Goal: Task Accomplishment & Management: Use online tool/utility

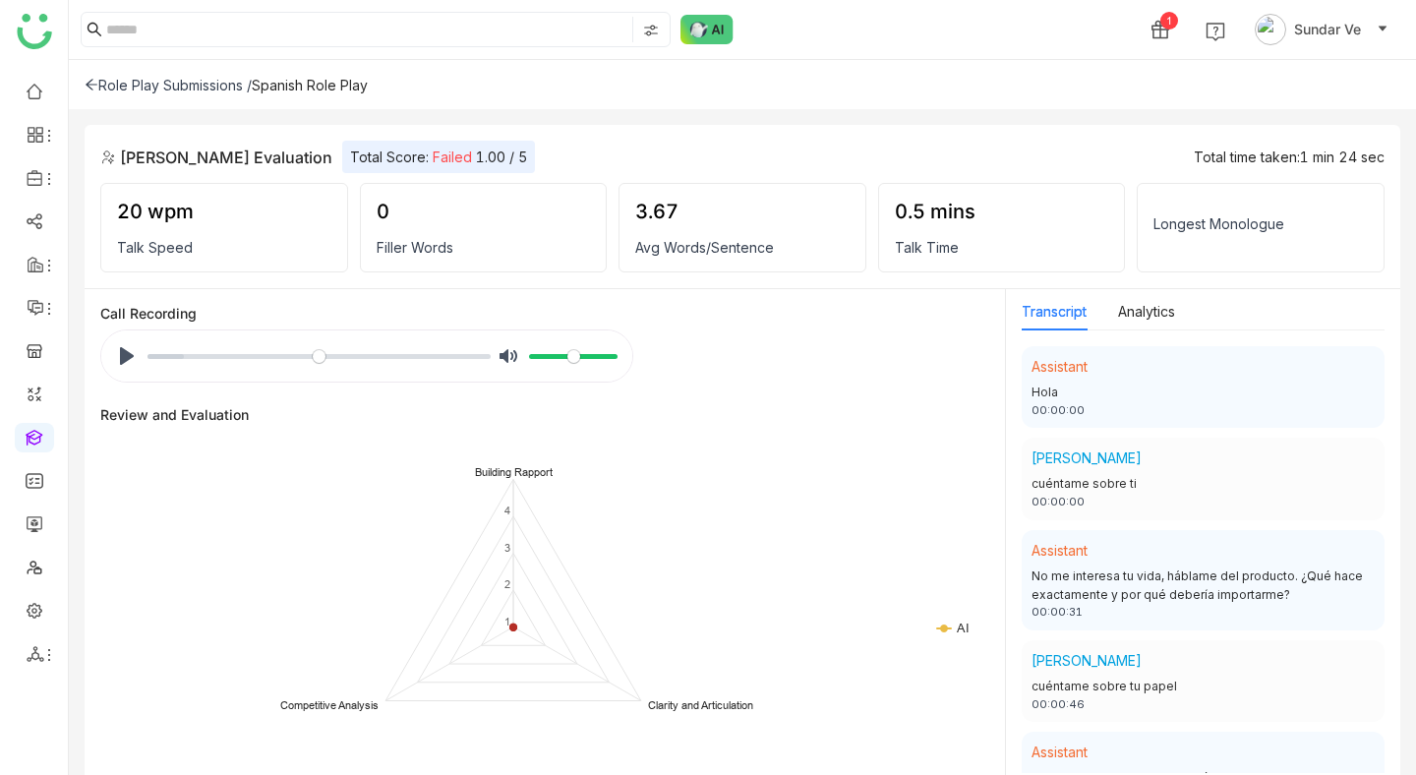
click at [213, 86] on div "Role Play Submissions /" at bounding box center [168, 85] width 167 height 17
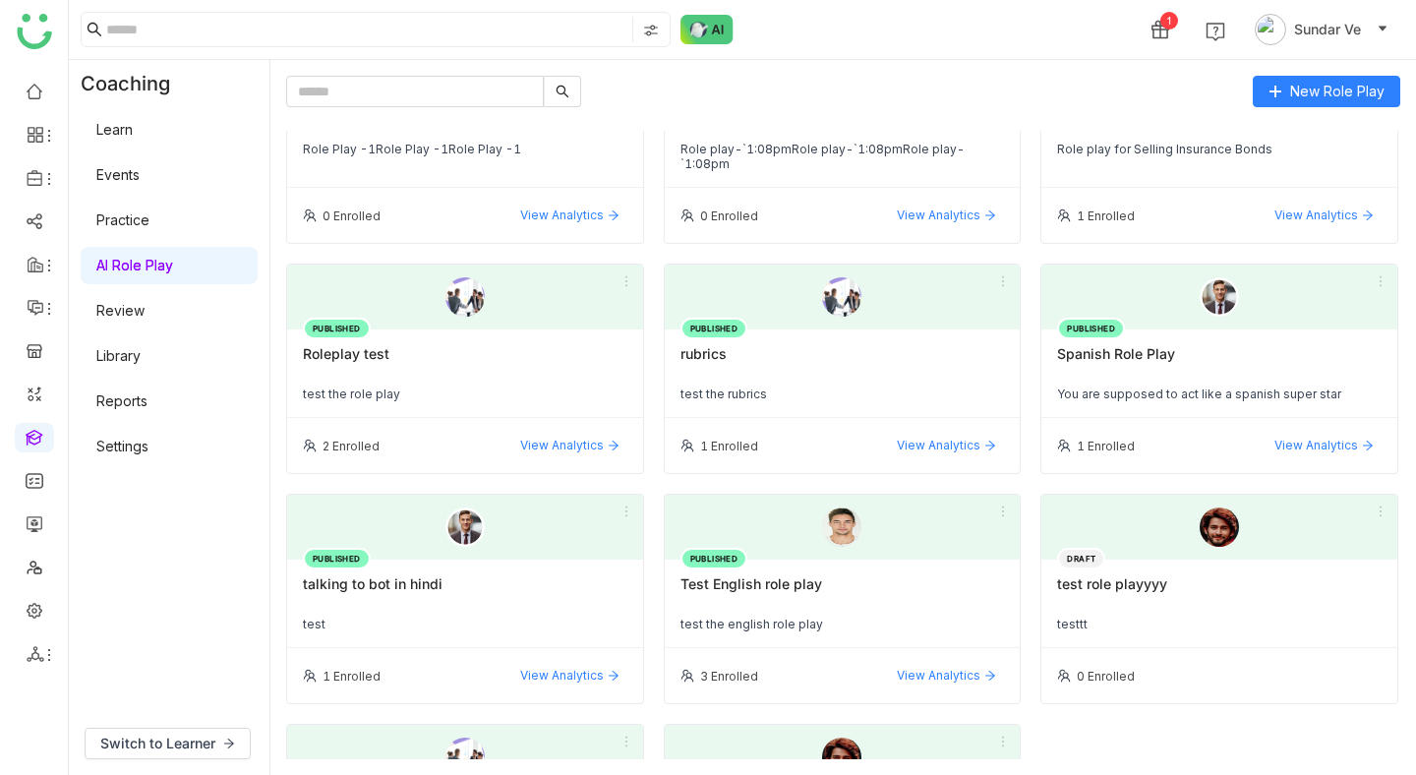
scroll to position [1617, 0]
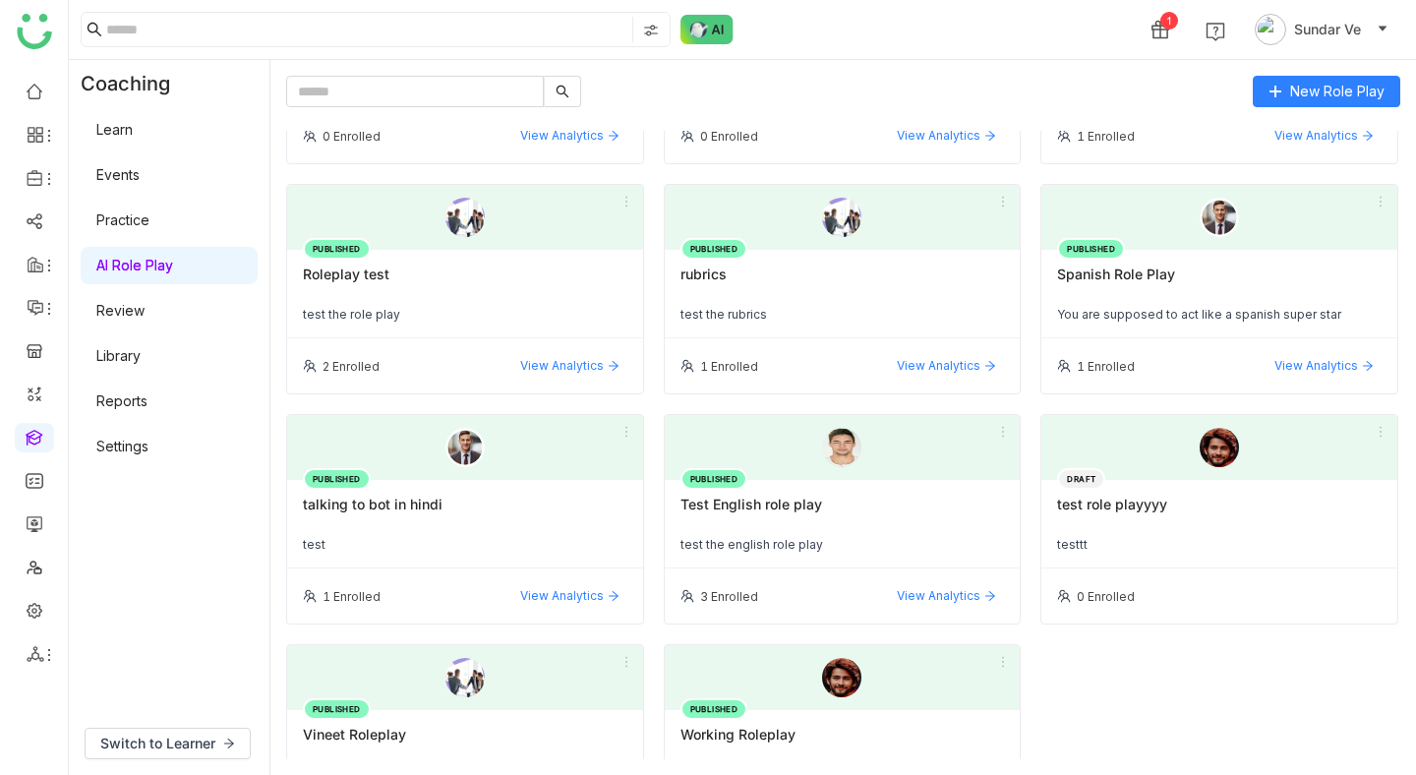
click at [1150, 250] on div "PUBLISHED Spanish Role Play You are supposed to act like a spanish super star" at bounding box center [1219, 294] width 356 height 89
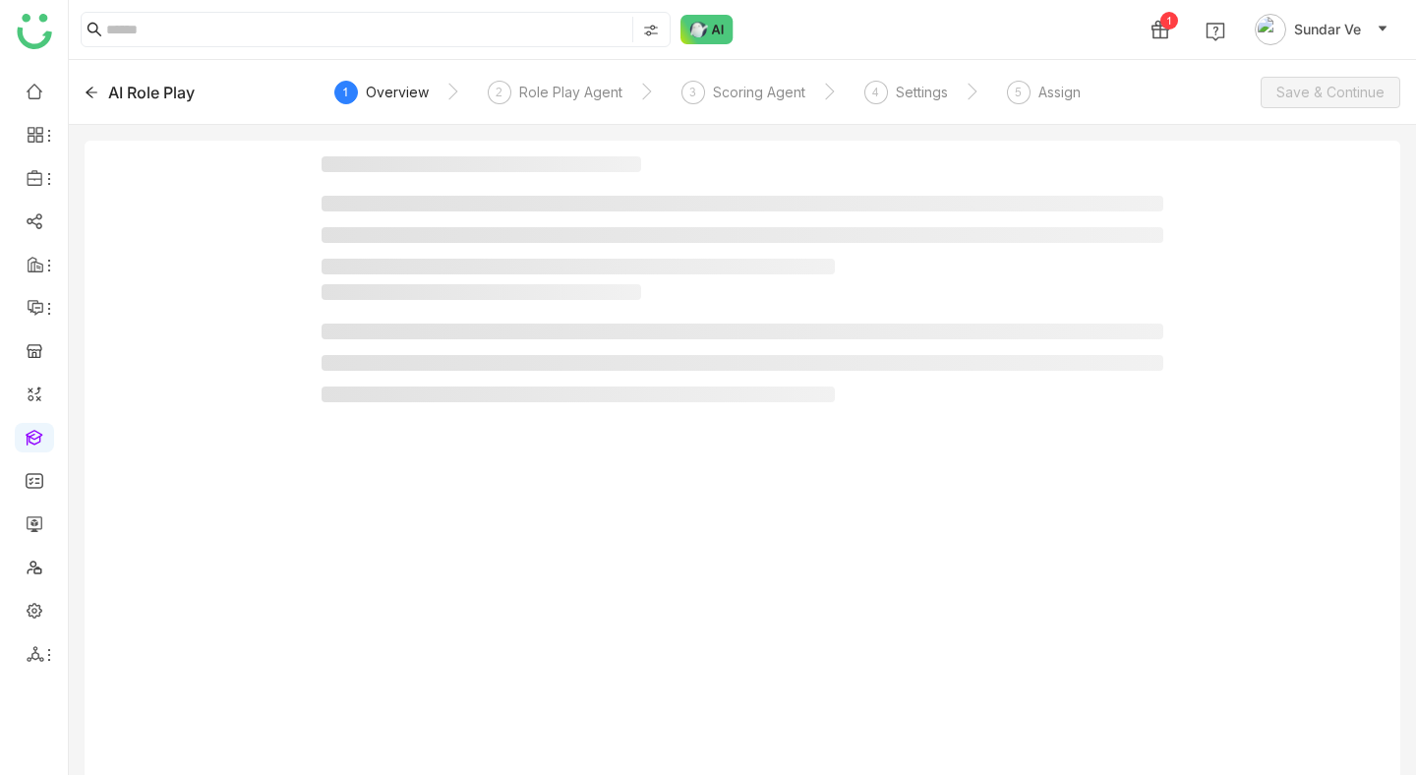
click at [1148, 255] on ul at bounding box center [743, 235] width 842 height 79
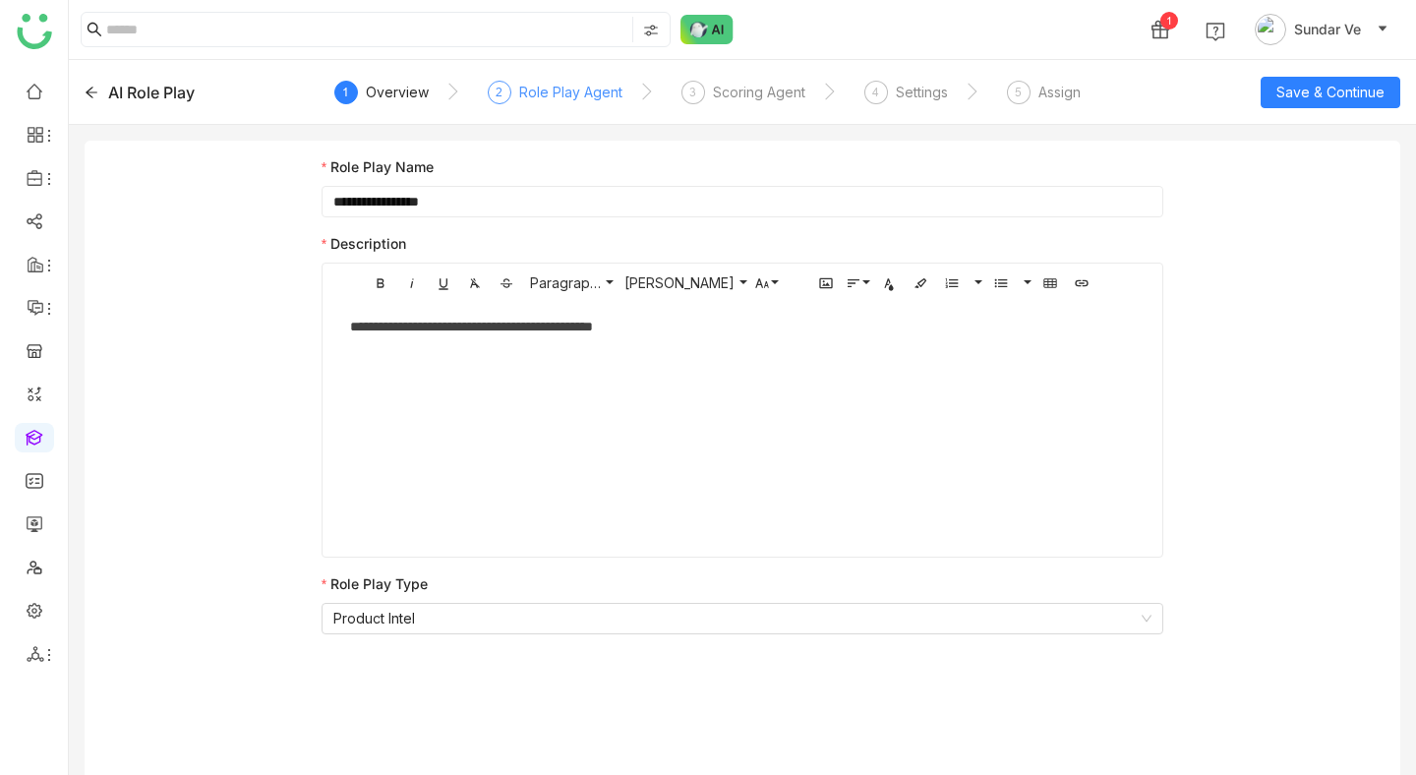
click at [534, 88] on div "Role Play Agent" at bounding box center [570, 93] width 103 height 24
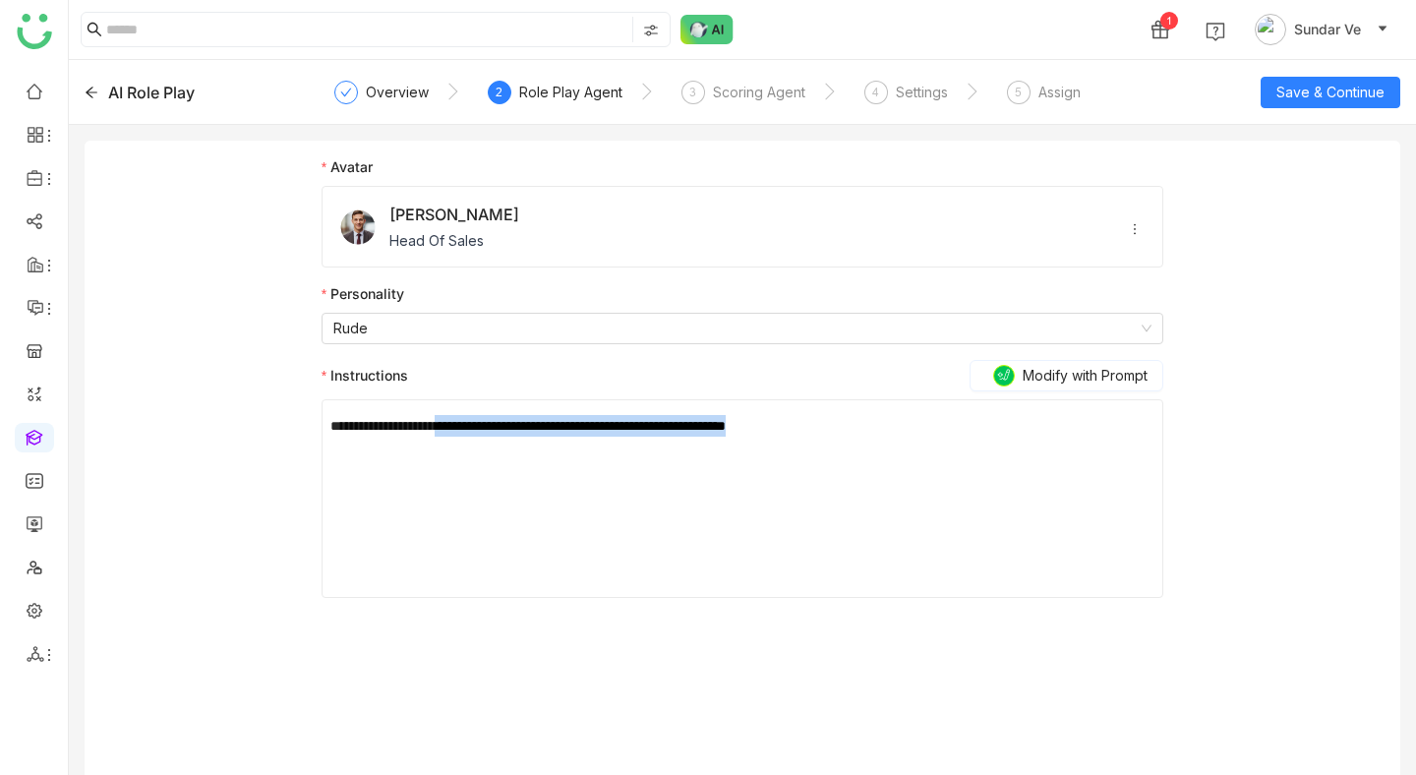
drag, startPoint x: 472, startPoint y: 425, endPoint x: 727, endPoint y: 449, distance: 255.9
click at [727, 449] on div "**********" at bounding box center [742, 498] width 824 height 197
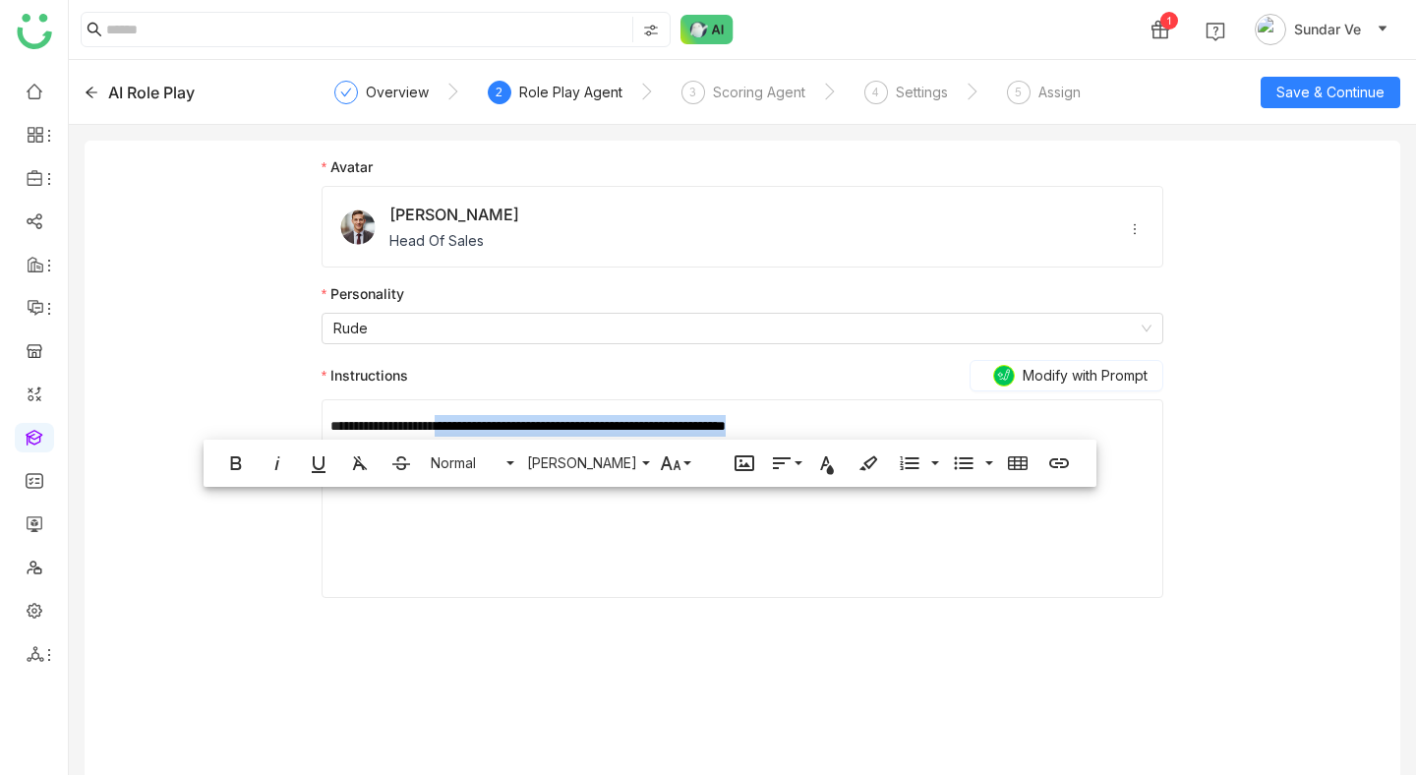
click at [709, 408] on div "**********" at bounding box center [742, 498] width 824 height 197
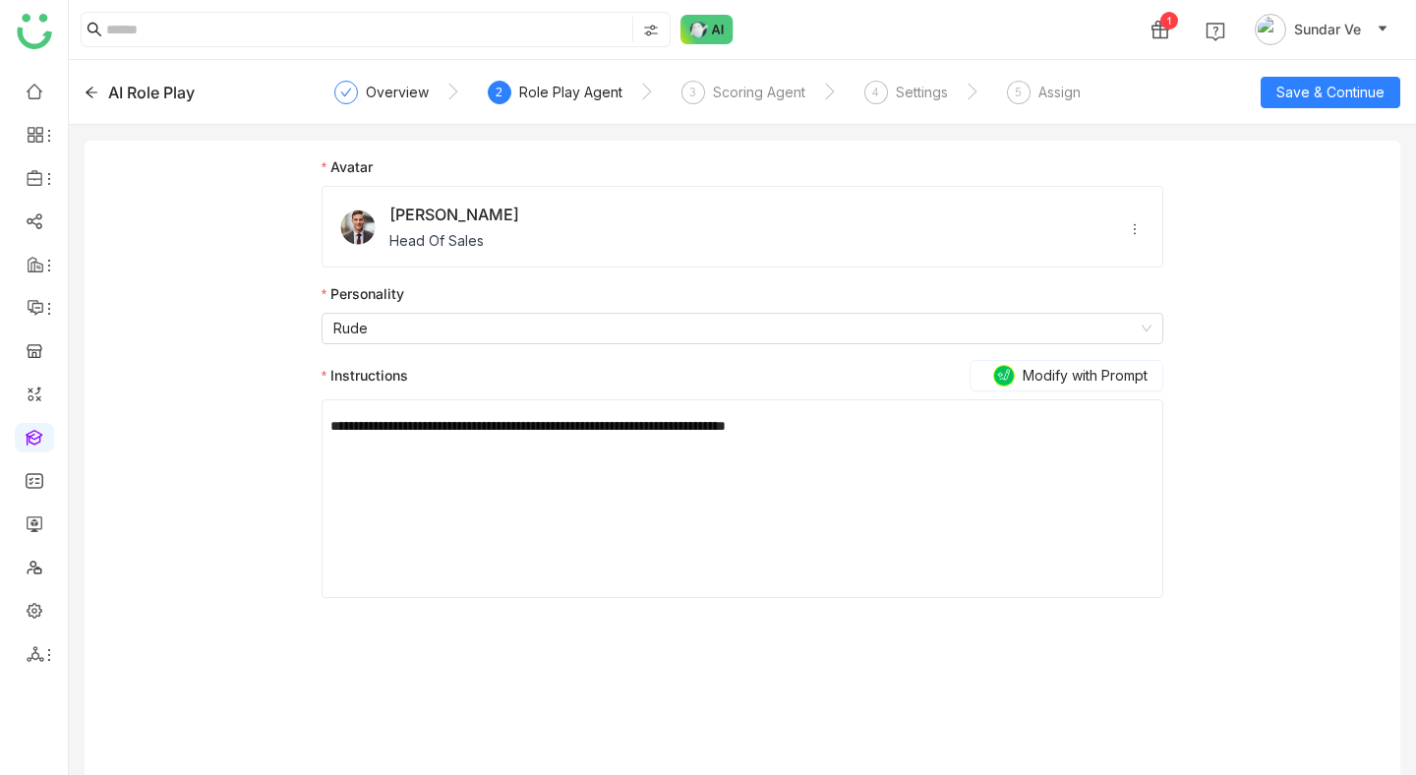
click at [701, 424] on div "**********" at bounding box center [742, 426] width 824 height 22
click at [764, 71] on nz-steps "Overview 2 Role Play Agent 3 Scoring Agent 4 Settings 5 Assign" at bounding box center [743, 92] width 794 height 47
click at [542, 326] on nz-select-item "Rude" at bounding box center [742, 329] width 818 height 30
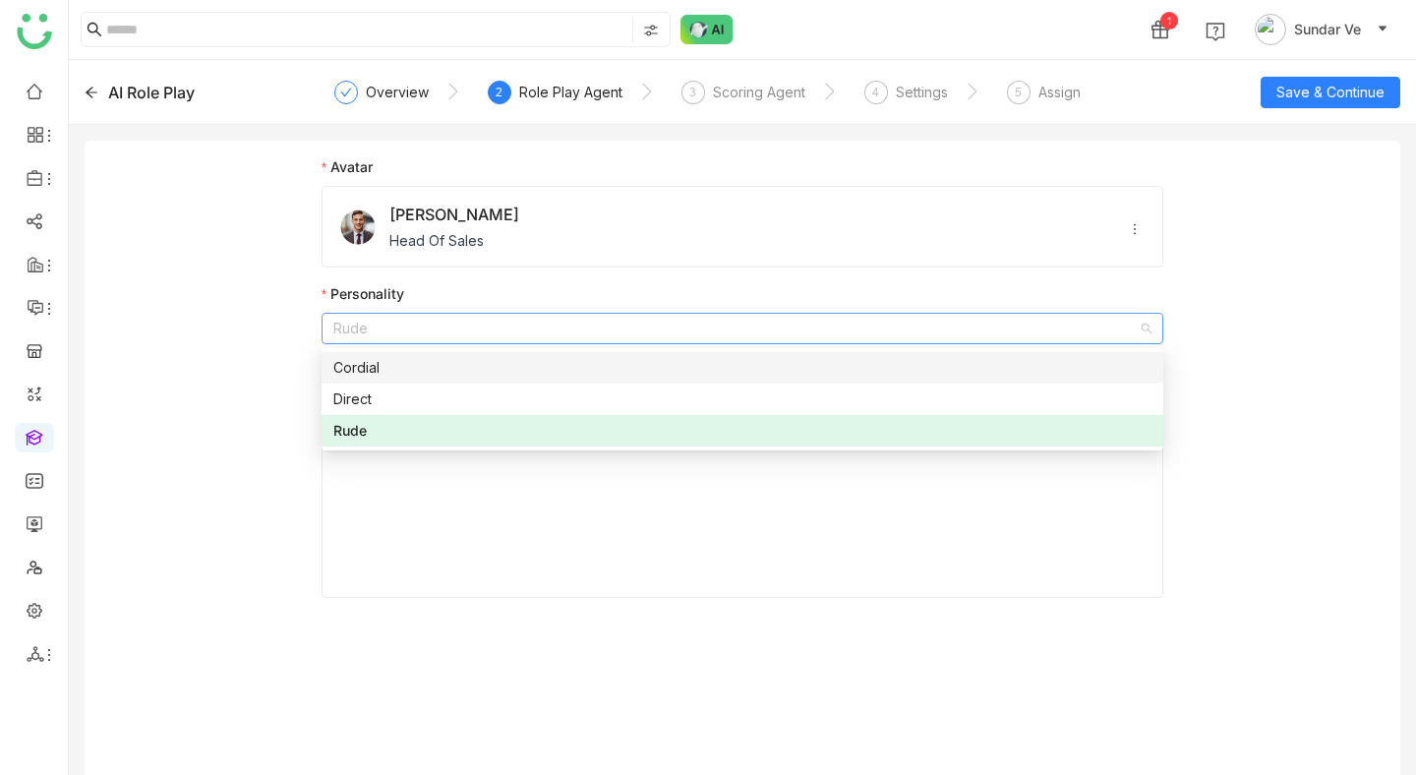
click at [532, 356] on nz-option-item "Cordial" at bounding box center [743, 367] width 842 height 31
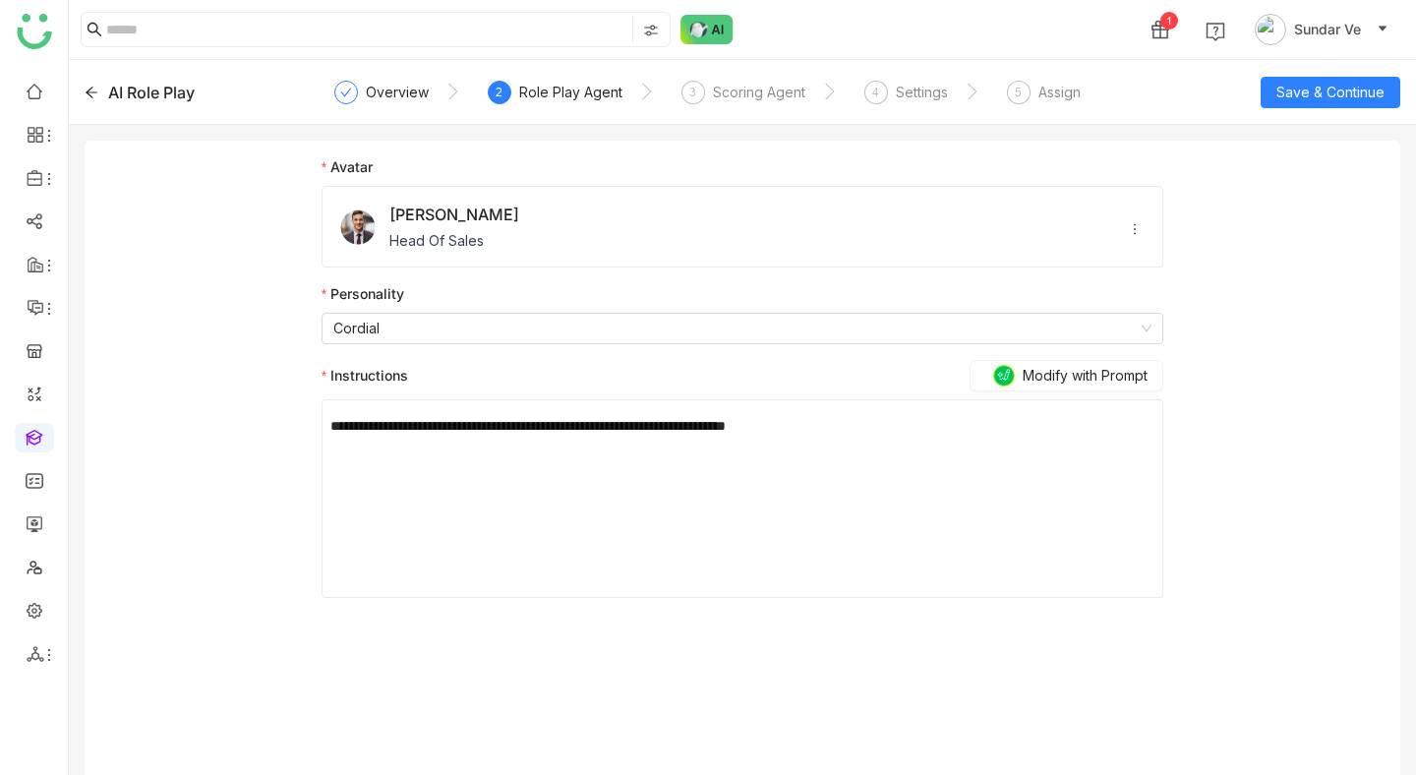
click at [1301, 65] on div "AI Role Play Overview 2 Role Play Agent 3 Scoring Agent 4 Settings 5 Assign Sav…" at bounding box center [742, 92] width 1347 height 65
click at [1302, 92] on span "Save & Continue" at bounding box center [1330, 93] width 108 height 22
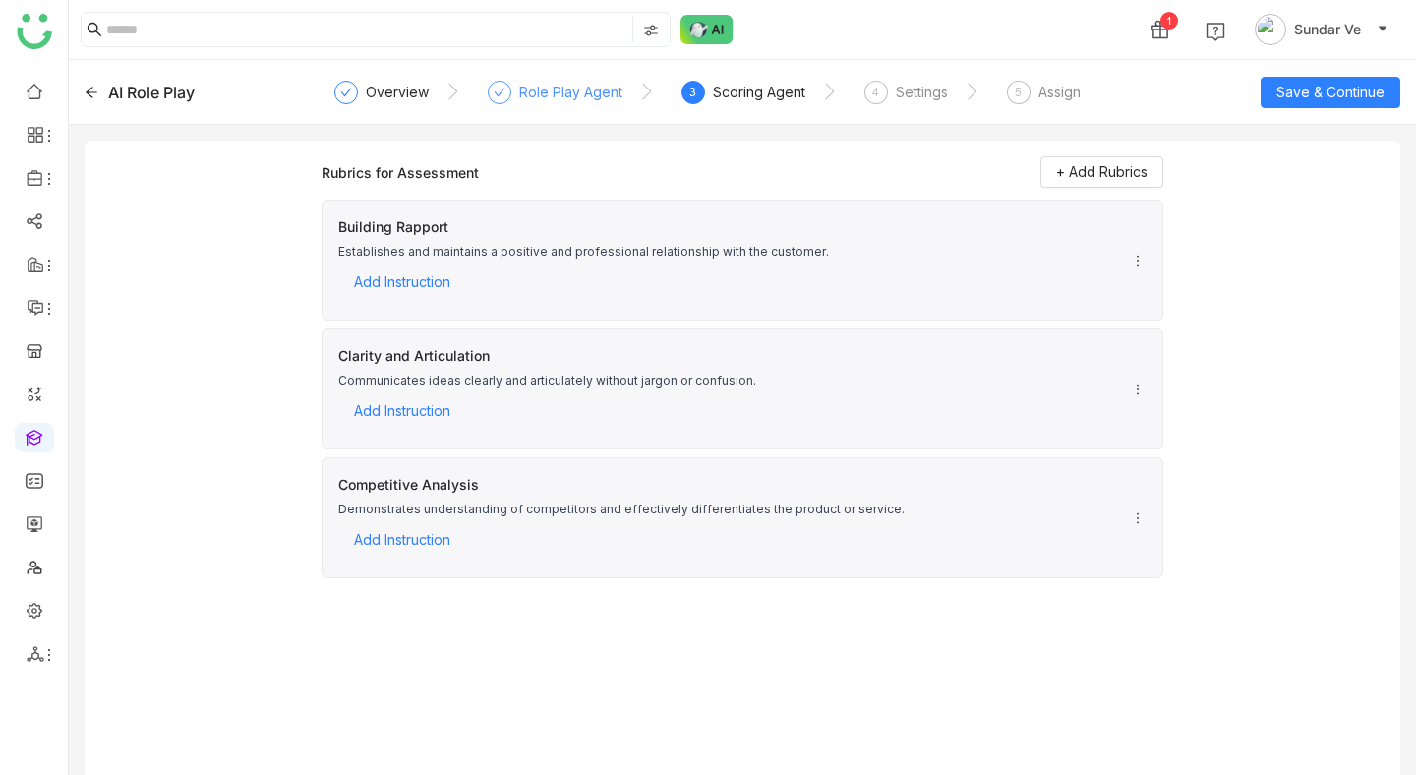
click at [552, 100] on div "Role Play Agent" at bounding box center [570, 93] width 103 height 24
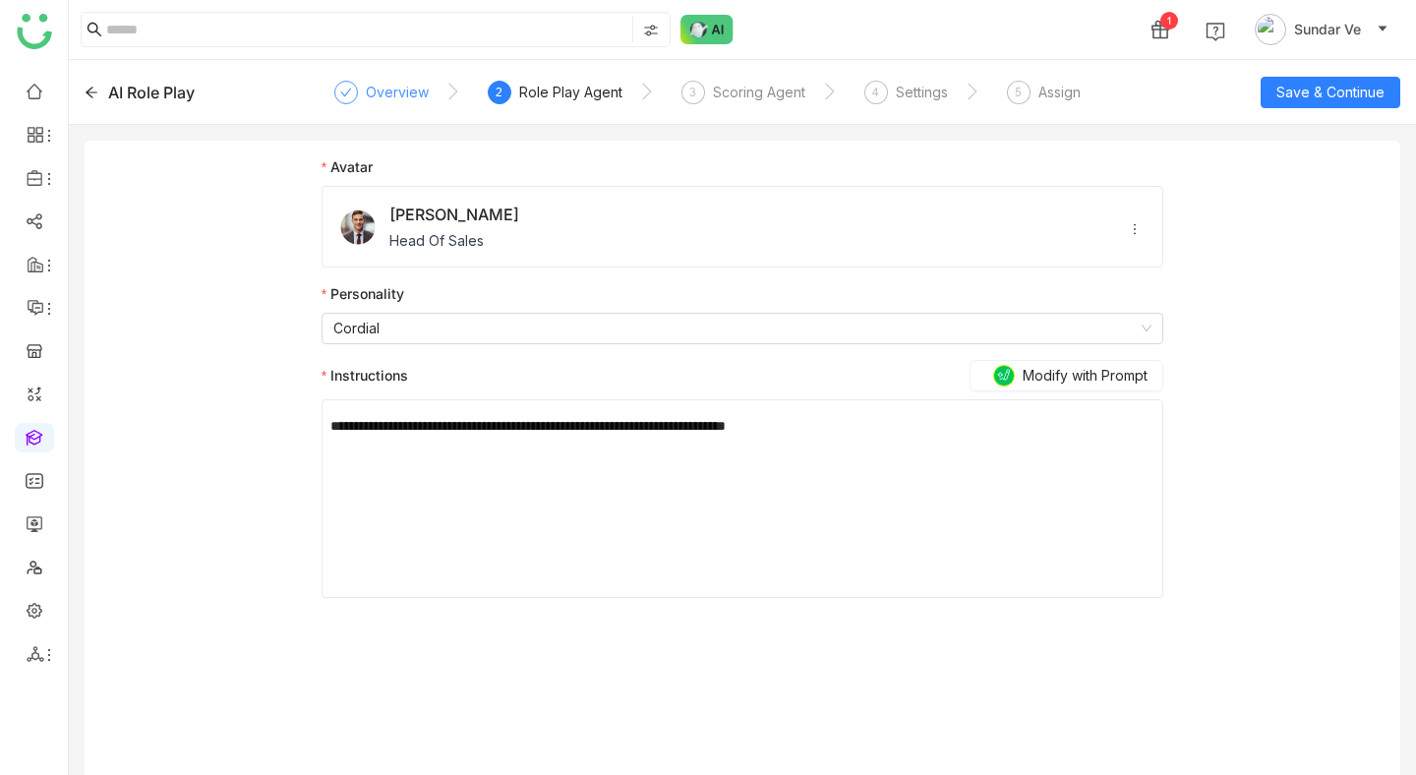
click at [420, 98] on div "Overview" at bounding box center [397, 93] width 63 height 24
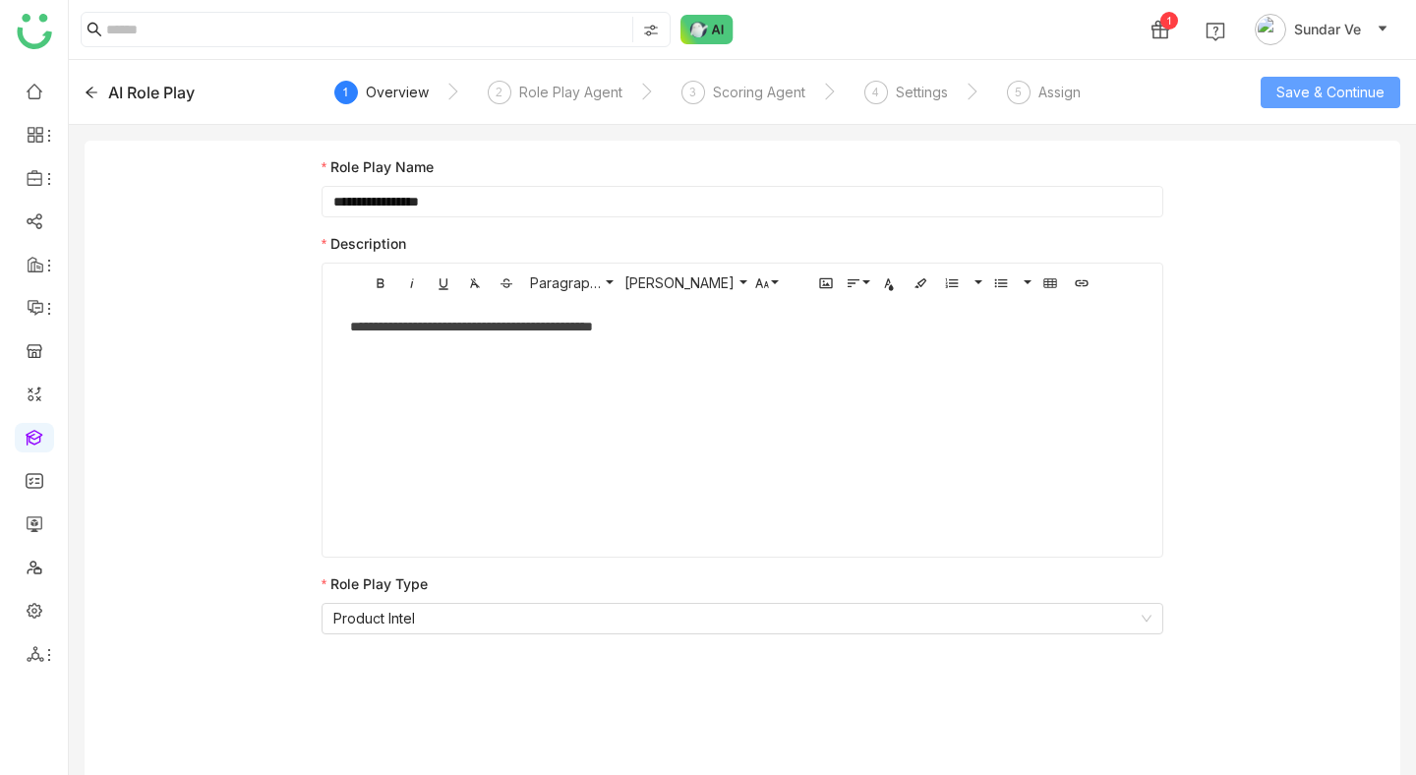
click at [1367, 105] on button "Save & Continue" at bounding box center [1331, 92] width 140 height 31
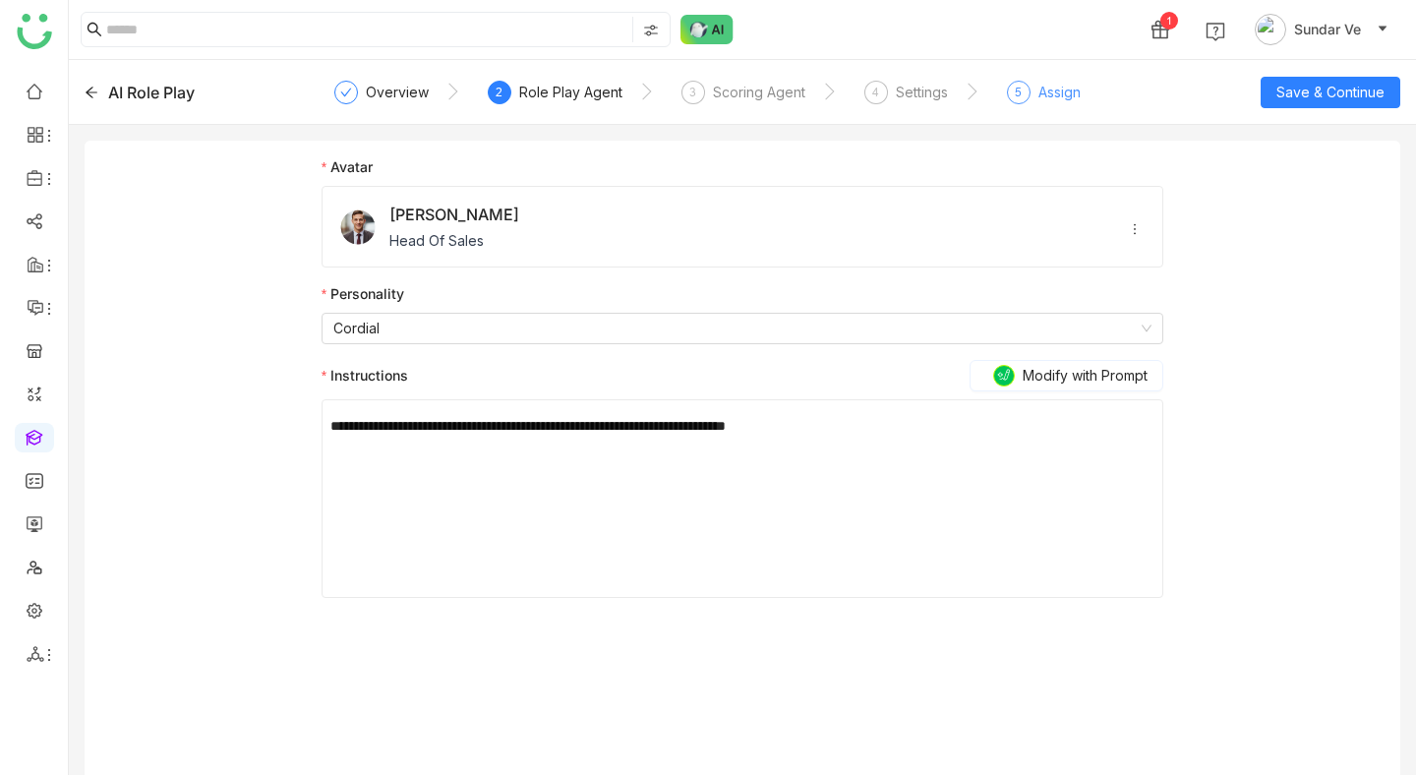
click at [1029, 91] on div "5 Assign" at bounding box center [1044, 98] width 74 height 35
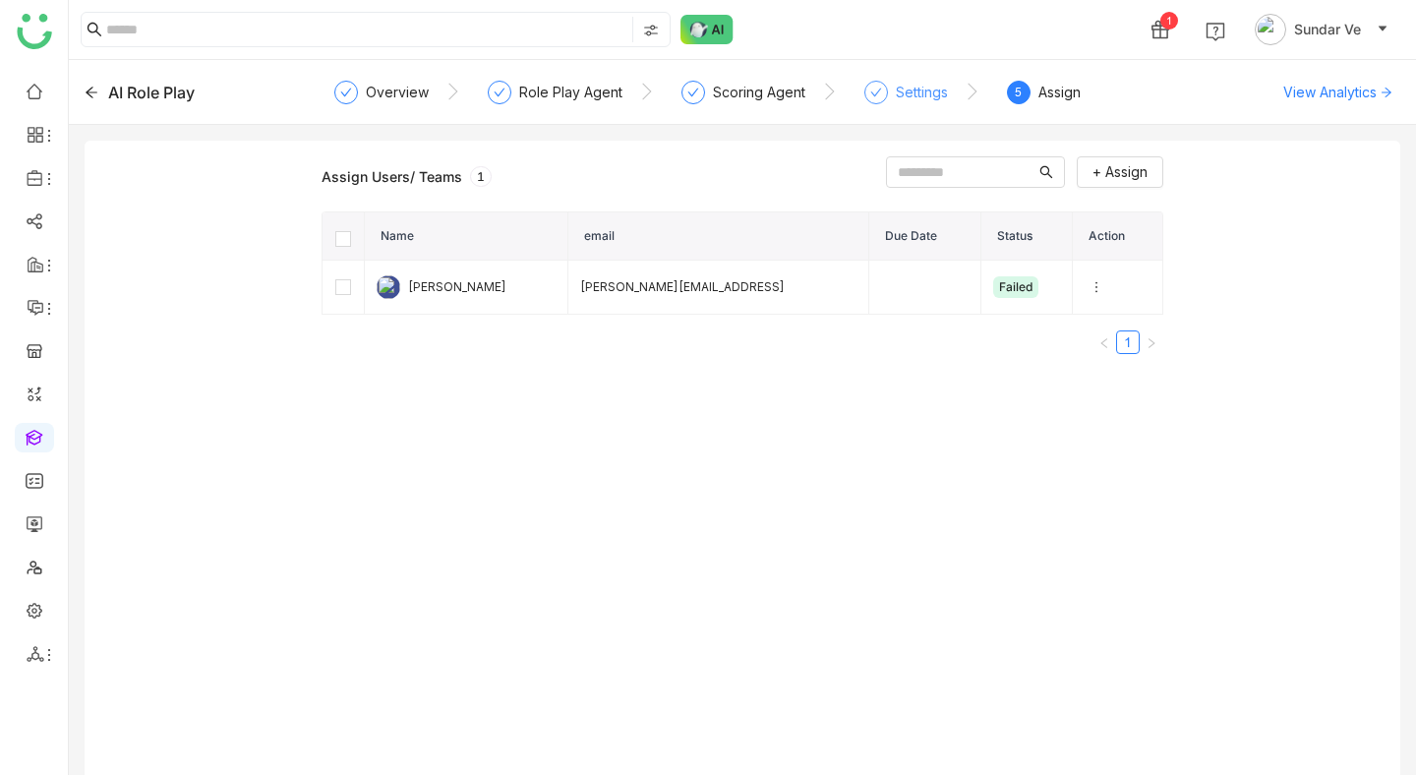
click at [891, 96] on div "Settings" at bounding box center [906, 98] width 84 height 35
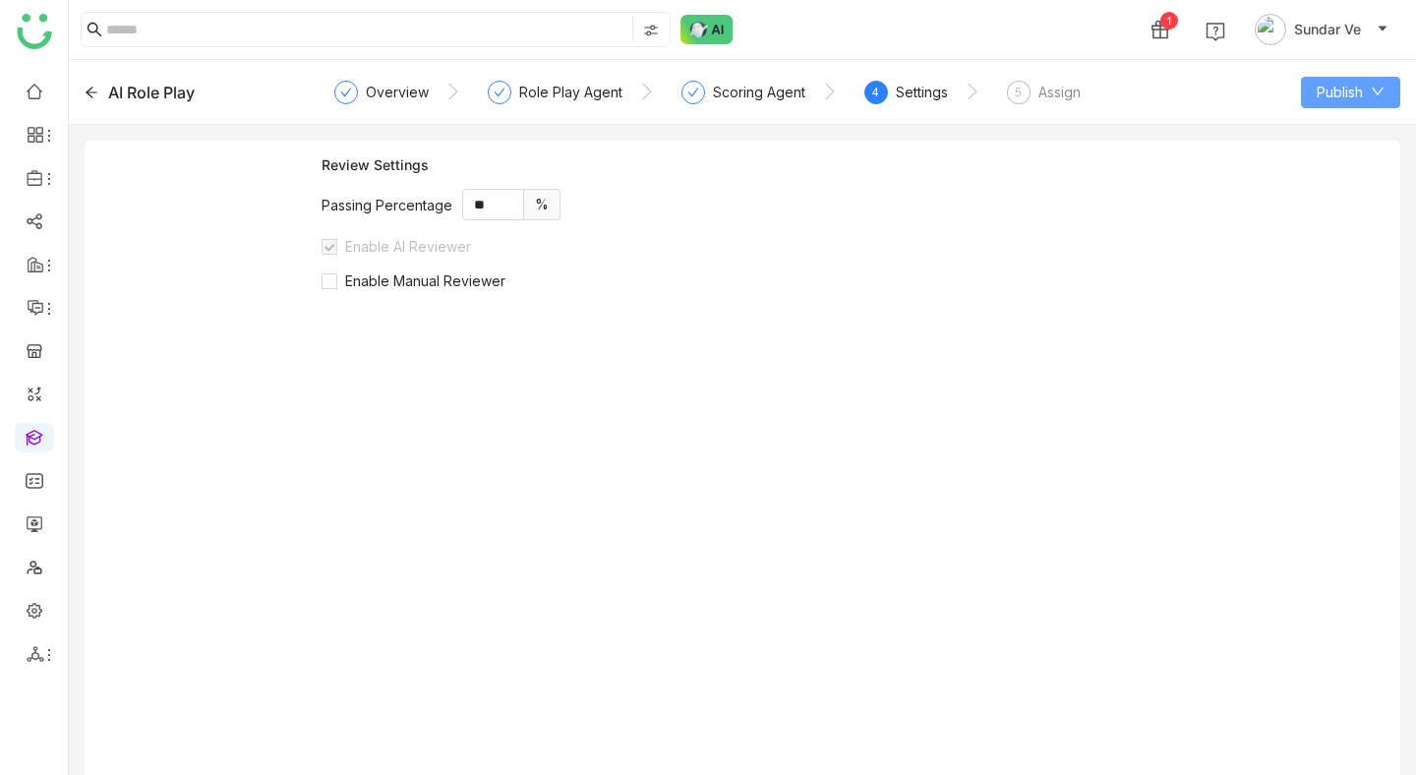
click at [1373, 100] on button "Publish" at bounding box center [1350, 92] width 99 height 31
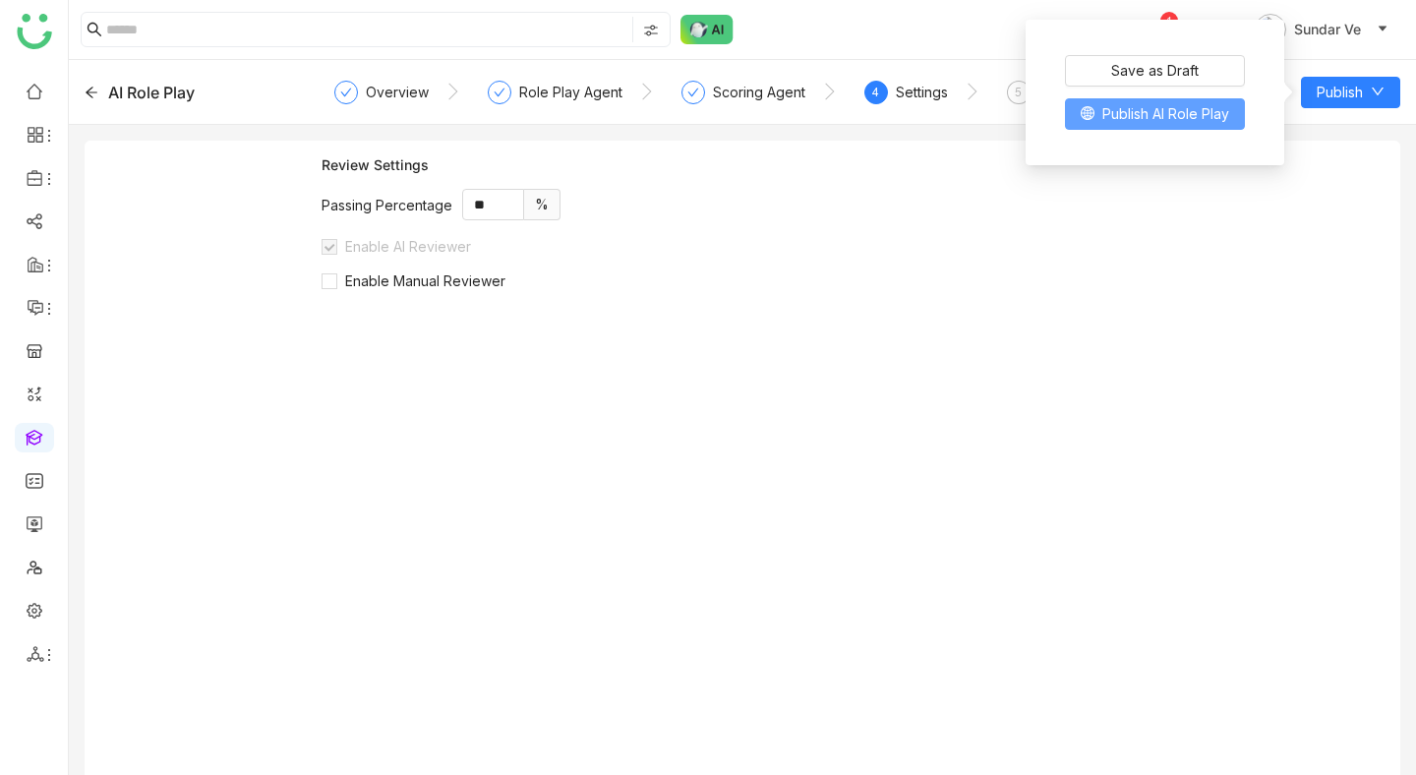
click at [1219, 116] on span "Publish AI Role Play" at bounding box center [1165, 114] width 127 height 22
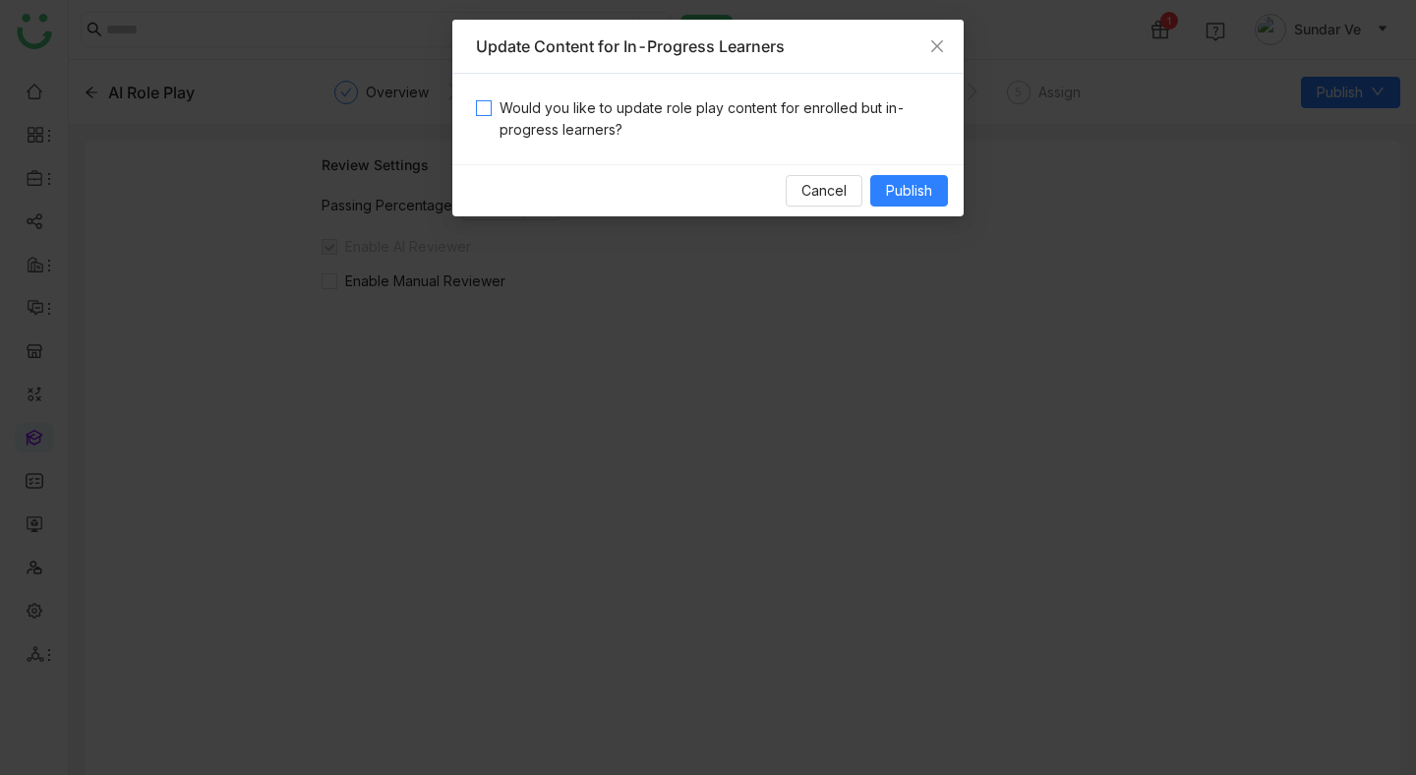
click at [563, 118] on span "Would you like to update role play content for enrolled but in-progress learner…" at bounding box center [716, 118] width 448 height 43
click at [924, 189] on span "Publish" at bounding box center [909, 191] width 46 height 22
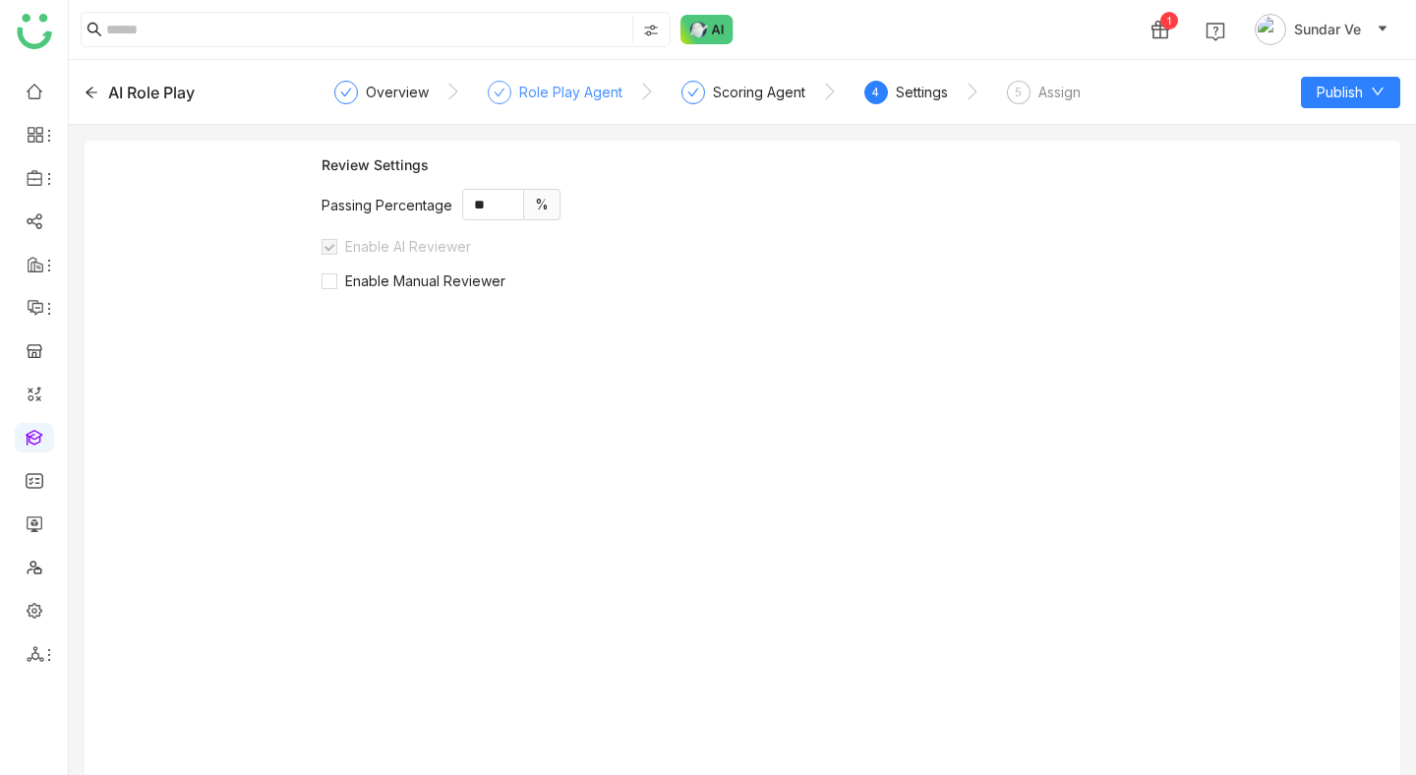
click at [589, 92] on div "Role Play Agent" at bounding box center [570, 93] width 103 height 24
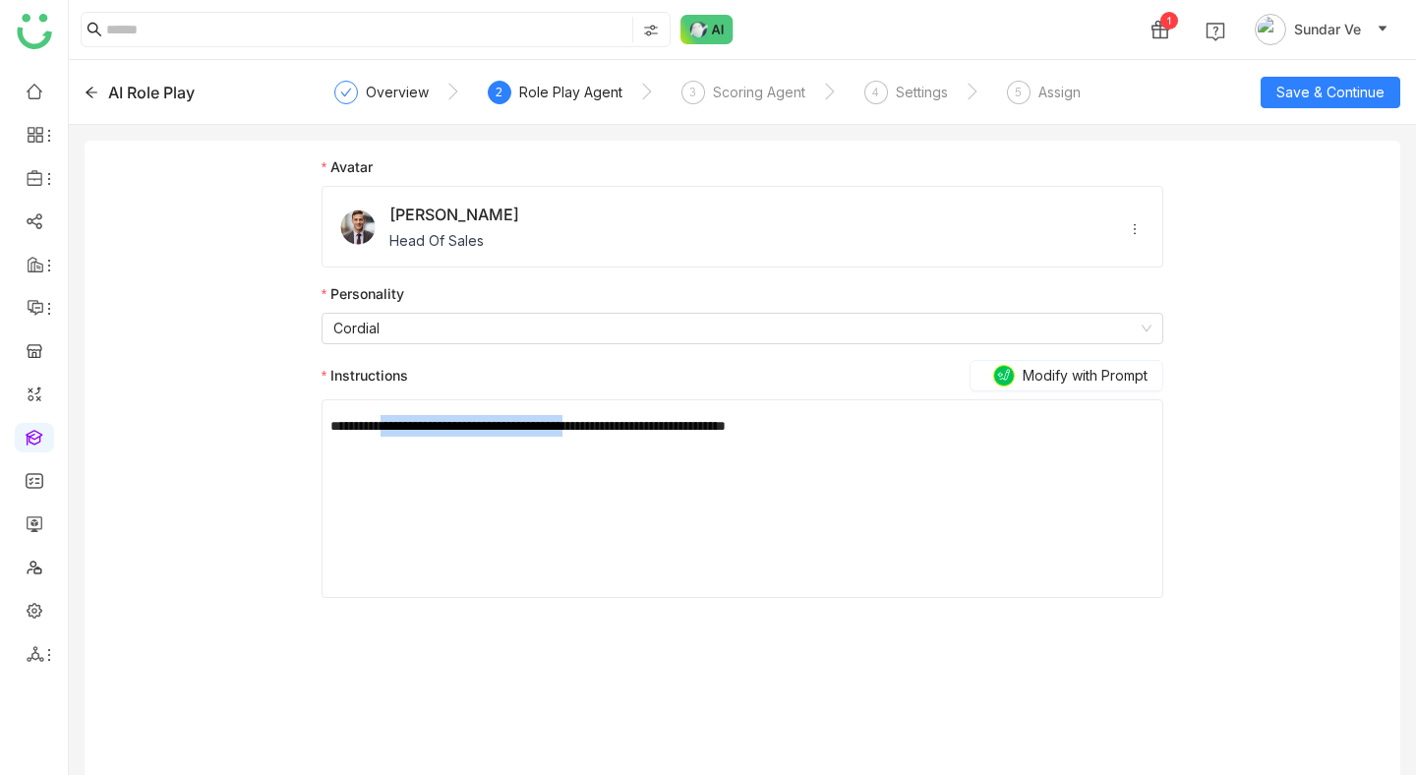
drag, startPoint x: 394, startPoint y: 425, endPoint x: 626, endPoint y: 435, distance: 232.3
click at [626, 435] on div "**********" at bounding box center [742, 426] width 824 height 22
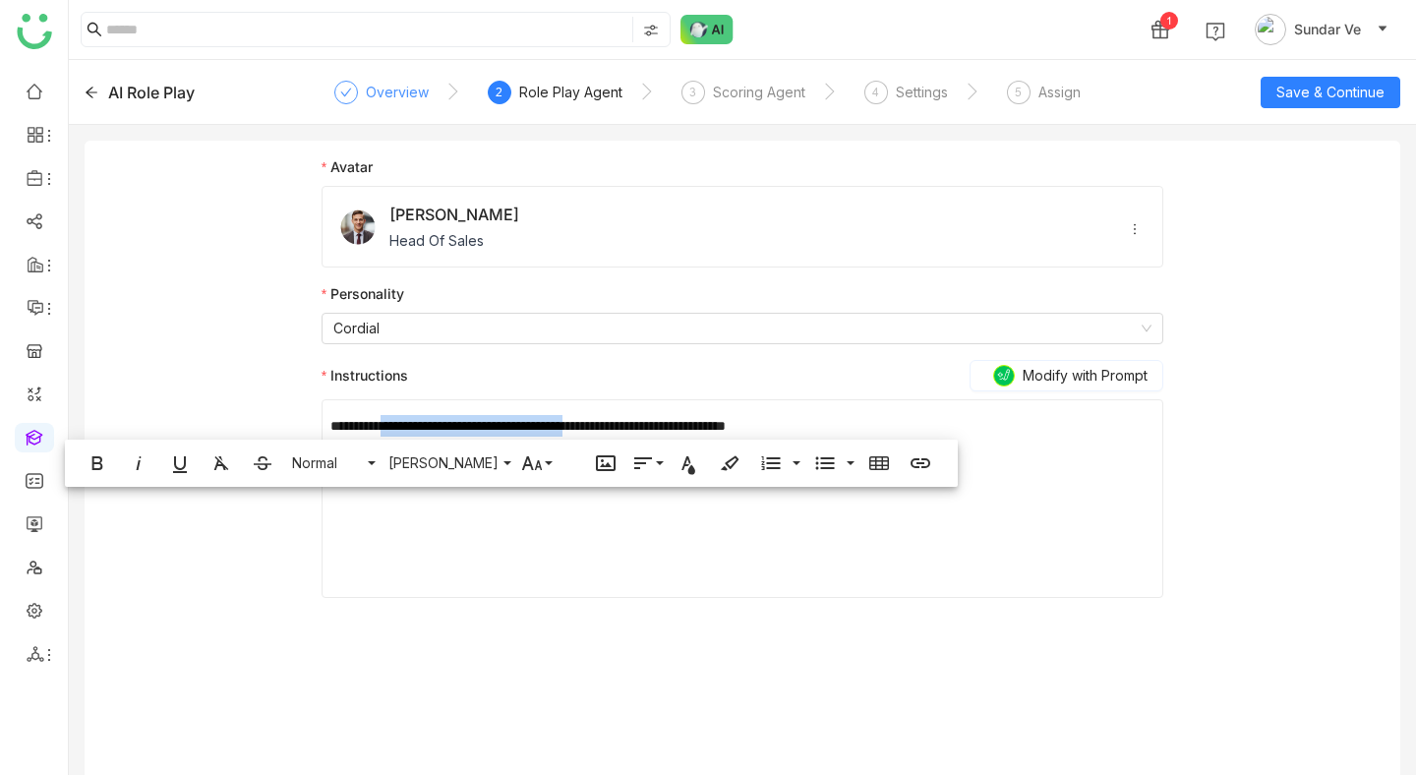
click at [396, 92] on div "Overview" at bounding box center [397, 93] width 63 height 24
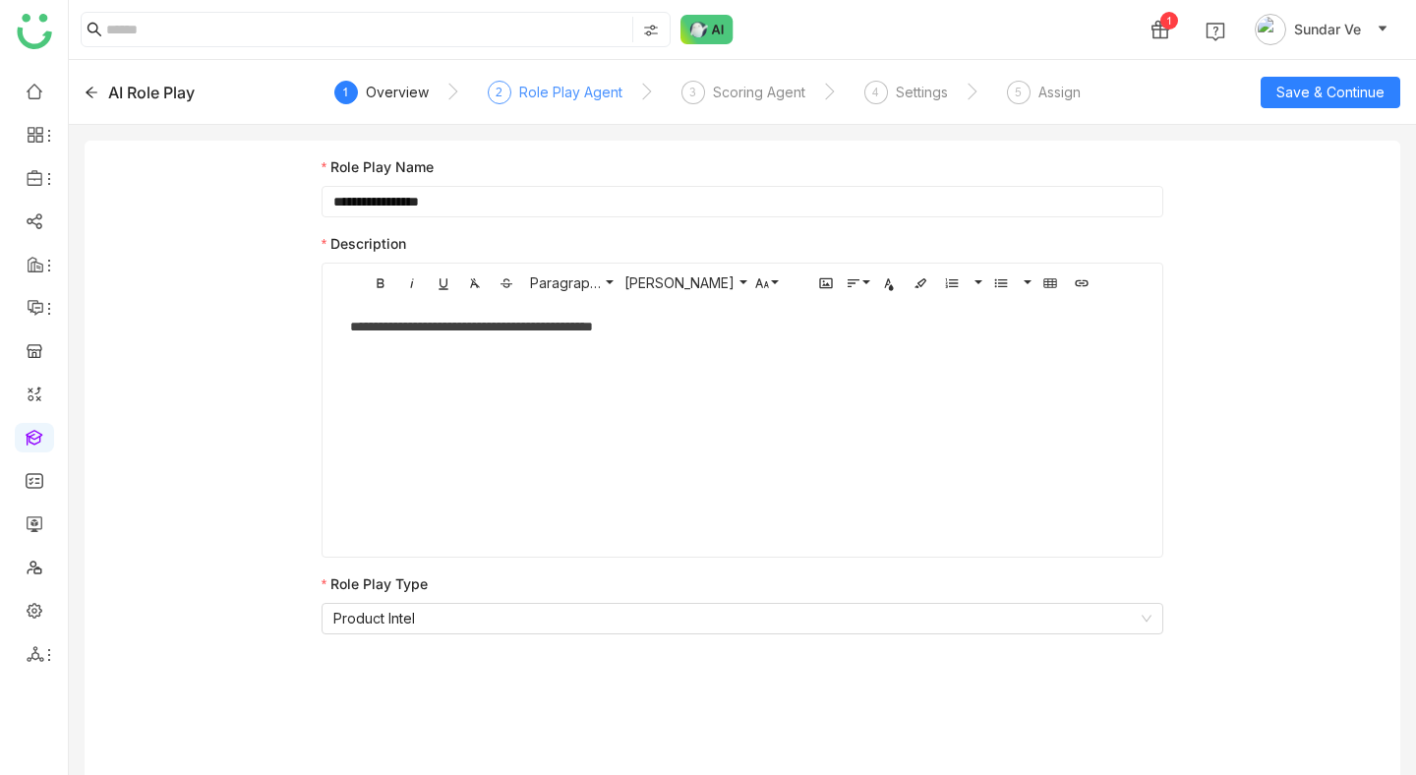
click at [544, 85] on div "Role Play Agent" at bounding box center [570, 93] width 103 height 24
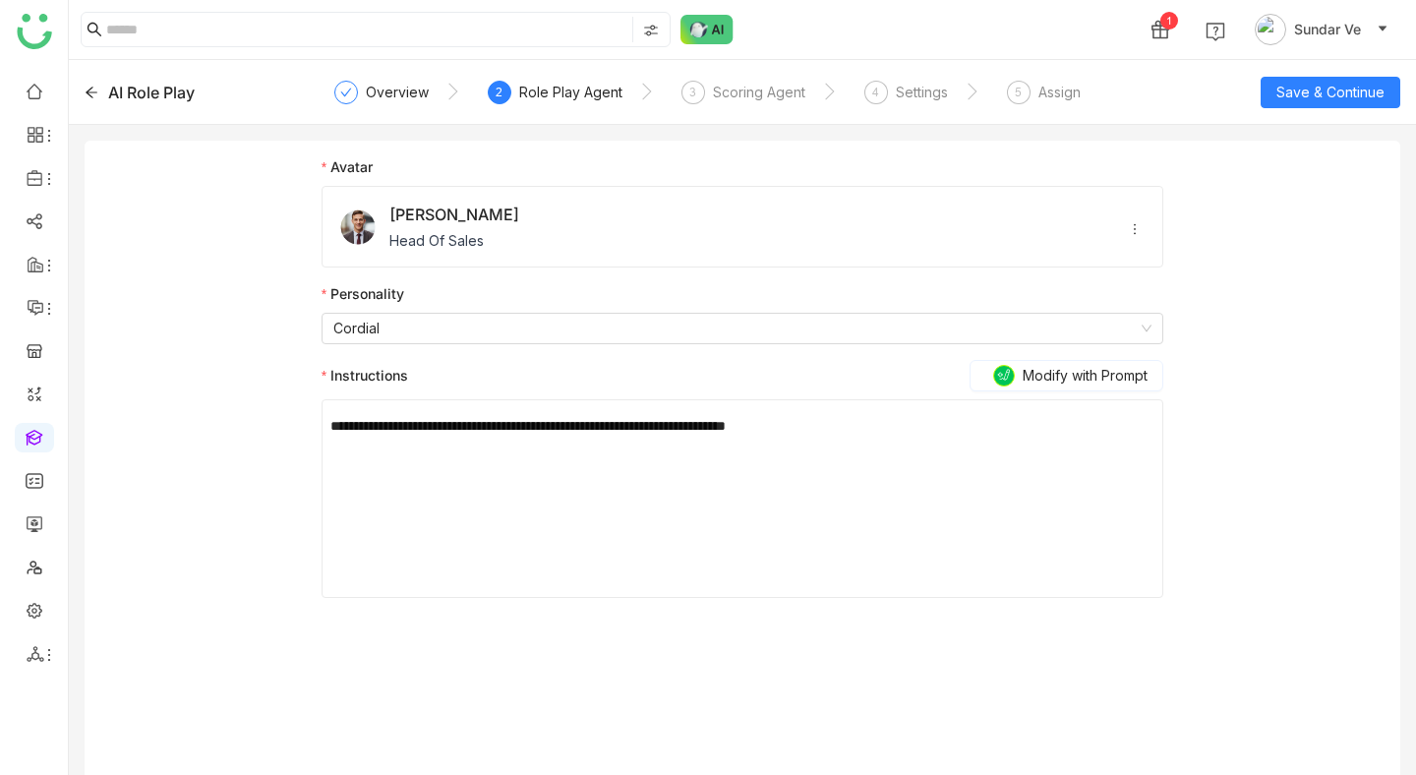
click at [525, 434] on div "**********" at bounding box center [742, 426] width 824 height 22
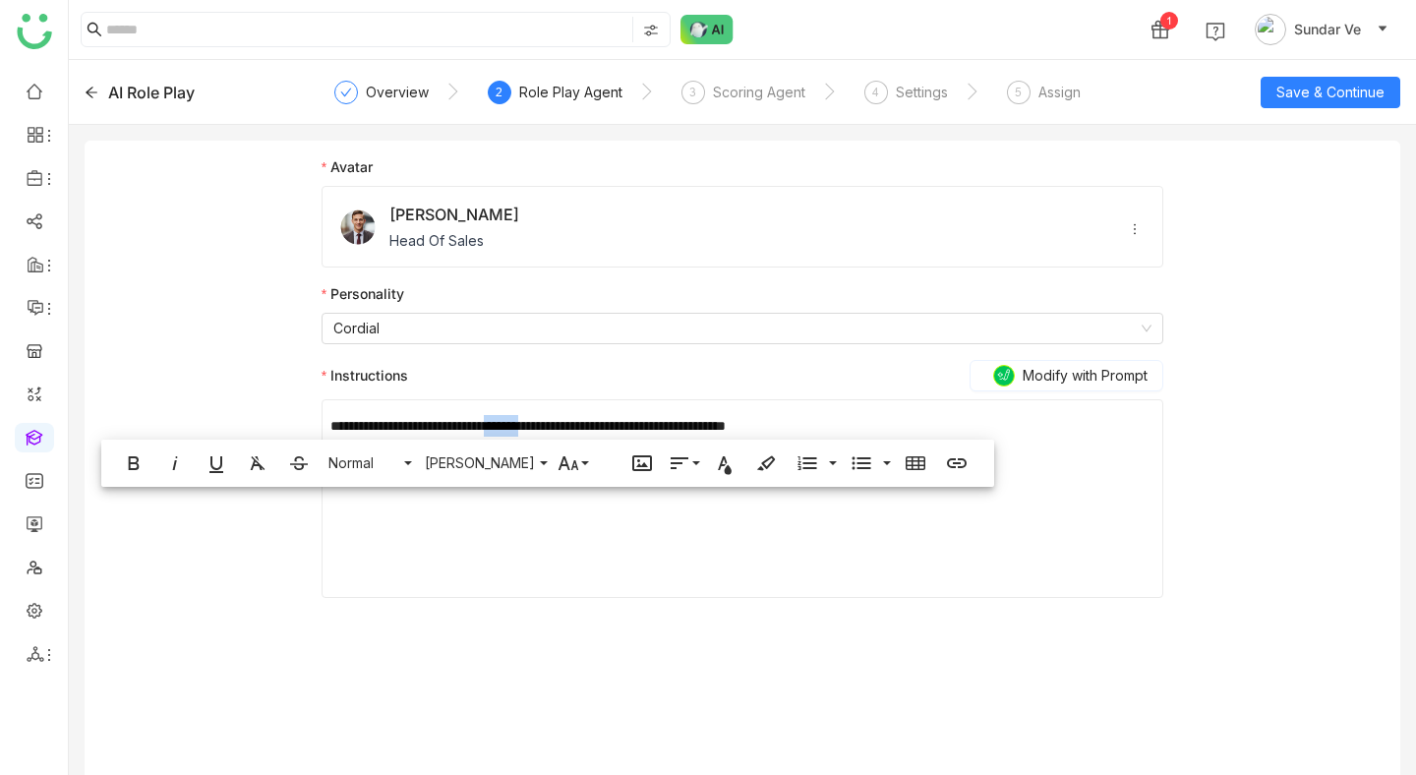
click at [525, 434] on div "**********" at bounding box center [742, 426] width 824 height 22
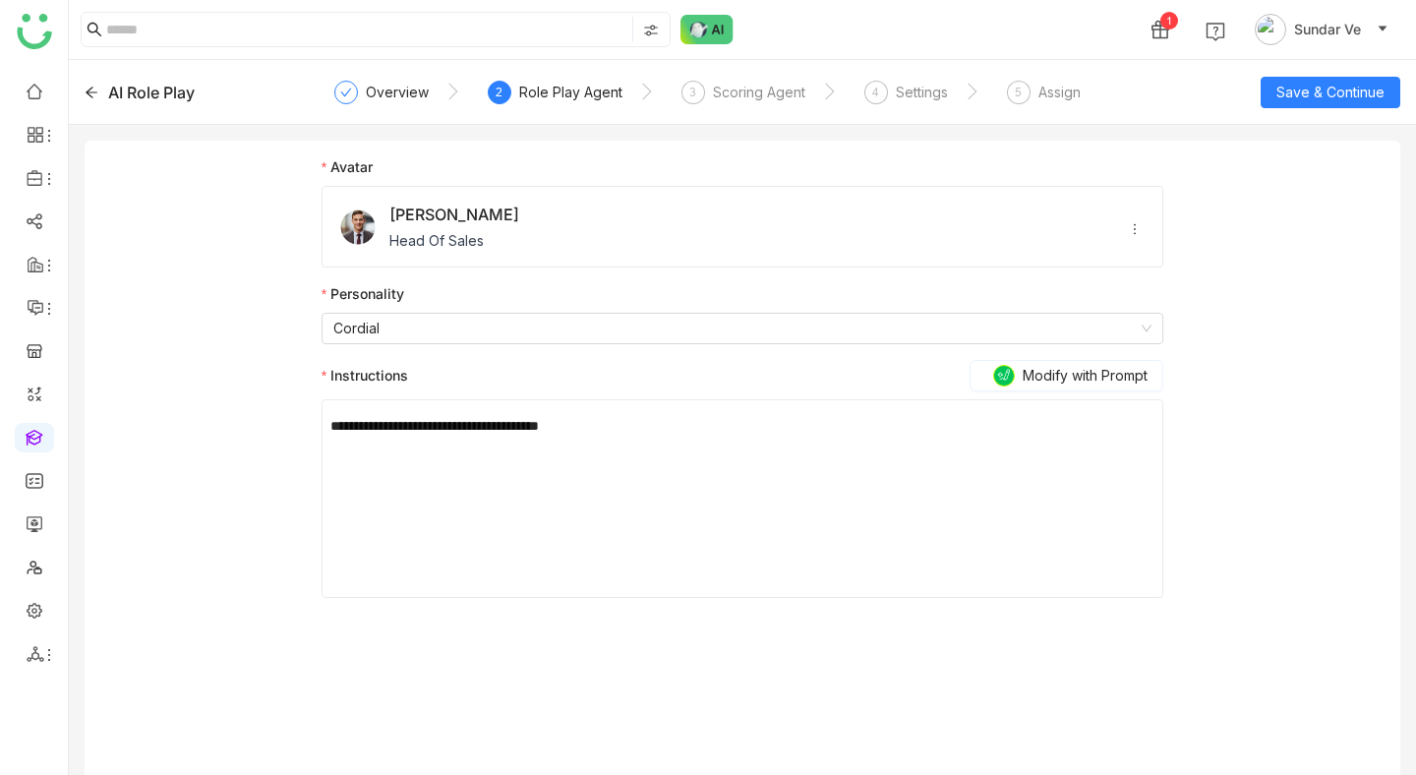
click at [633, 436] on div "**********" at bounding box center [742, 426] width 824 height 22
click at [1362, 92] on span "Save & Continue" at bounding box center [1330, 93] width 108 height 22
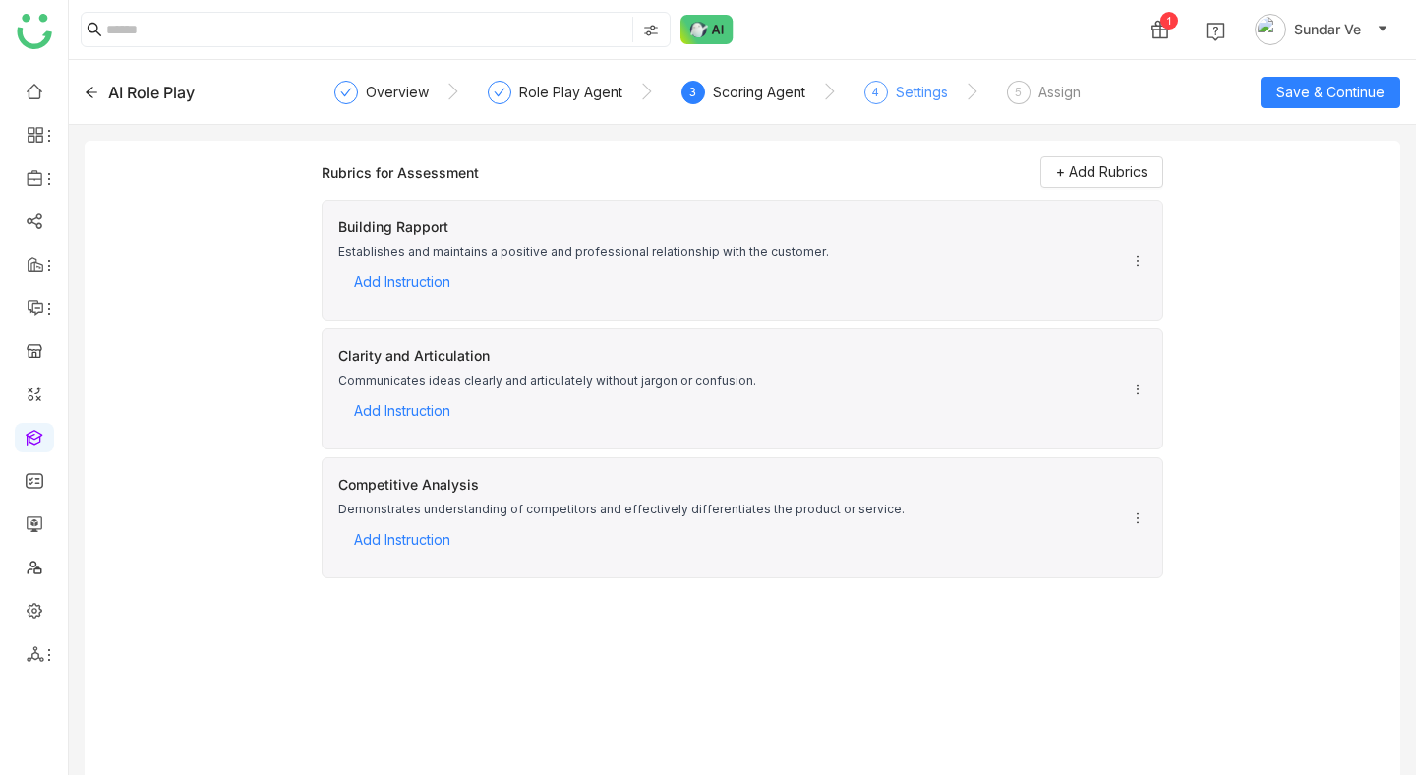
click at [896, 94] on div "Settings" at bounding box center [922, 93] width 52 height 24
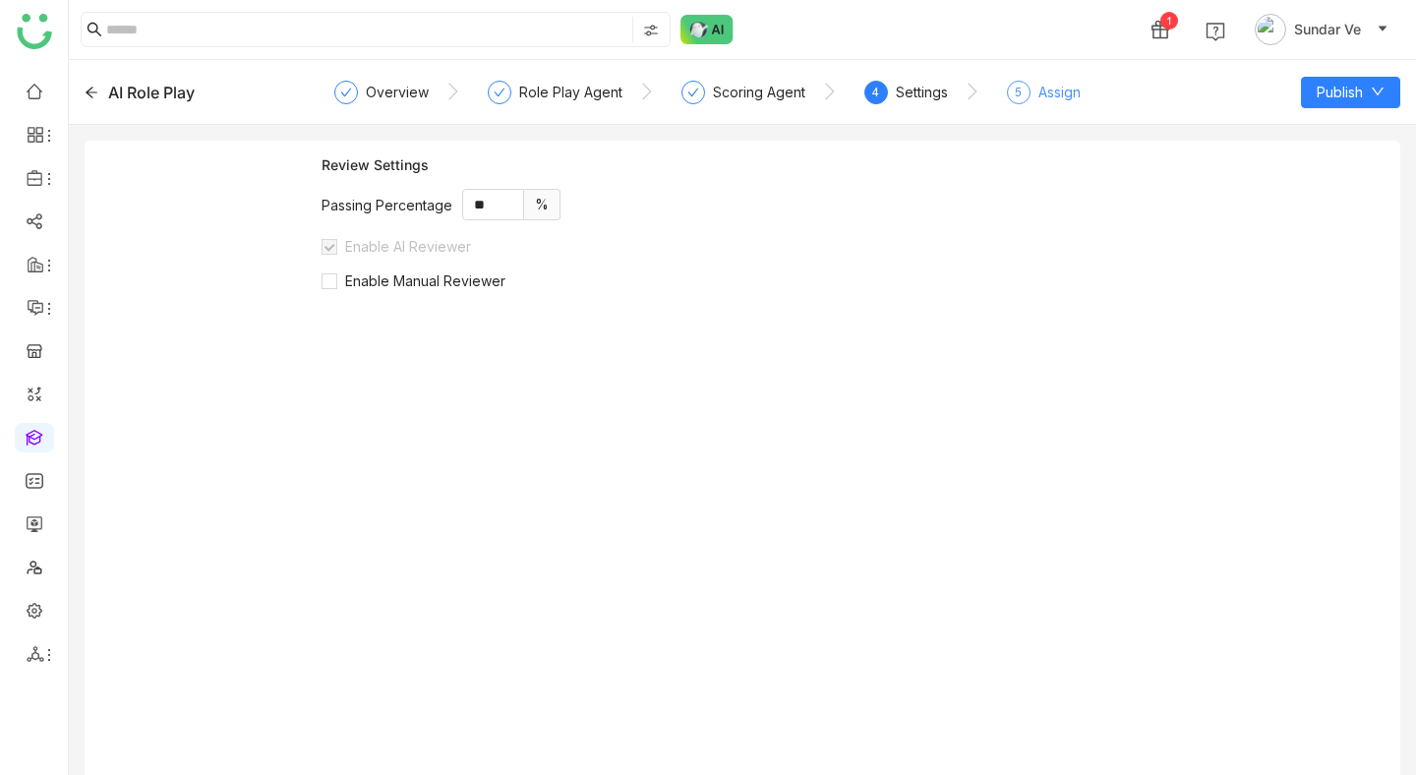
drag, startPoint x: 995, startPoint y: 94, endPoint x: 1036, endPoint y: 94, distance: 40.3
click at [995, 94] on nz-steps "Overview Role Play Agent Scoring Agent 4 Settings 5 Assign" at bounding box center [743, 92] width 794 height 47
click at [1047, 94] on div "Assign" at bounding box center [1059, 93] width 42 height 24
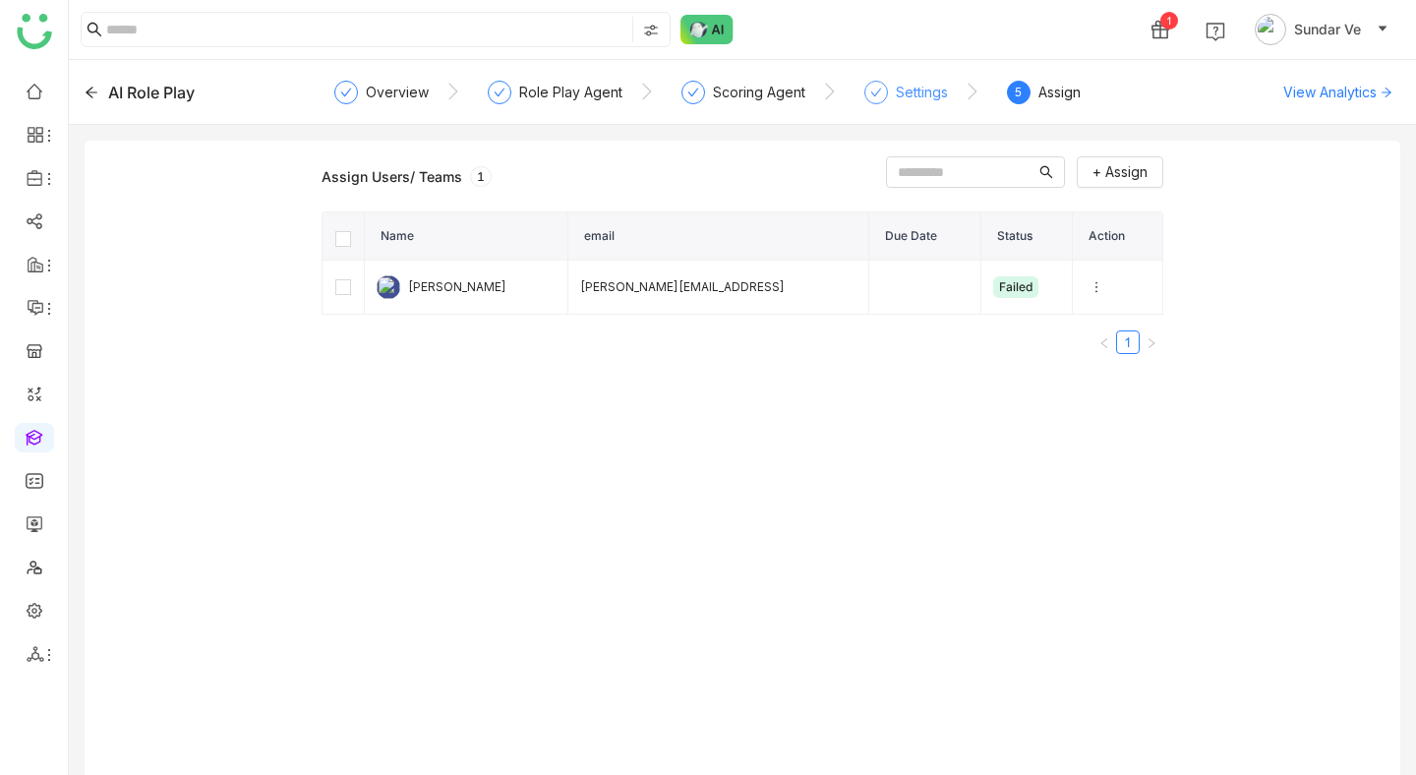
click at [910, 83] on div "Settings" at bounding box center [922, 93] width 52 height 24
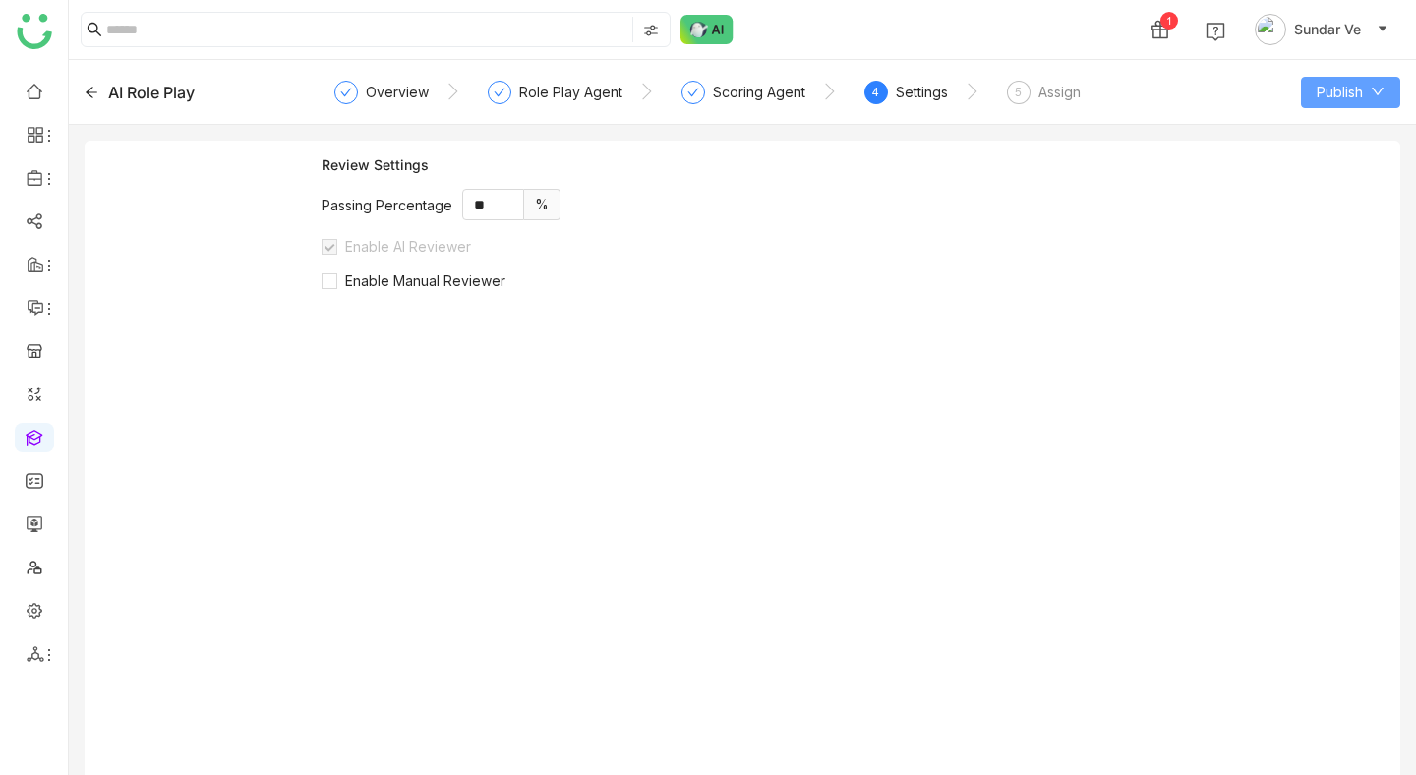
click at [1374, 103] on button "Publish" at bounding box center [1350, 92] width 99 height 31
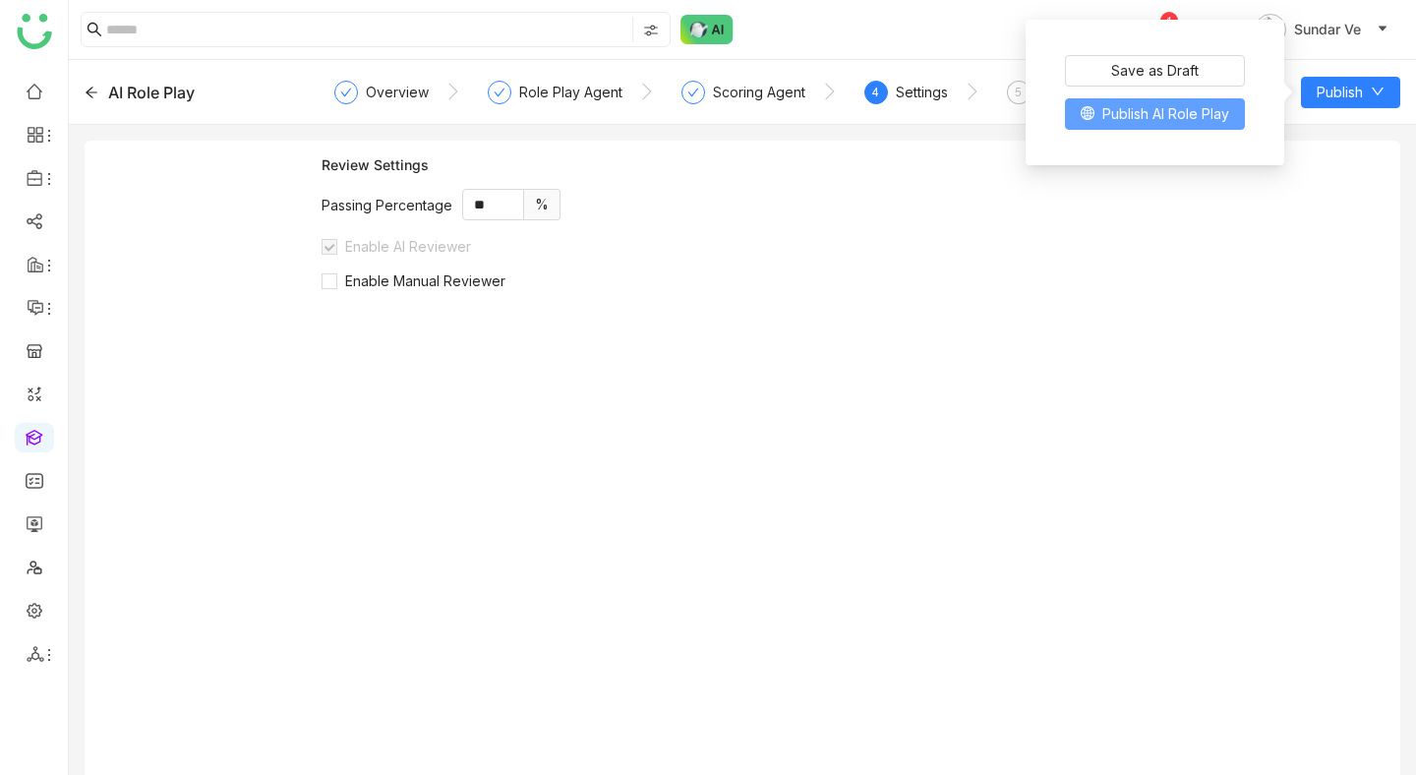
click at [1192, 113] on span "Publish AI Role Play" at bounding box center [1165, 114] width 127 height 22
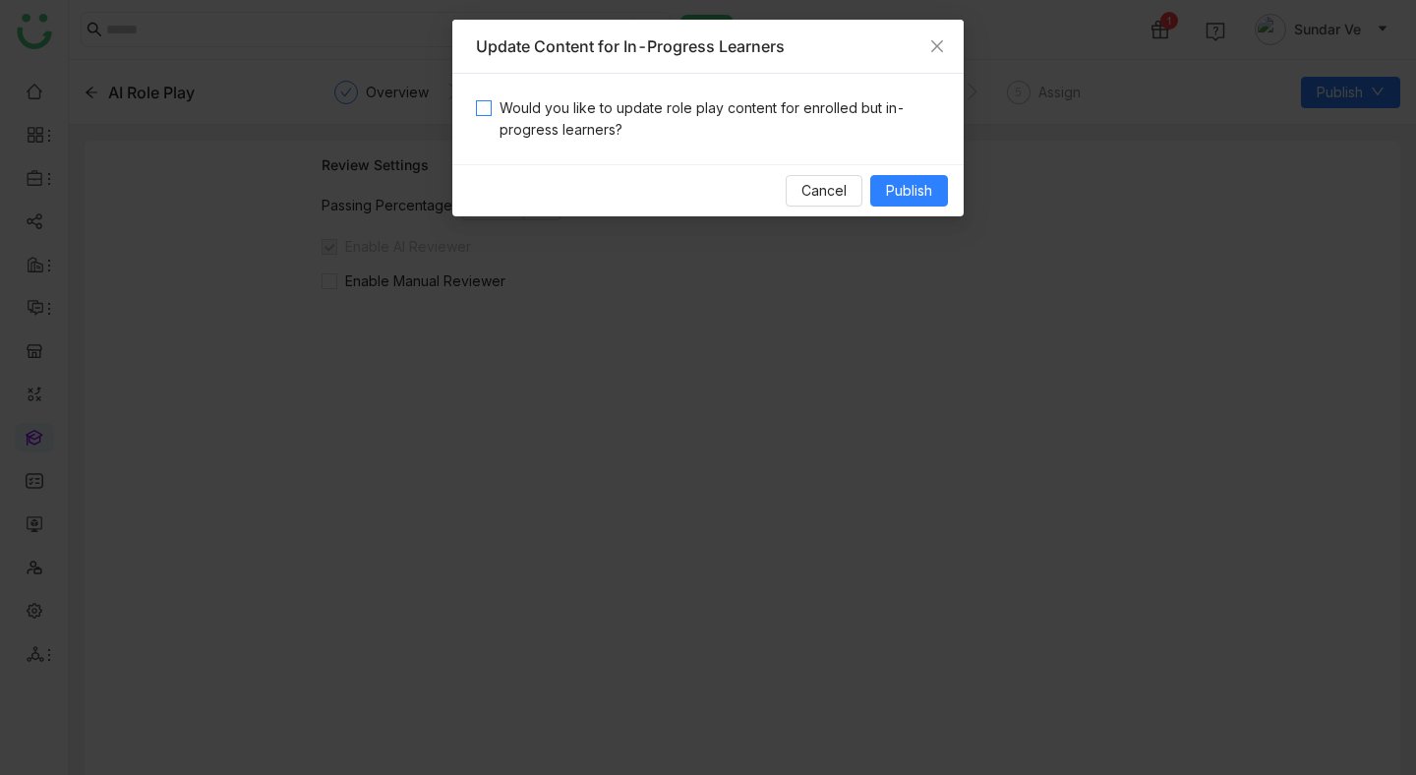
click at [556, 98] on span "Would you like to update role play content for enrolled but in-progress learner…" at bounding box center [716, 118] width 448 height 43
click at [903, 195] on span "Publish" at bounding box center [909, 191] width 46 height 22
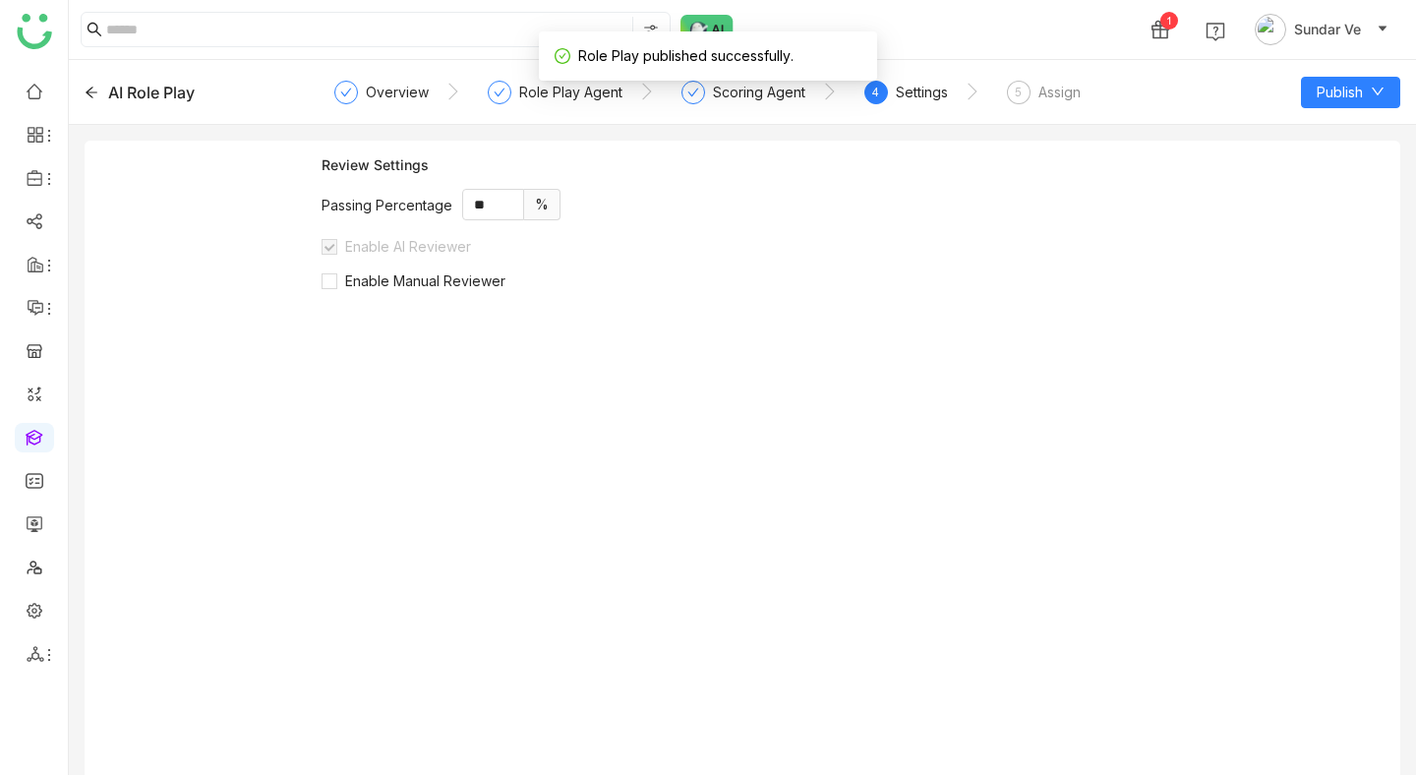
click at [91, 94] on icon at bounding box center [92, 93] width 14 height 14
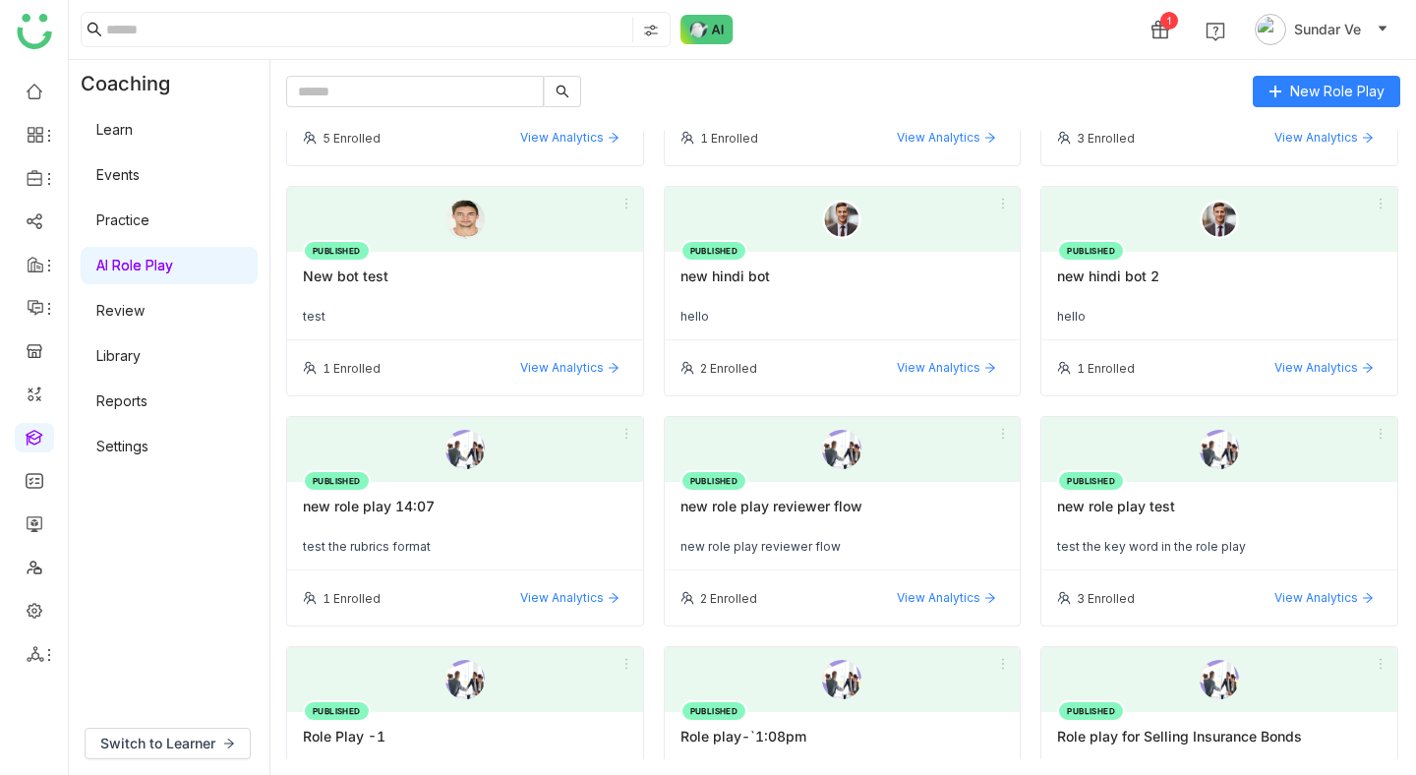
scroll to position [1025, 0]
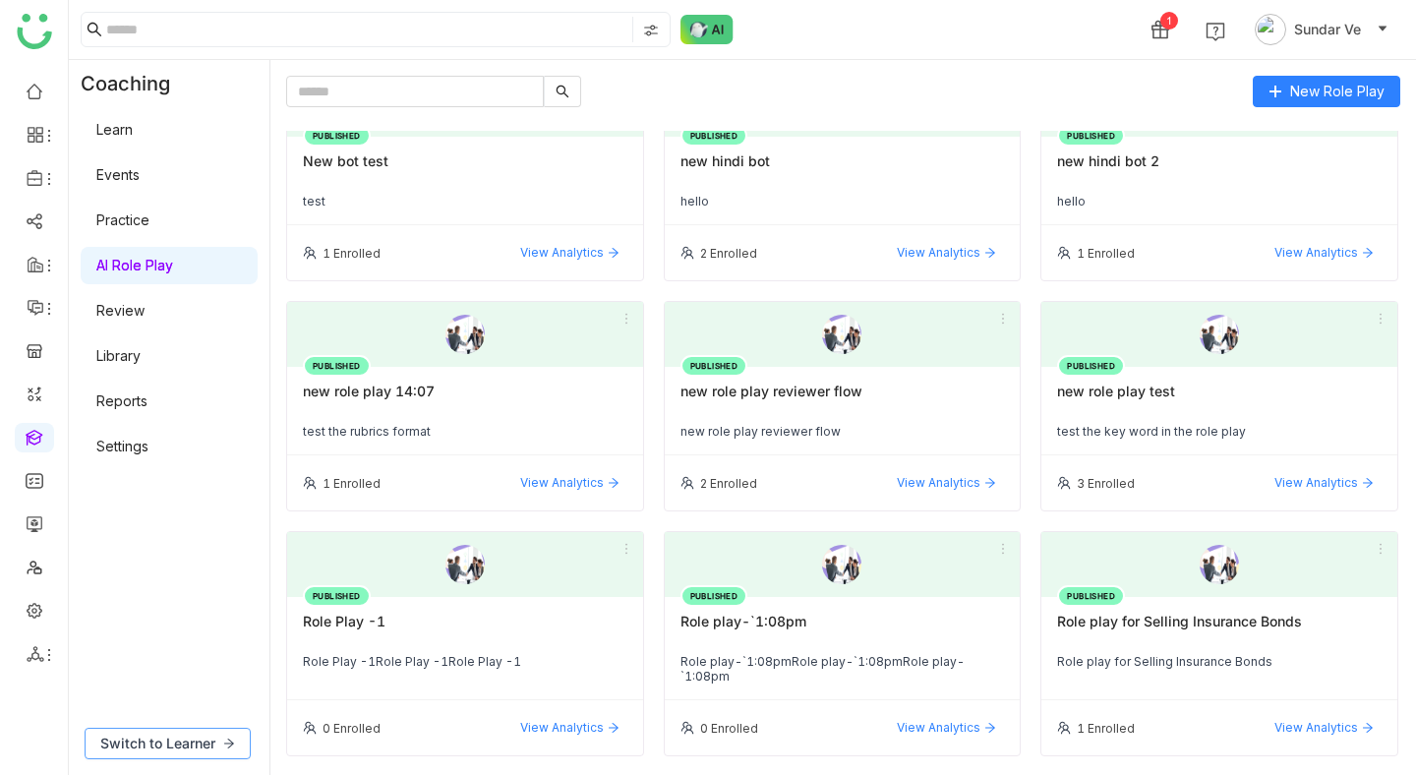
click at [212, 740] on span "Switch to Learner" at bounding box center [157, 744] width 115 height 22
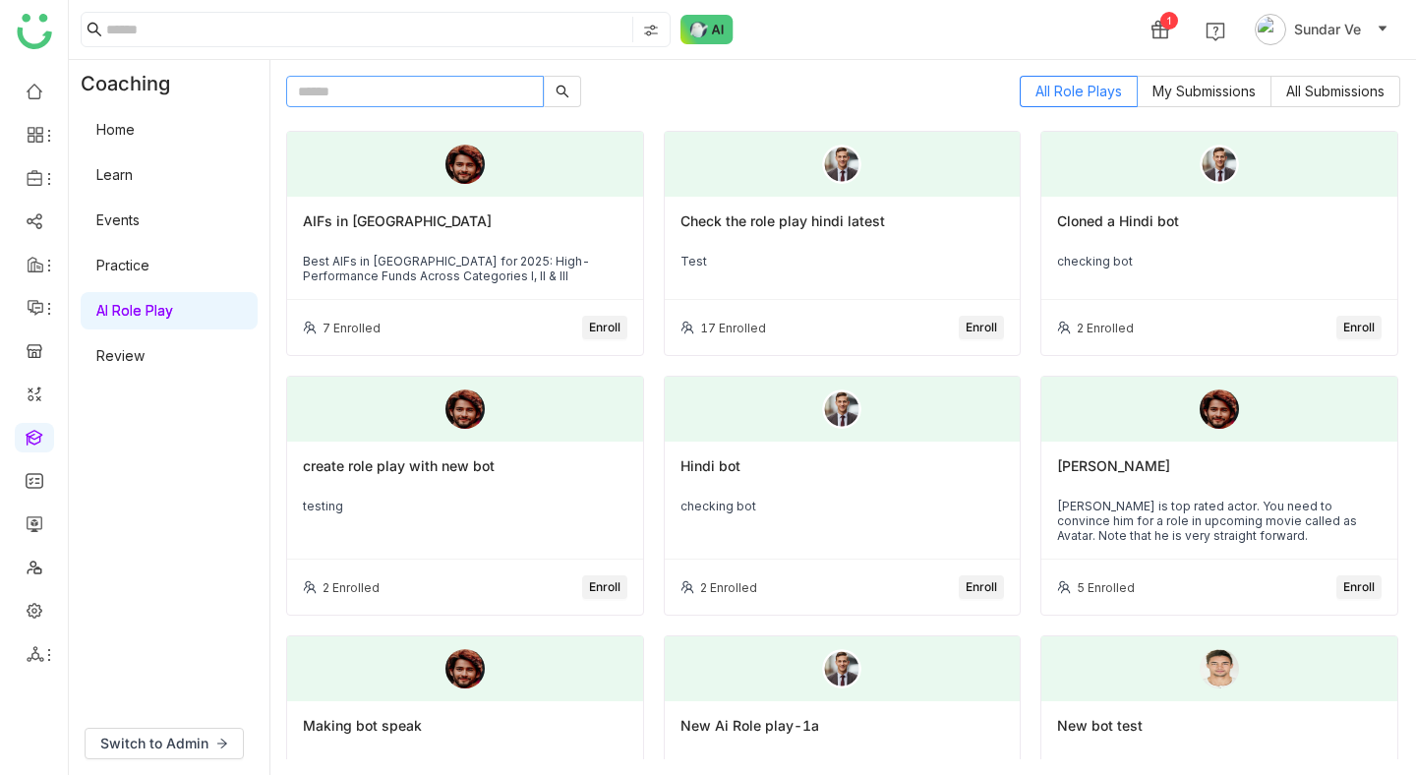
click at [410, 104] on input "text" at bounding box center [415, 91] width 258 height 31
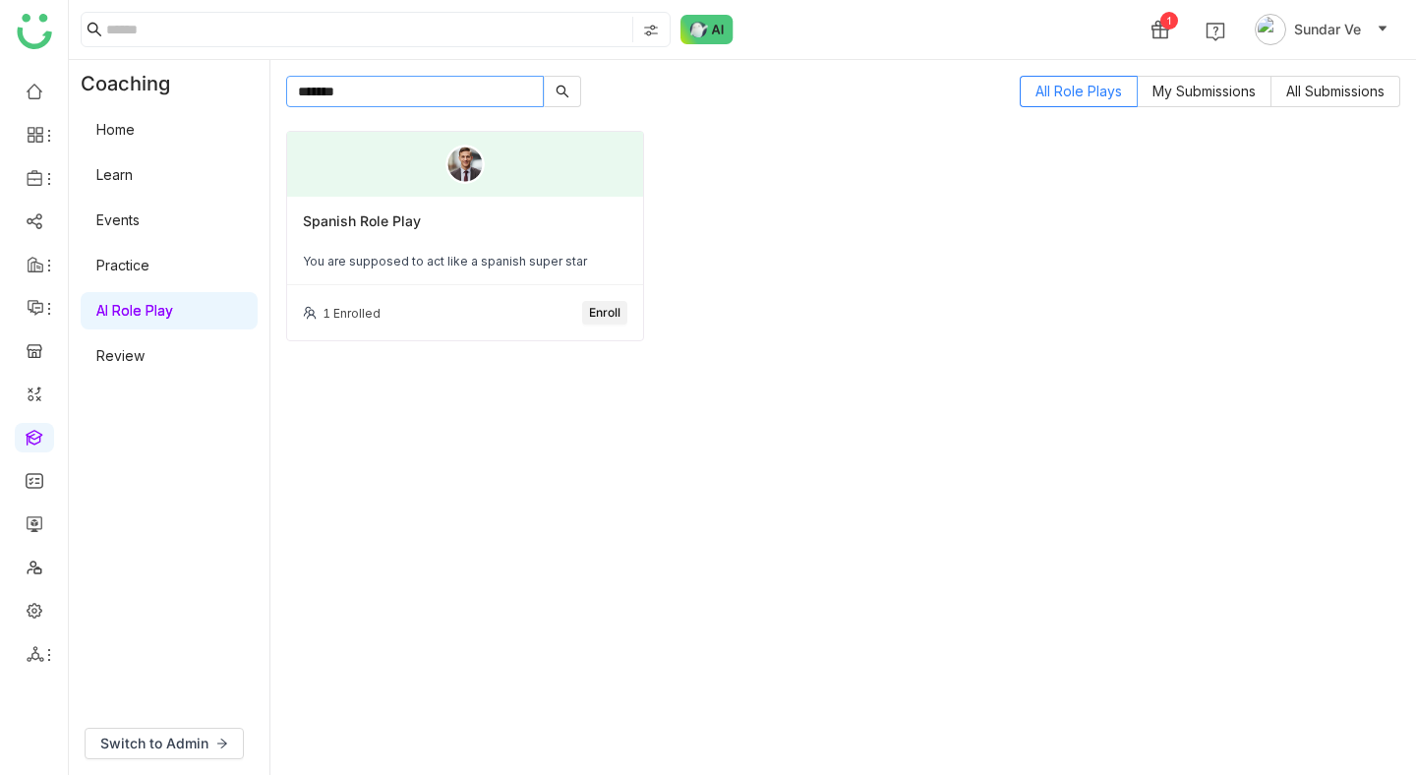
type input "*******"
click at [518, 220] on div "Spanish Role Play" at bounding box center [465, 228] width 325 height 33
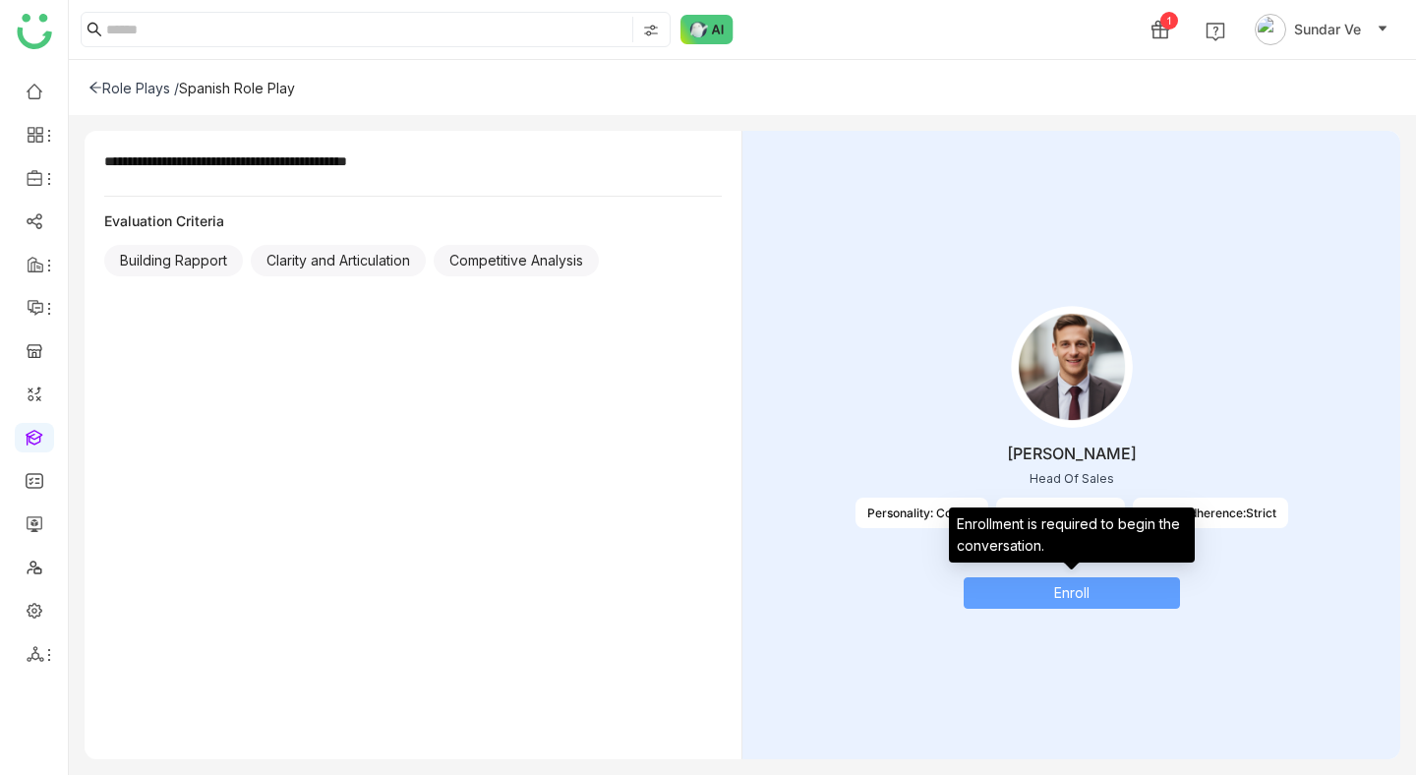
click at [1055, 594] on span "Enroll" at bounding box center [1071, 593] width 35 height 22
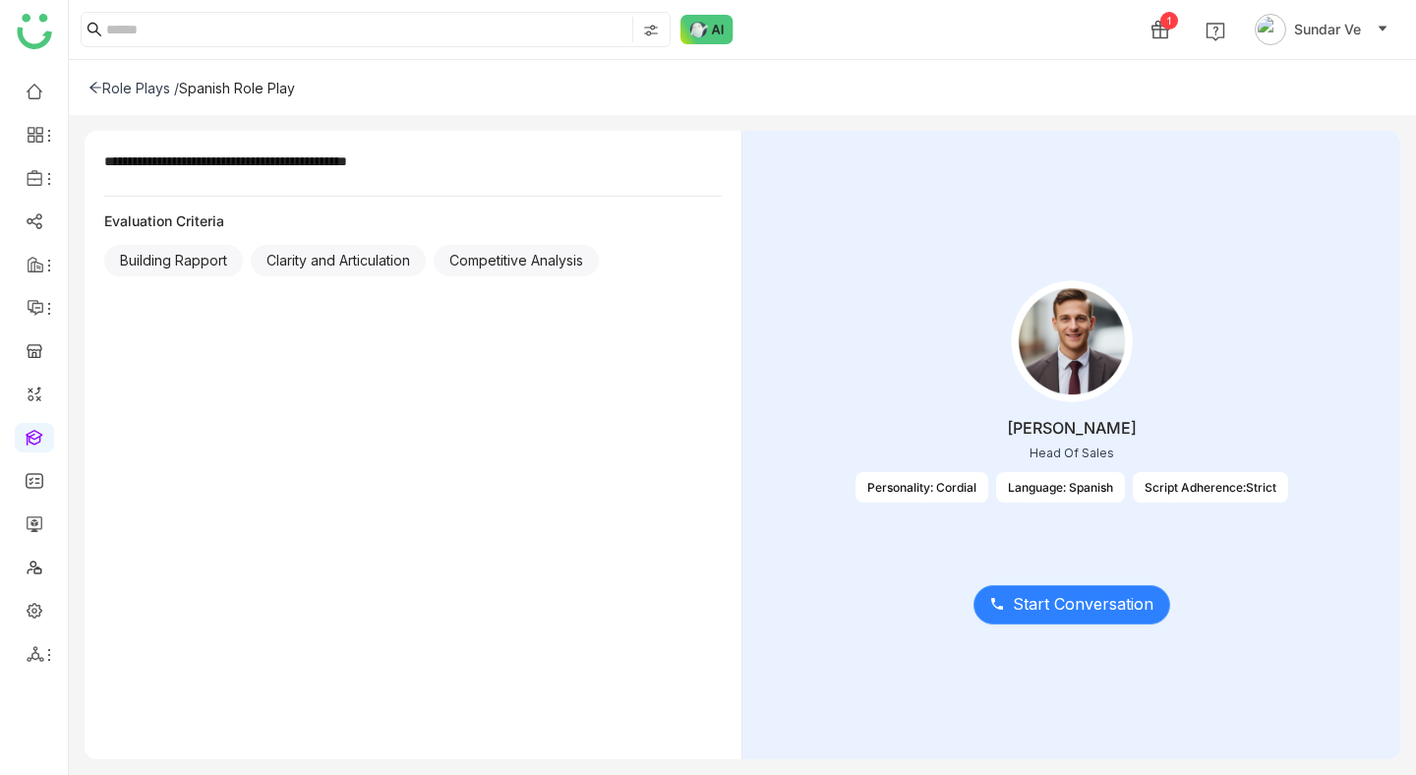
click at [1069, 606] on span "Start Conversation" at bounding box center [1083, 604] width 141 height 25
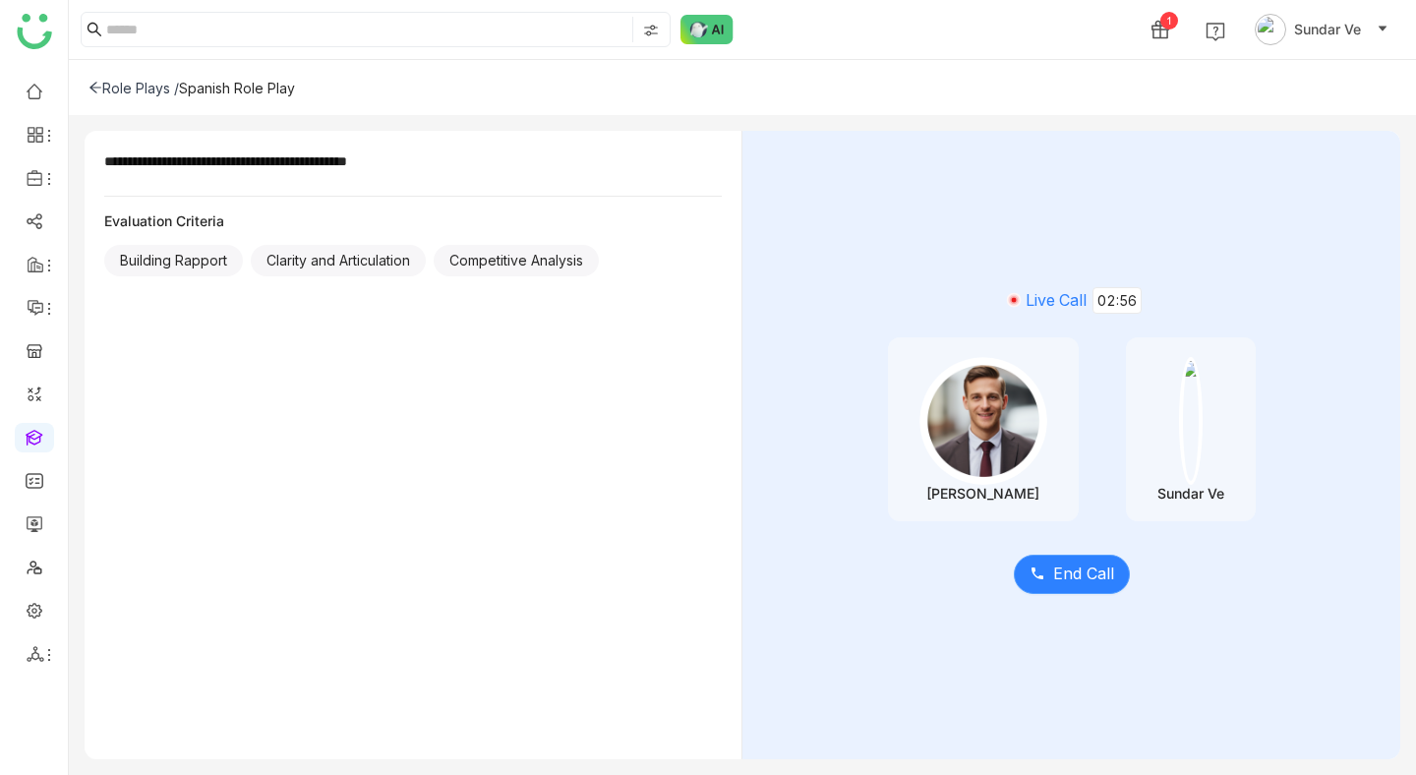
click at [1040, 572] on icon at bounding box center [1038, 573] width 16 height 16
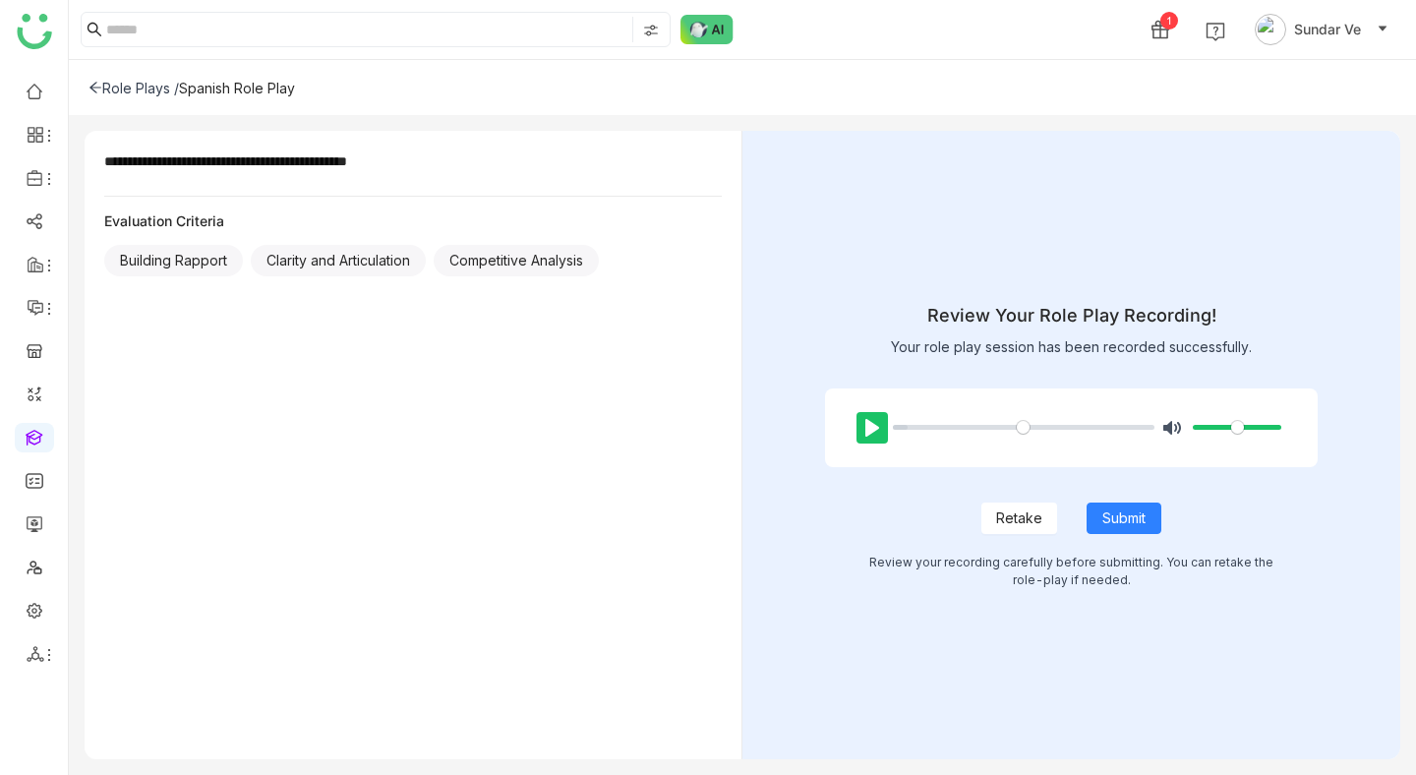
click at [868, 435] on button "Pause Play" at bounding box center [872, 427] width 31 height 31
type input "***"
click at [1139, 517] on span "Submit" at bounding box center [1123, 518] width 43 height 22
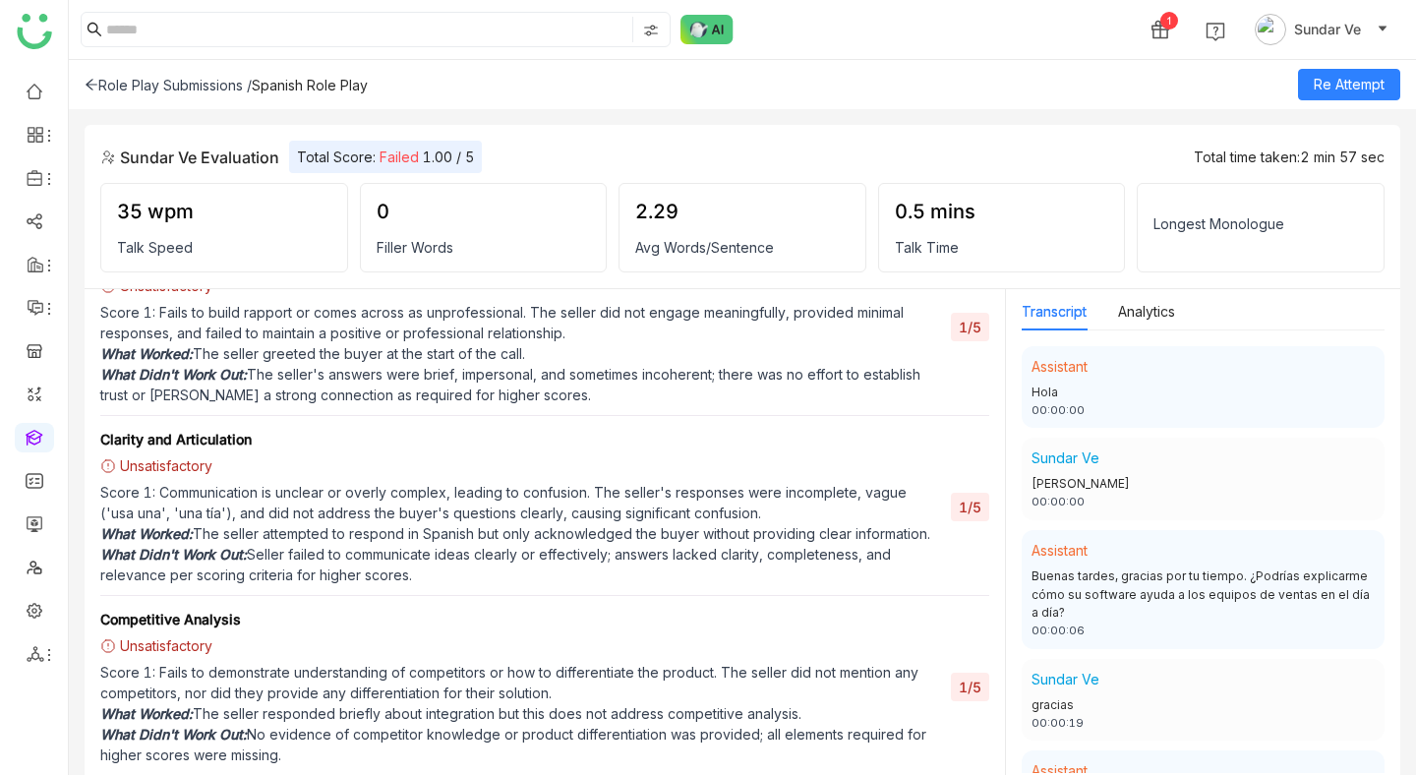
scroll to position [653, 0]
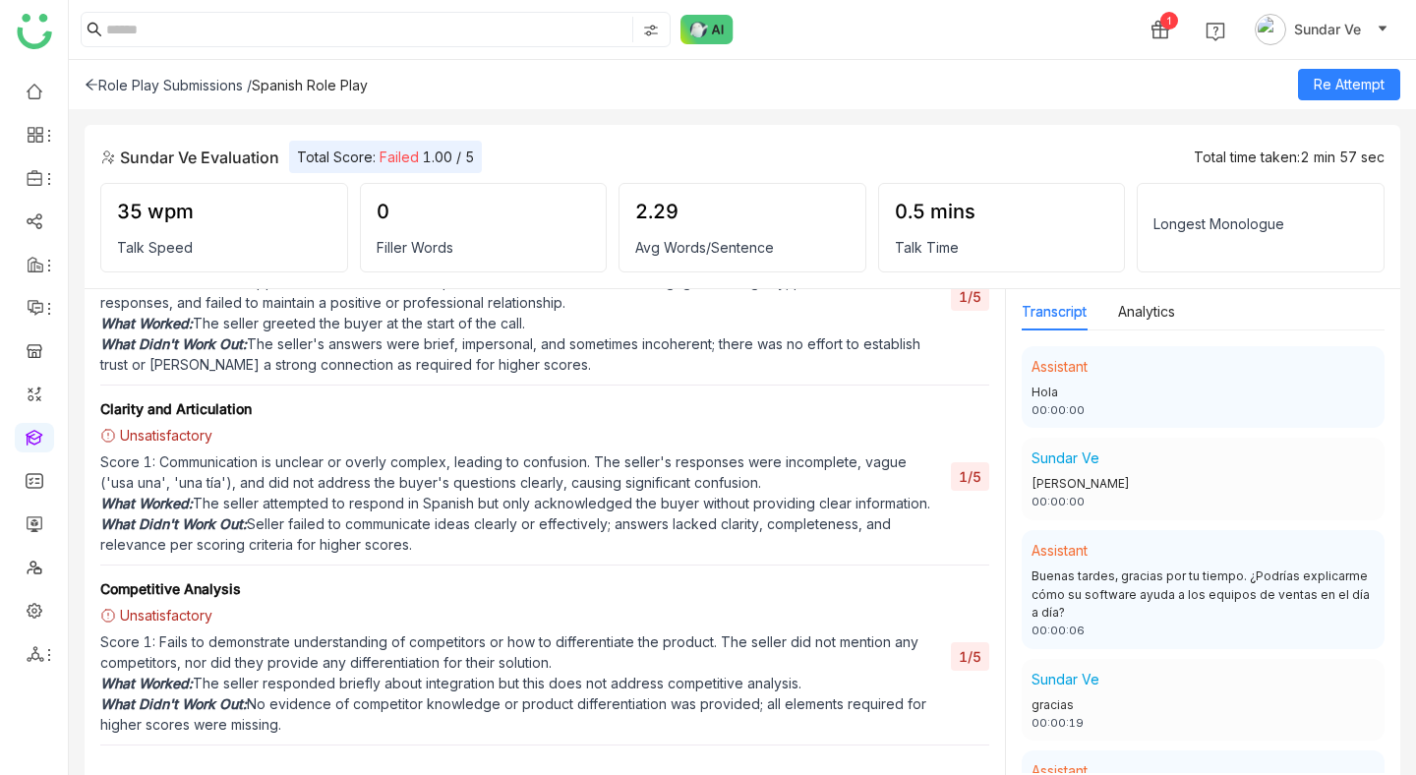
click at [90, 81] on icon at bounding box center [92, 85] width 12 height 11
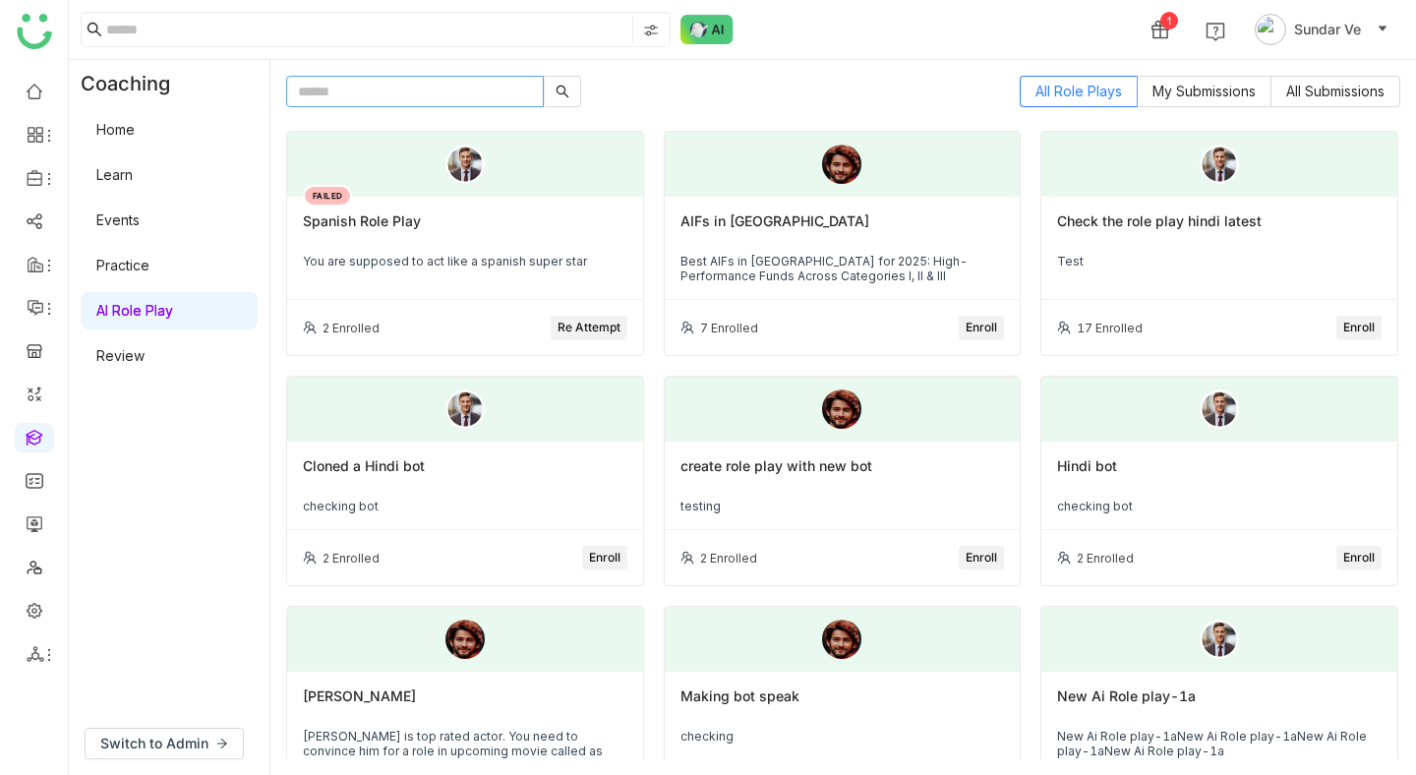
click at [378, 89] on input "text" at bounding box center [415, 91] width 258 height 31
type input "*****"
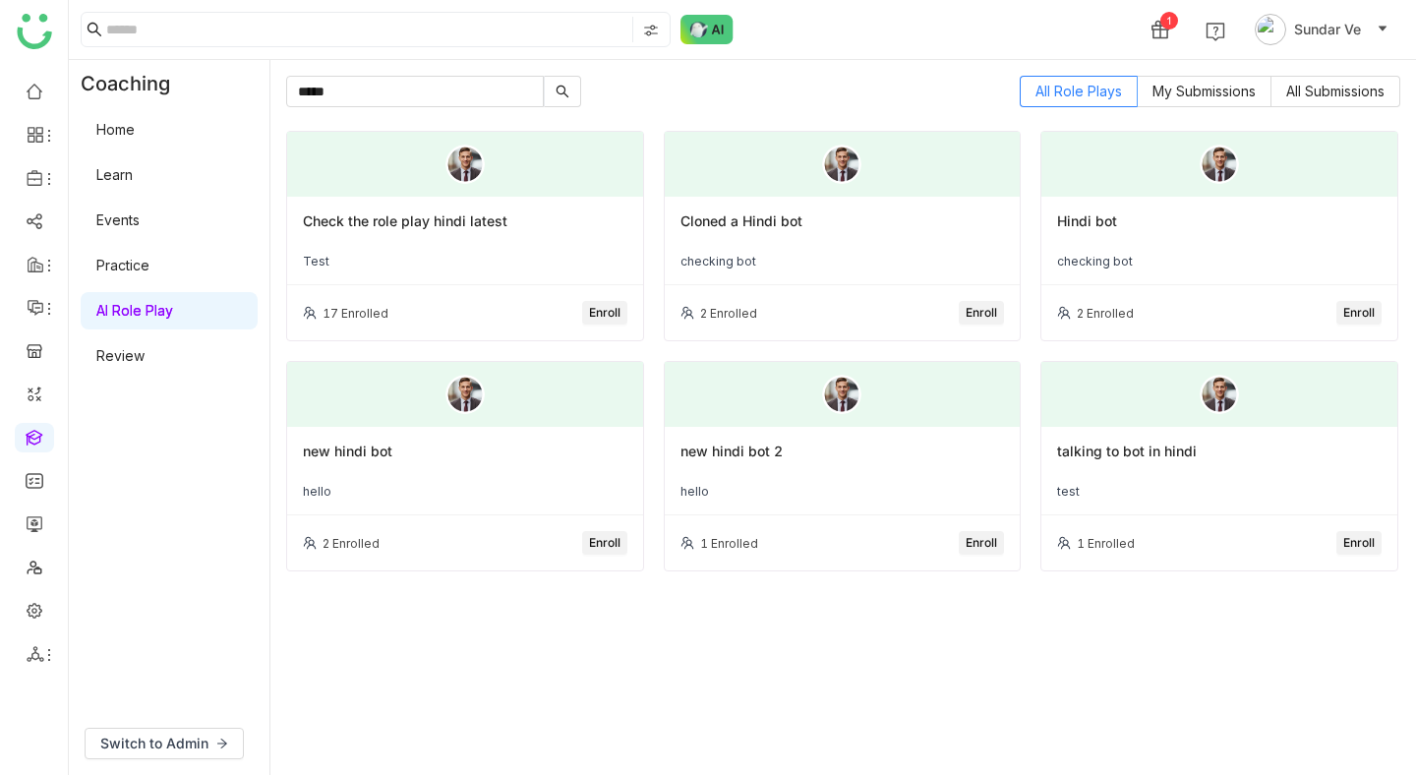
click at [1171, 243] on div "Hindi bot" at bounding box center [1219, 228] width 325 height 33
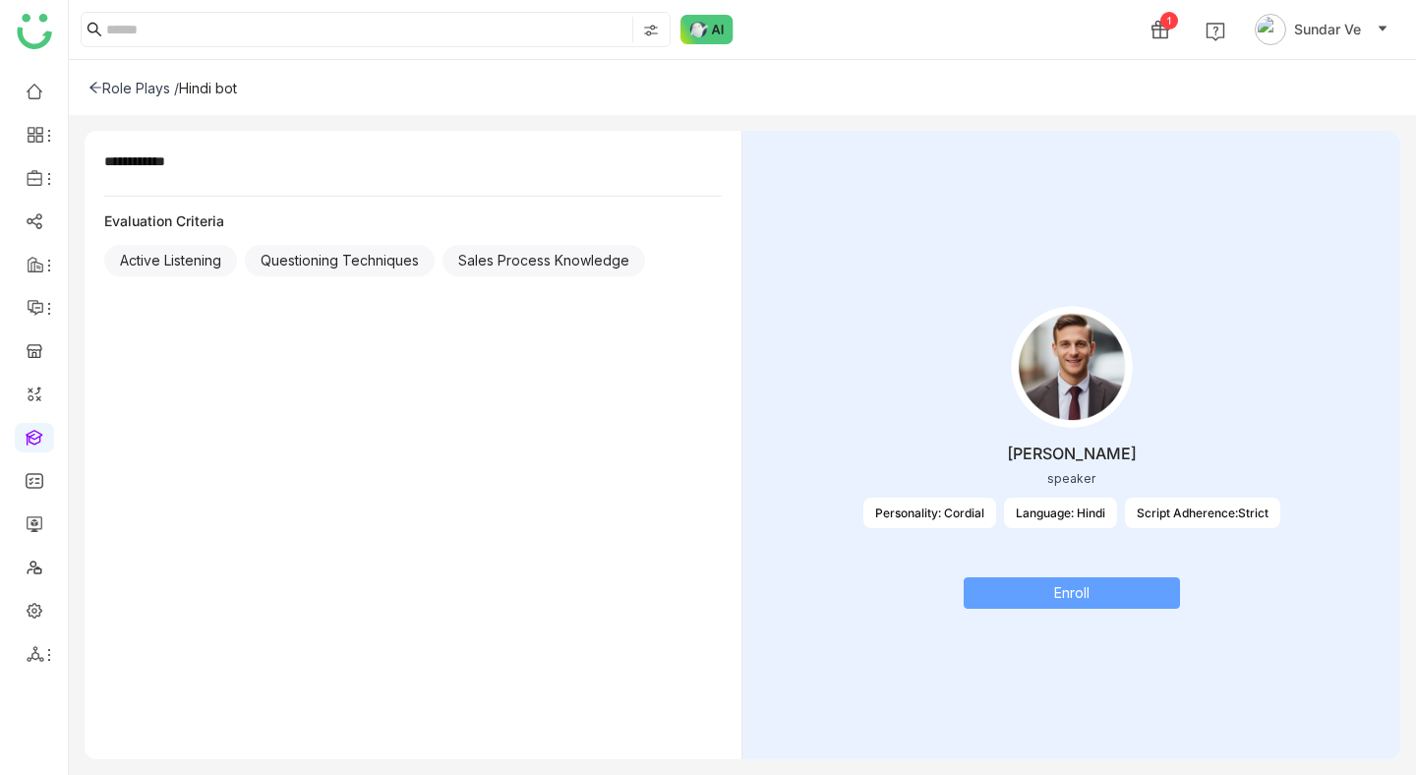
click at [1071, 601] on span "Enroll" at bounding box center [1071, 593] width 35 height 22
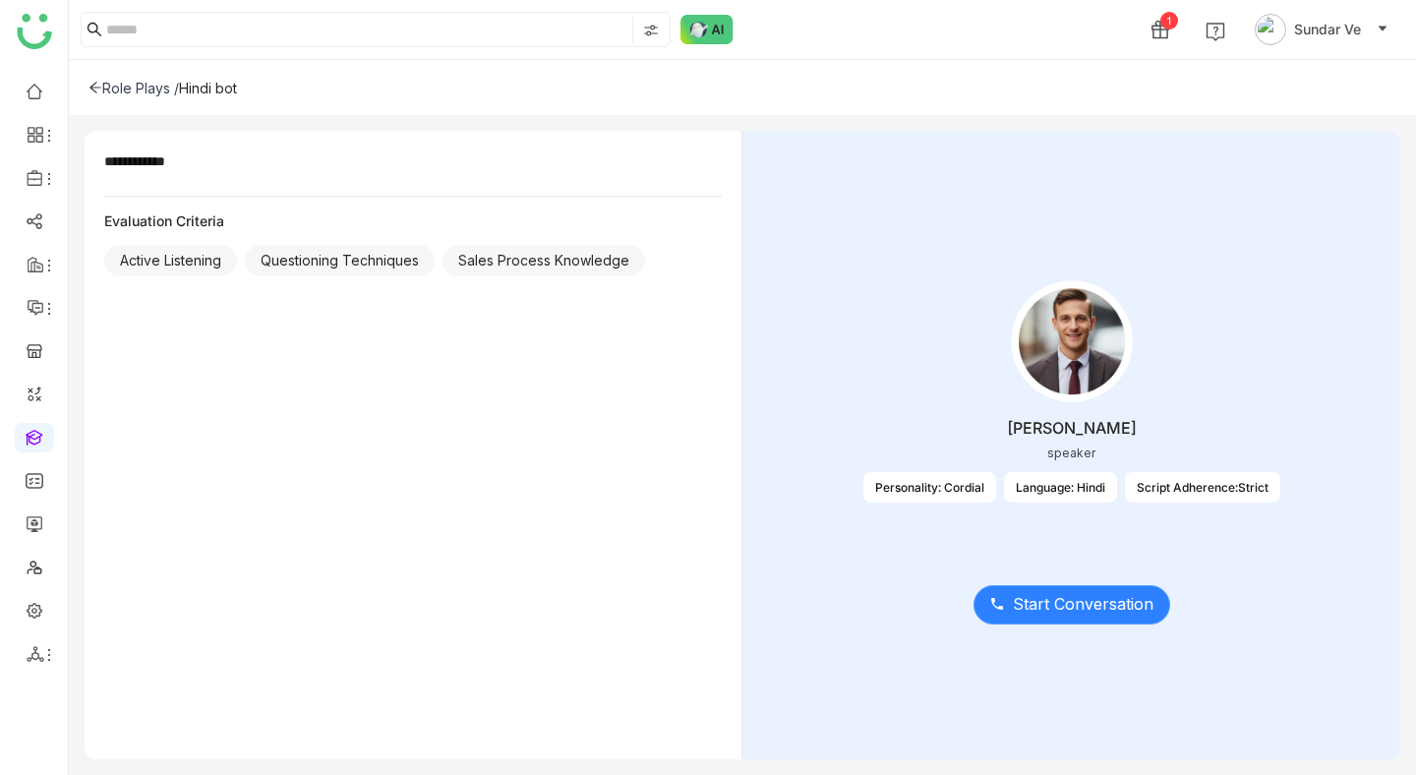
click at [1106, 607] on span "Start Conversation" at bounding box center [1083, 604] width 141 height 25
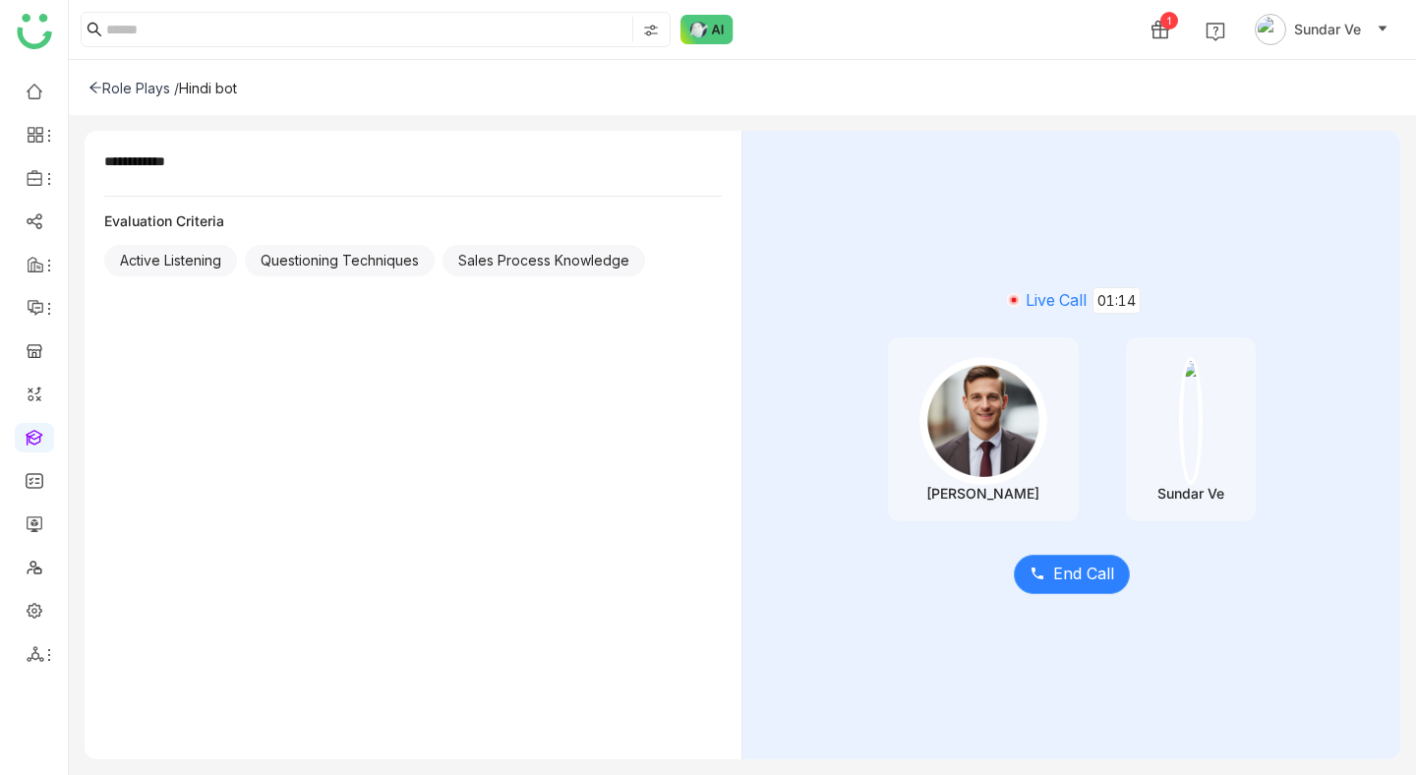
click at [1087, 580] on span "End Call" at bounding box center [1083, 574] width 61 height 25
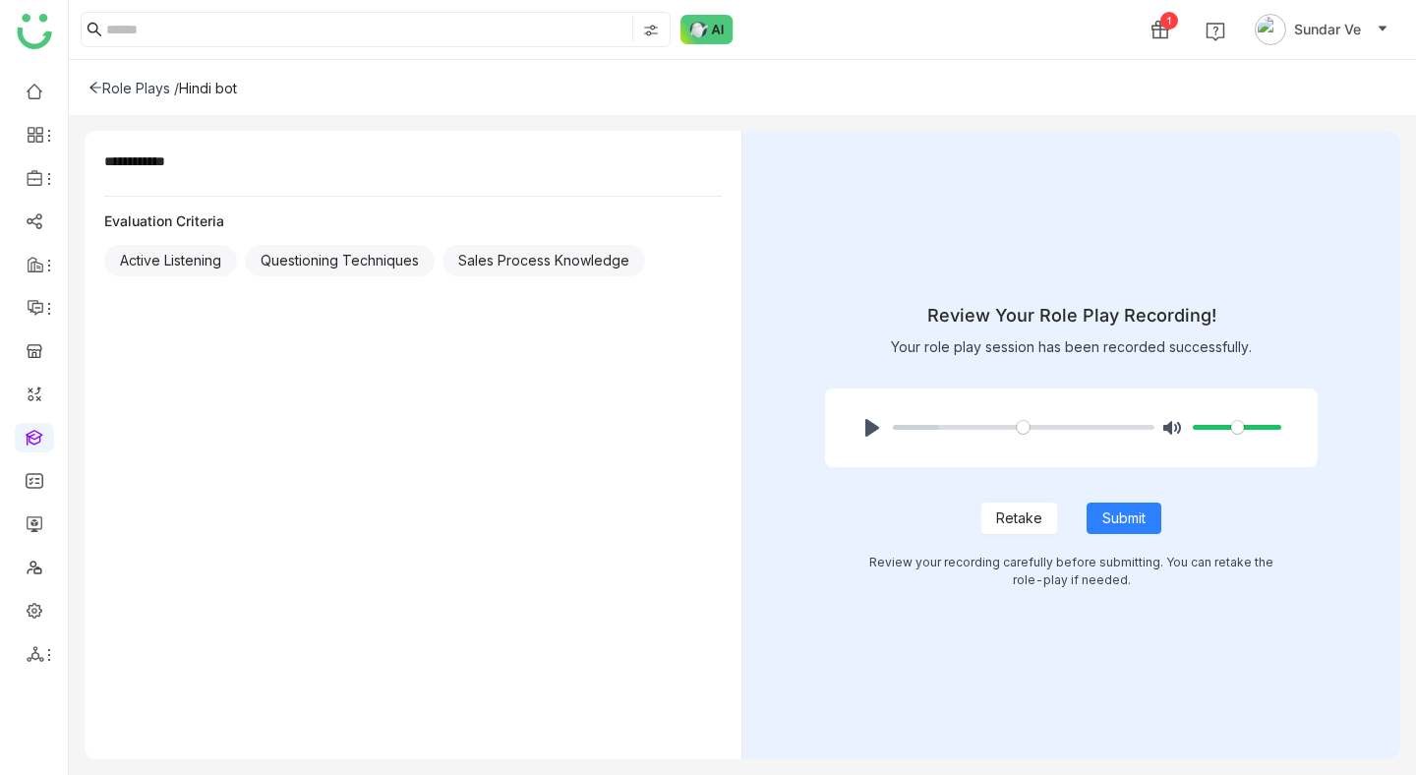
click at [1010, 517] on span "Retake" at bounding box center [1019, 518] width 46 height 22
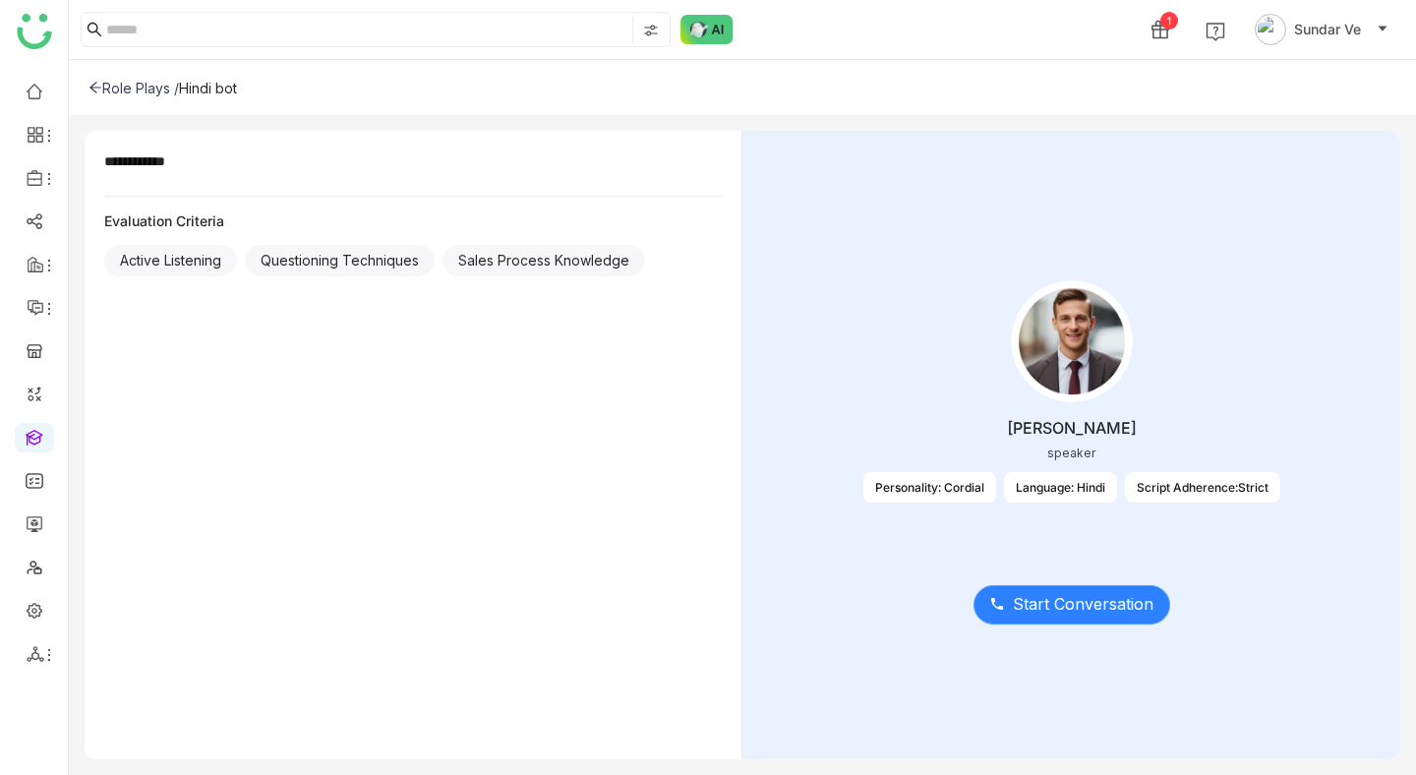
click at [1020, 590] on button "Start Conversation" at bounding box center [1072, 604] width 197 height 39
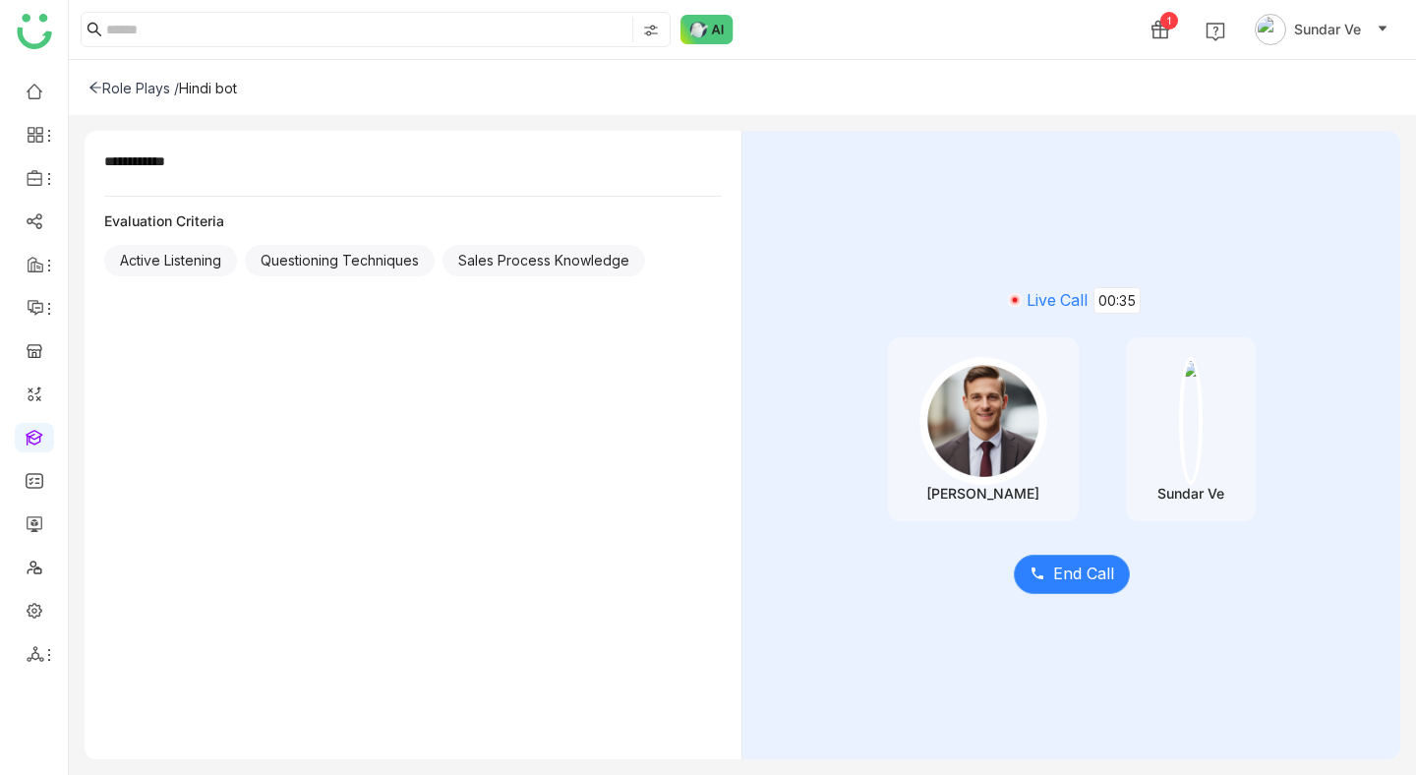
click at [1039, 573] on icon at bounding box center [1038, 573] width 16 height 16
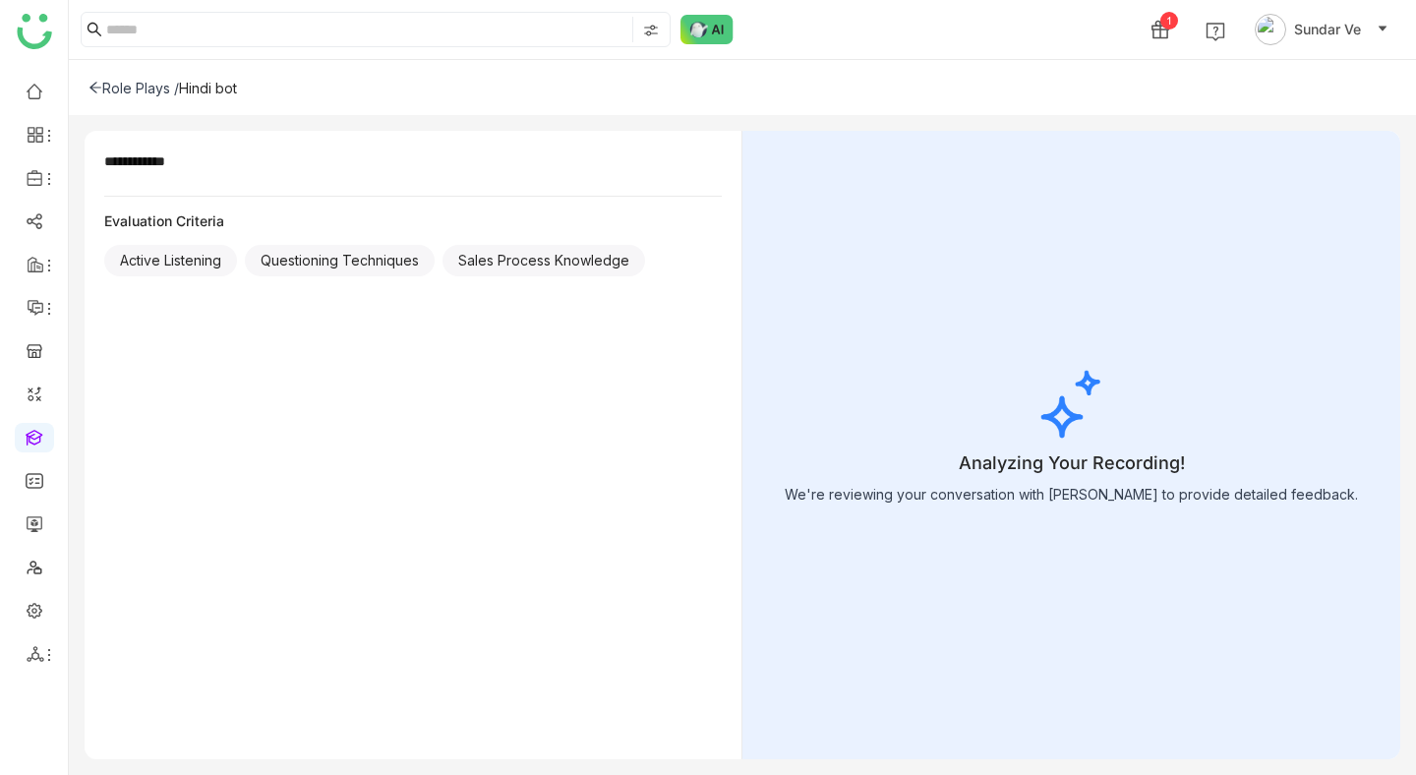
click at [91, 86] on icon at bounding box center [95, 88] width 12 height 11
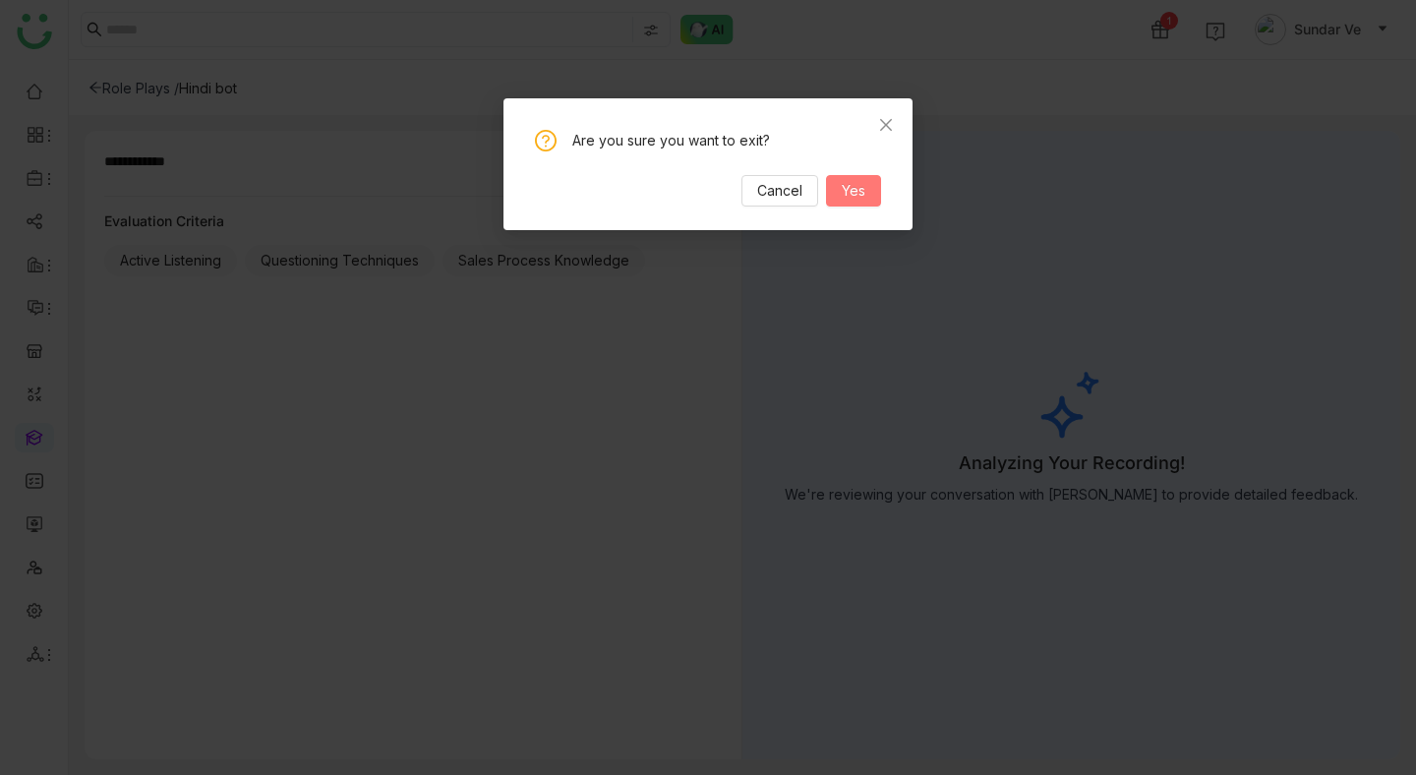
click at [854, 203] on button "Yes" at bounding box center [853, 190] width 55 height 31
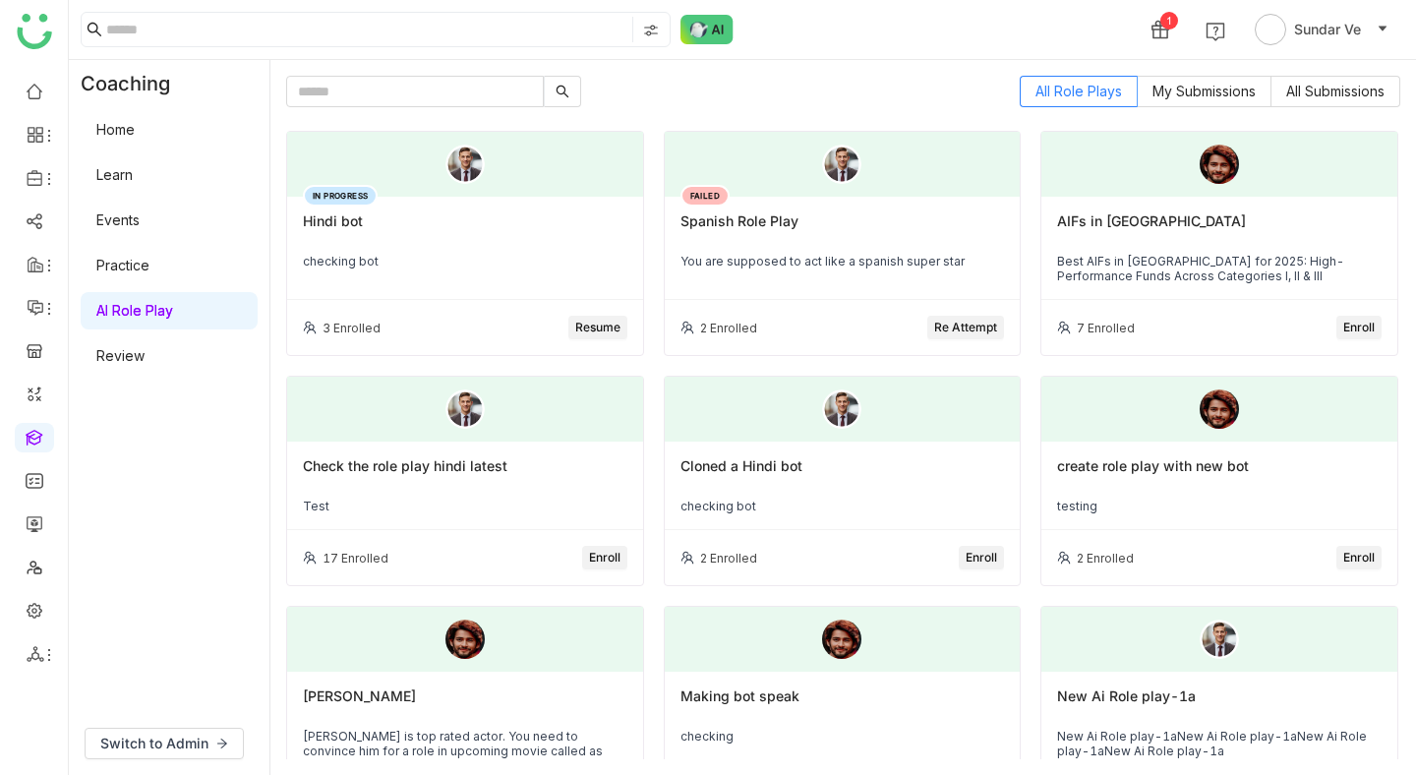
click at [406, 244] on div "Hindi bot" at bounding box center [465, 228] width 325 height 33
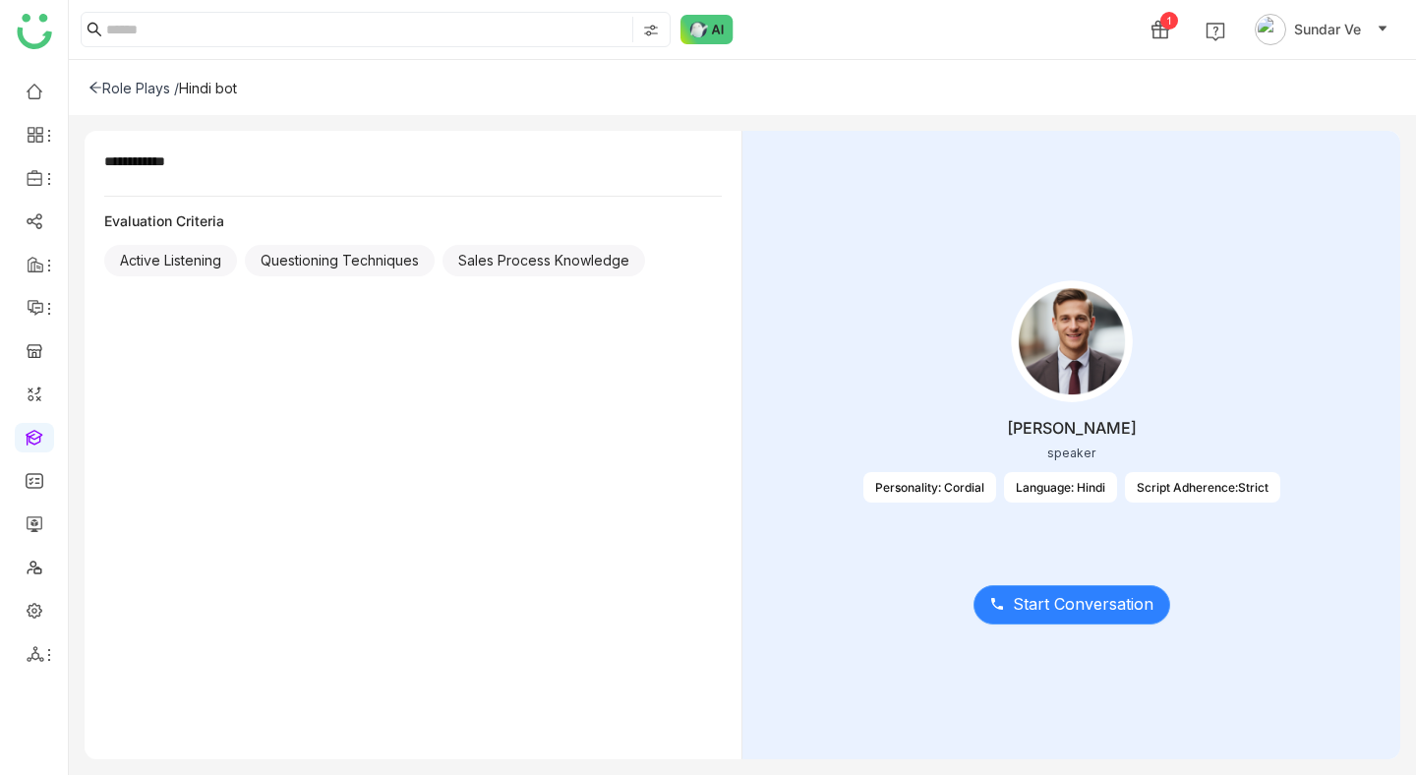
click at [1070, 608] on span "Start Conversation" at bounding box center [1083, 604] width 141 height 25
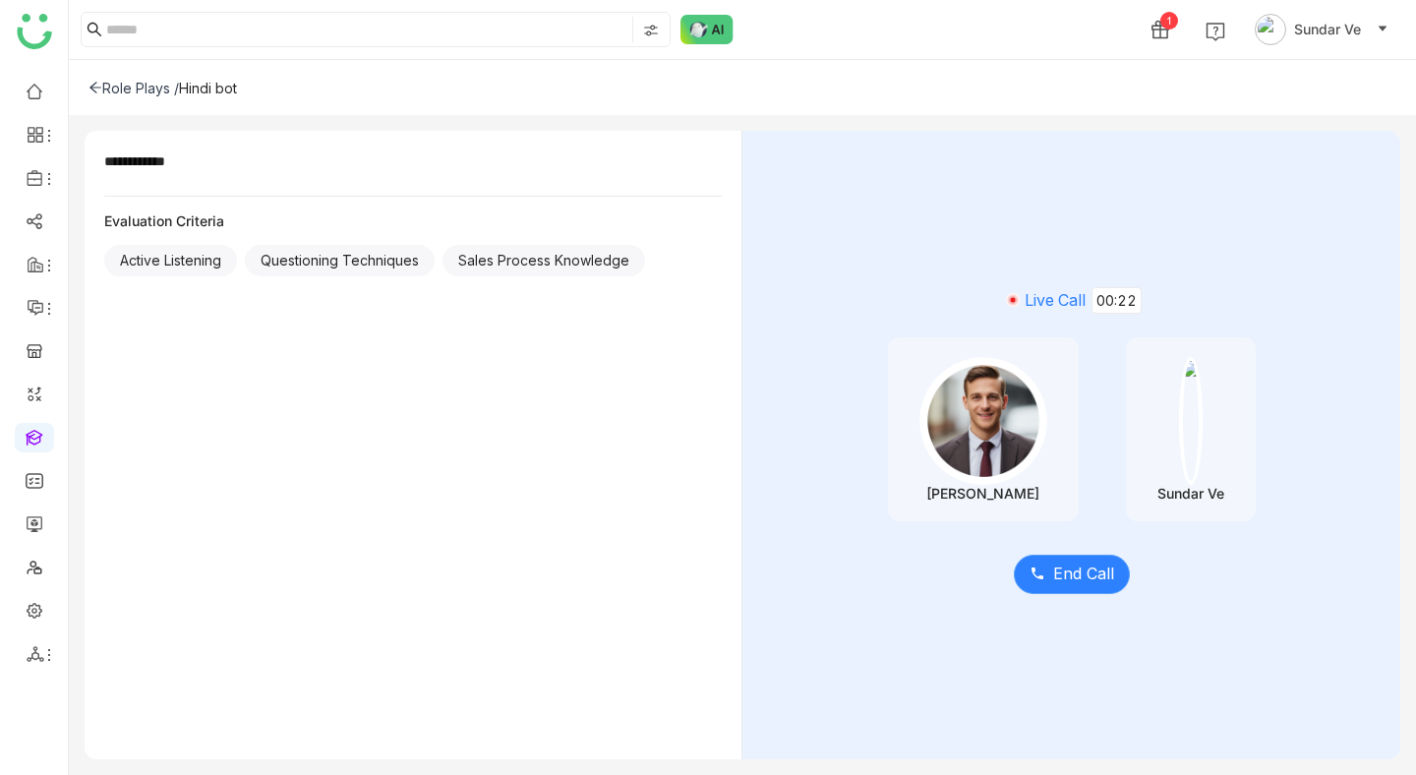
click at [1085, 567] on span "End Call" at bounding box center [1083, 574] width 61 height 25
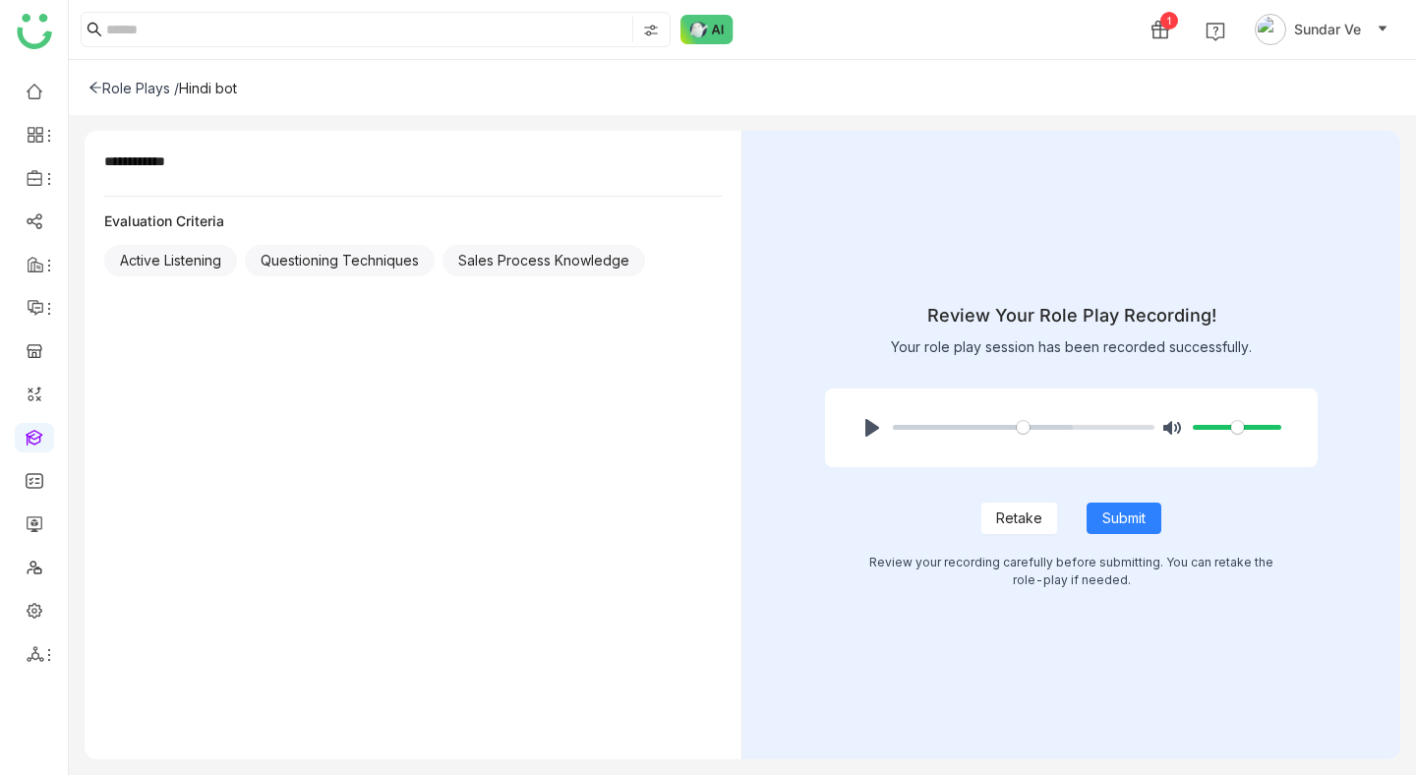
click at [991, 492] on div "Retake Submit" at bounding box center [1072, 500] width 494 height 67
click at [1008, 524] on span "Retake" at bounding box center [1019, 518] width 46 height 22
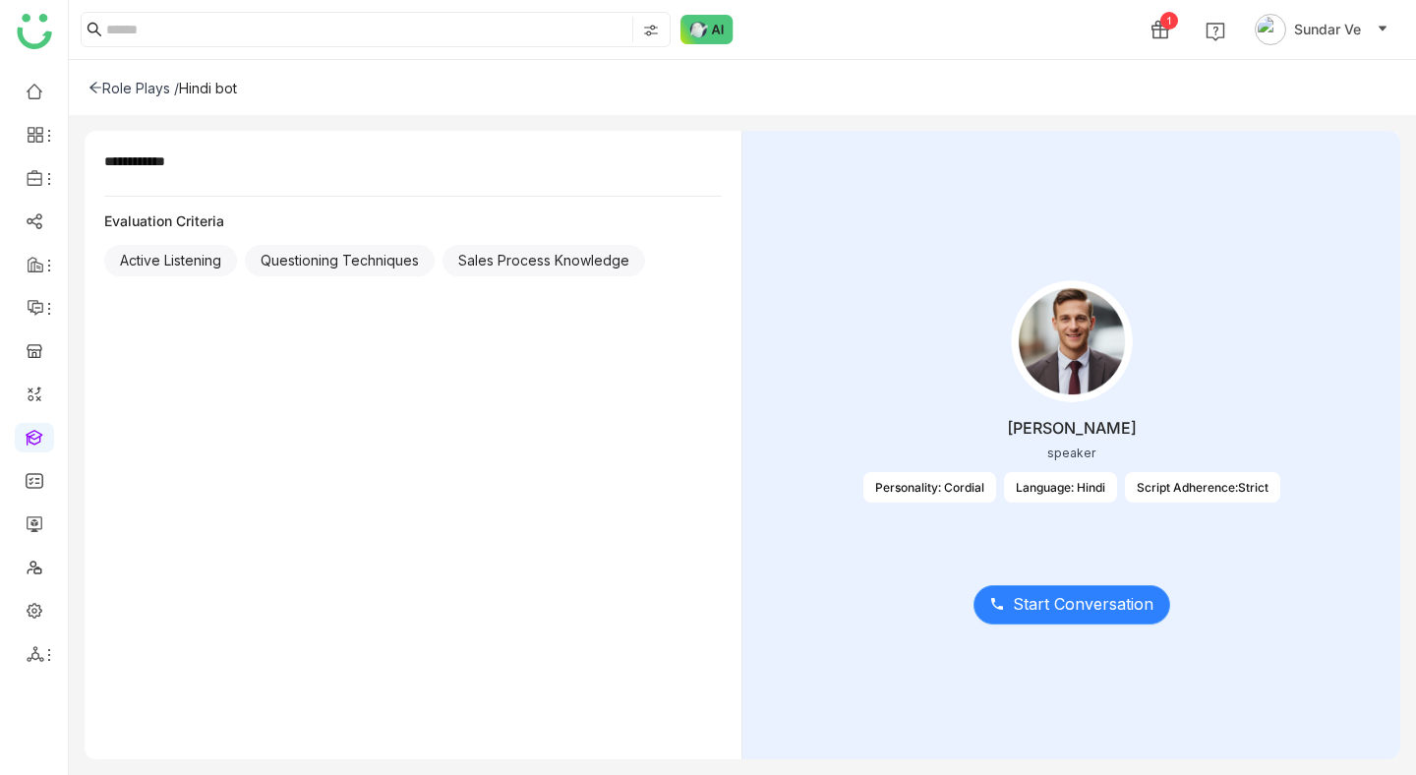
click at [1013, 614] on span "Start Conversation" at bounding box center [1083, 604] width 141 height 25
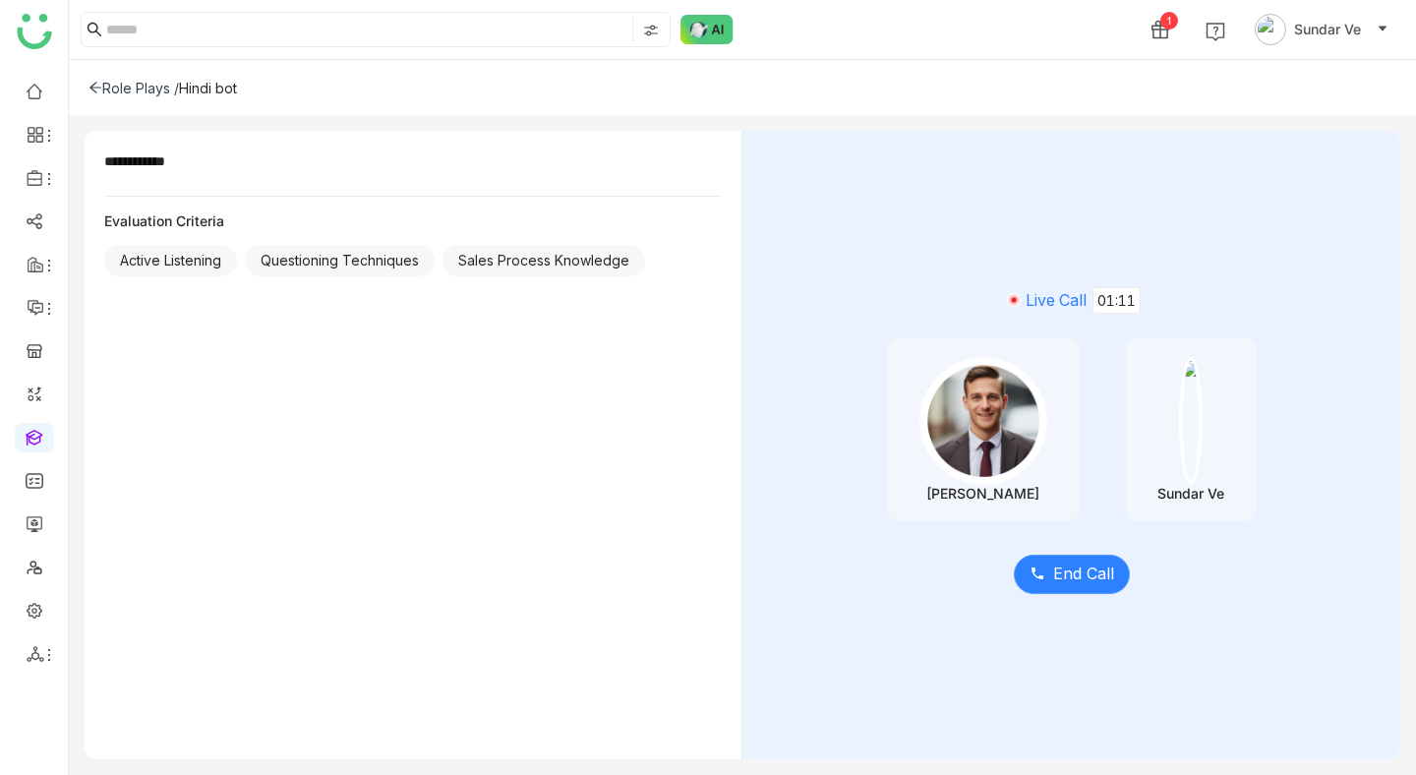
click at [1081, 569] on span "End Call" at bounding box center [1083, 574] width 61 height 25
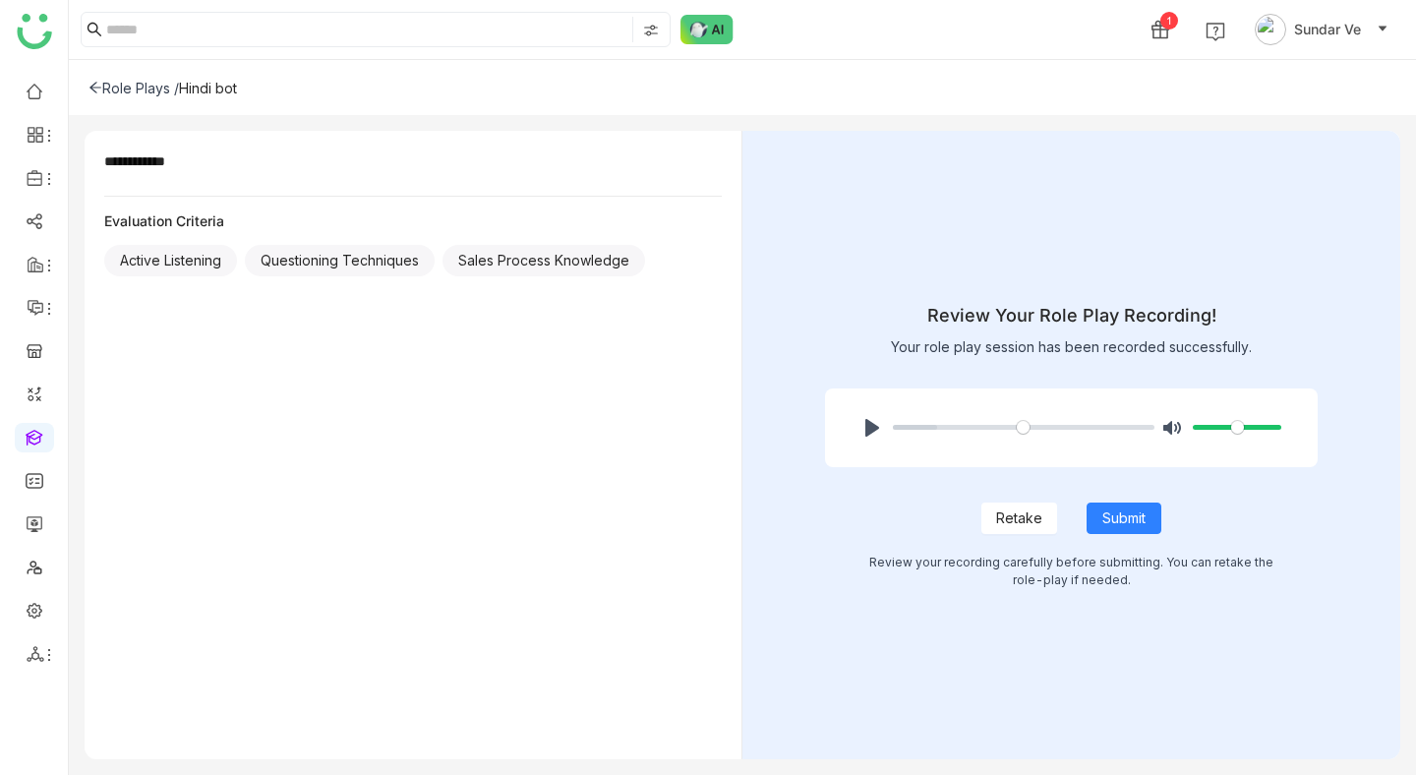
click at [103, 80] on div "Role Plays /" at bounding box center [134, 88] width 90 height 17
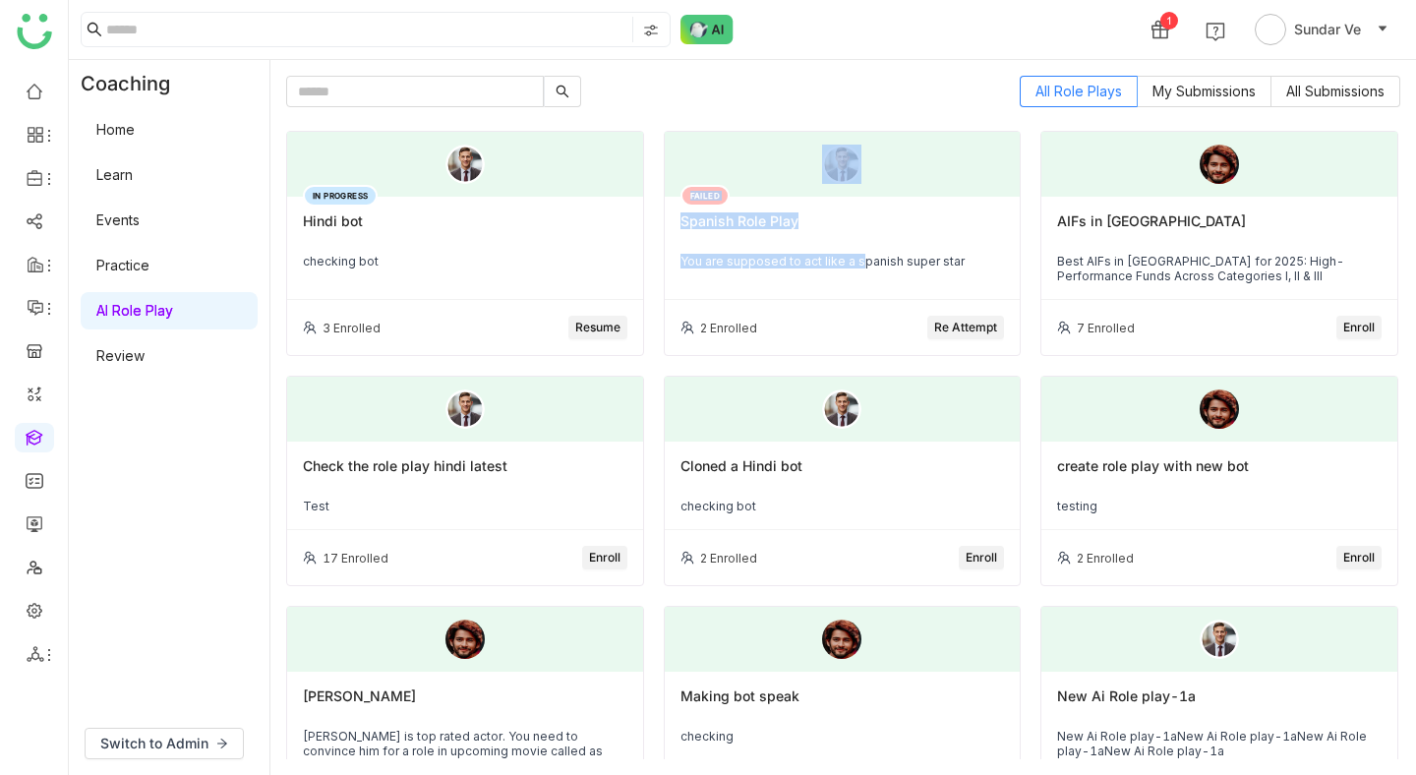
drag, startPoint x: 859, startPoint y: 255, endPoint x: 932, endPoint y: 215, distance: 83.6
click at [933, 210] on div "FAILED Spanish Role Play You are supposed to act like a spanish super star" at bounding box center [843, 248] width 356 height 103
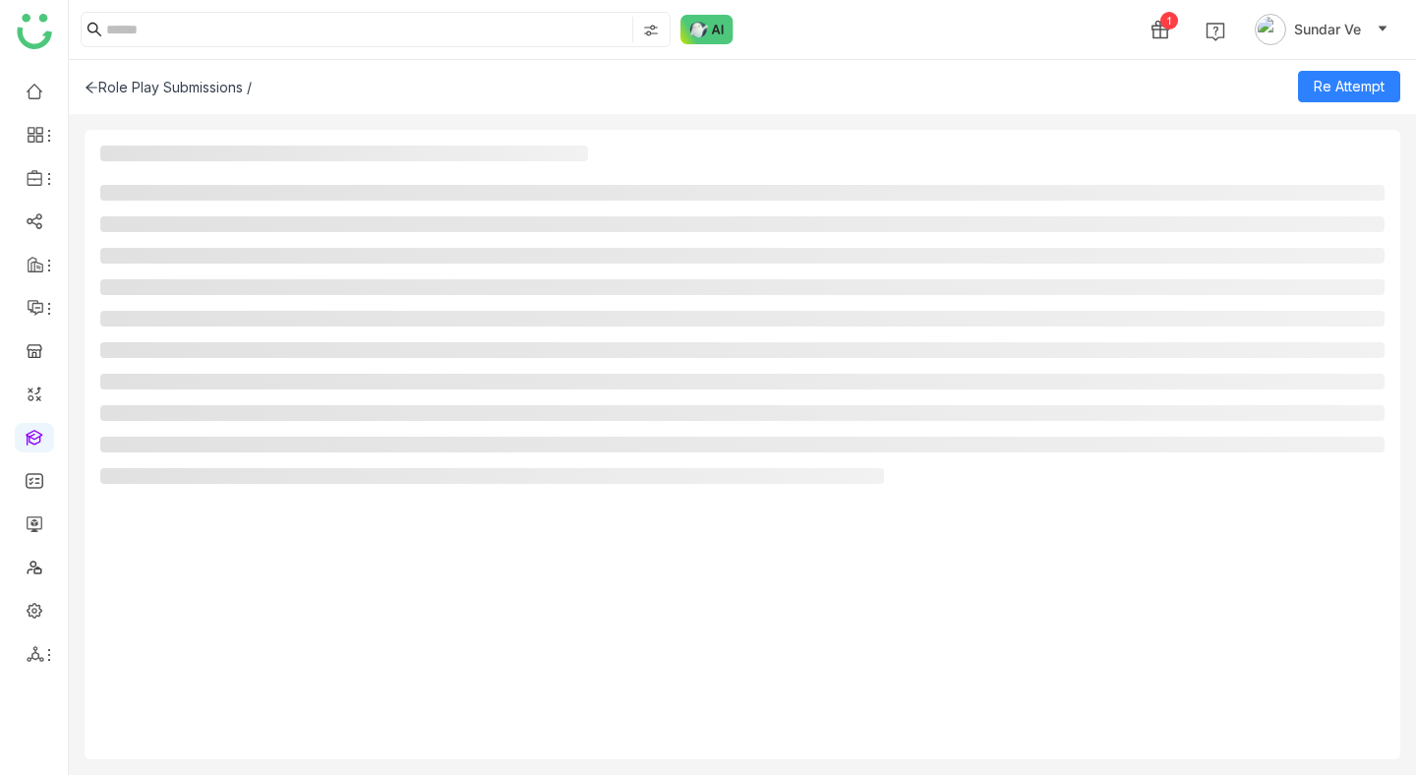
click at [97, 89] on div "Role Play Submissions /" at bounding box center [168, 87] width 167 height 17
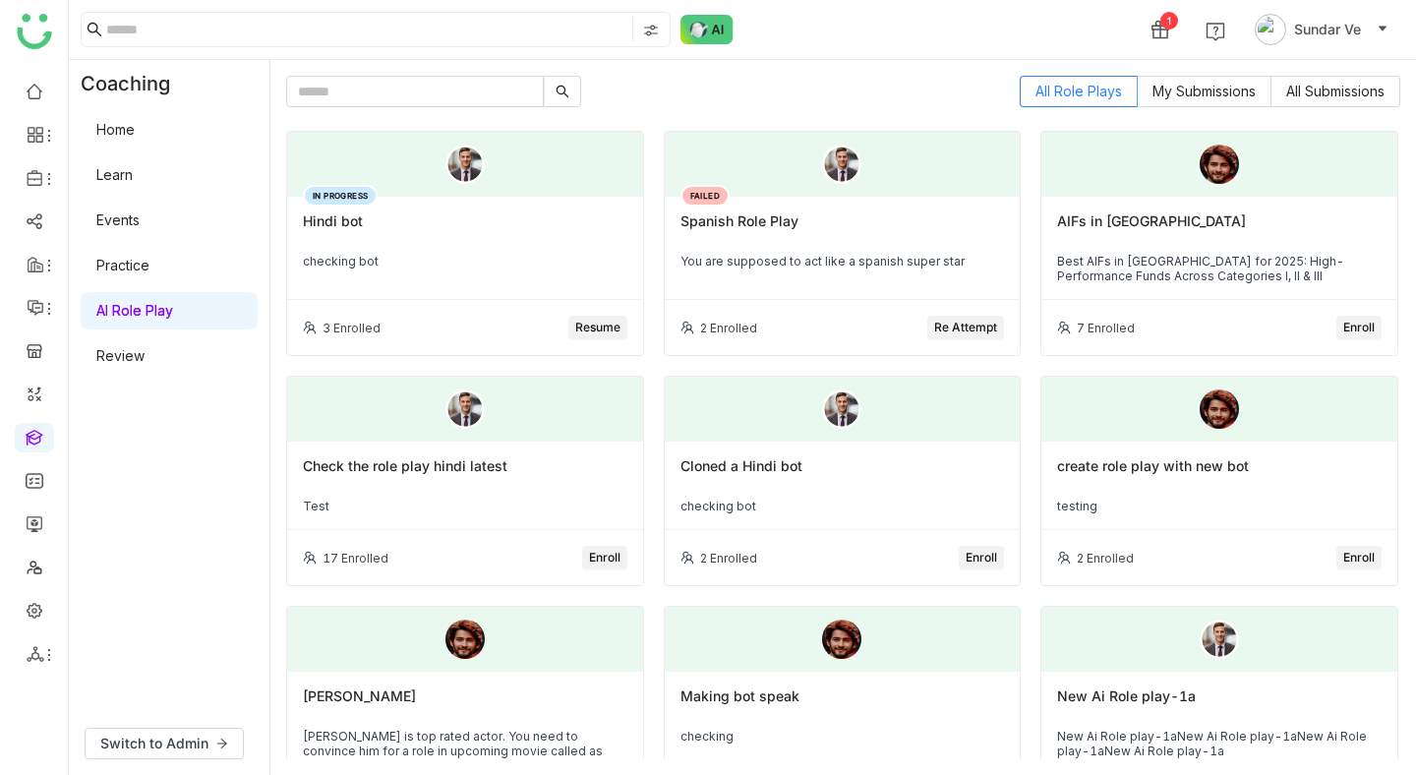
click at [958, 323] on span "Re Attempt" at bounding box center [965, 328] width 63 height 19
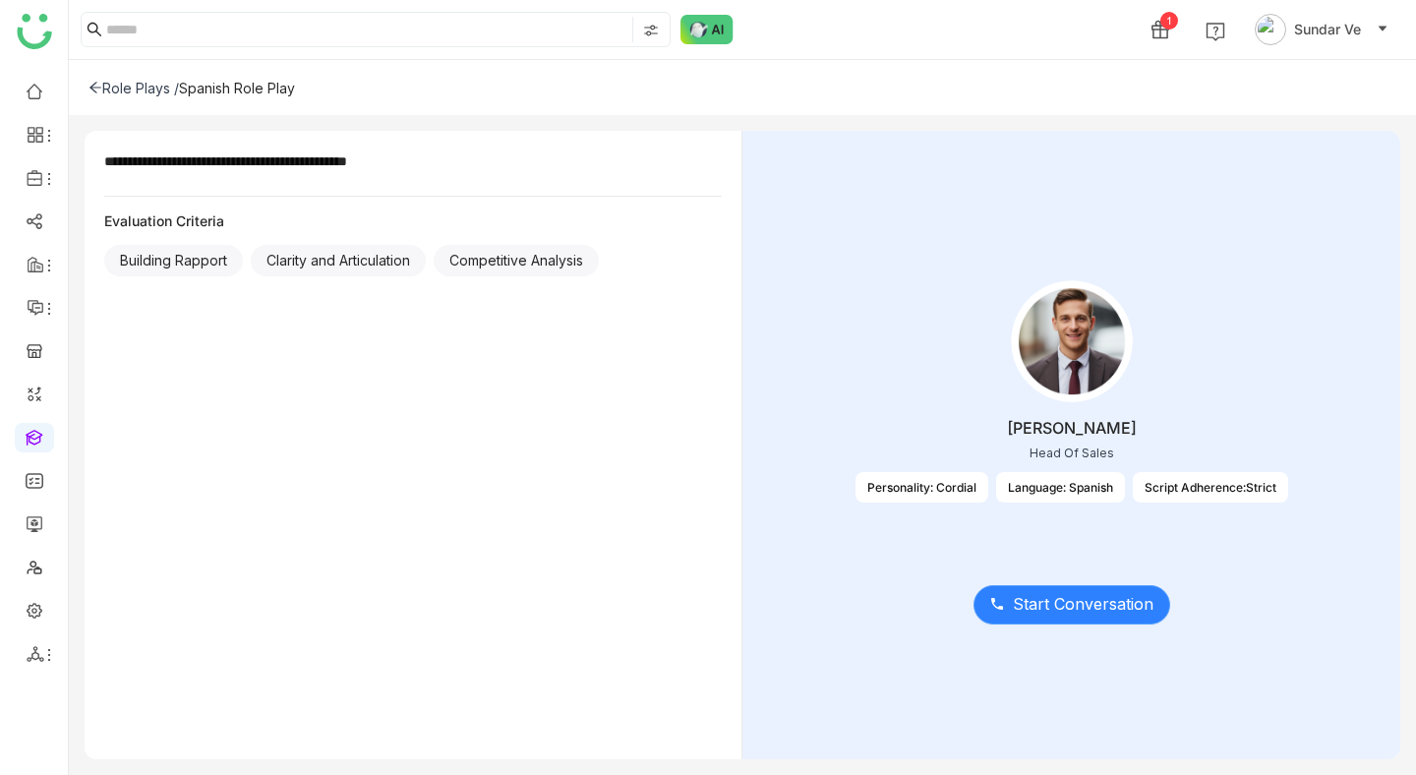
click at [1081, 605] on span "Start Conversation" at bounding box center [1083, 604] width 141 height 25
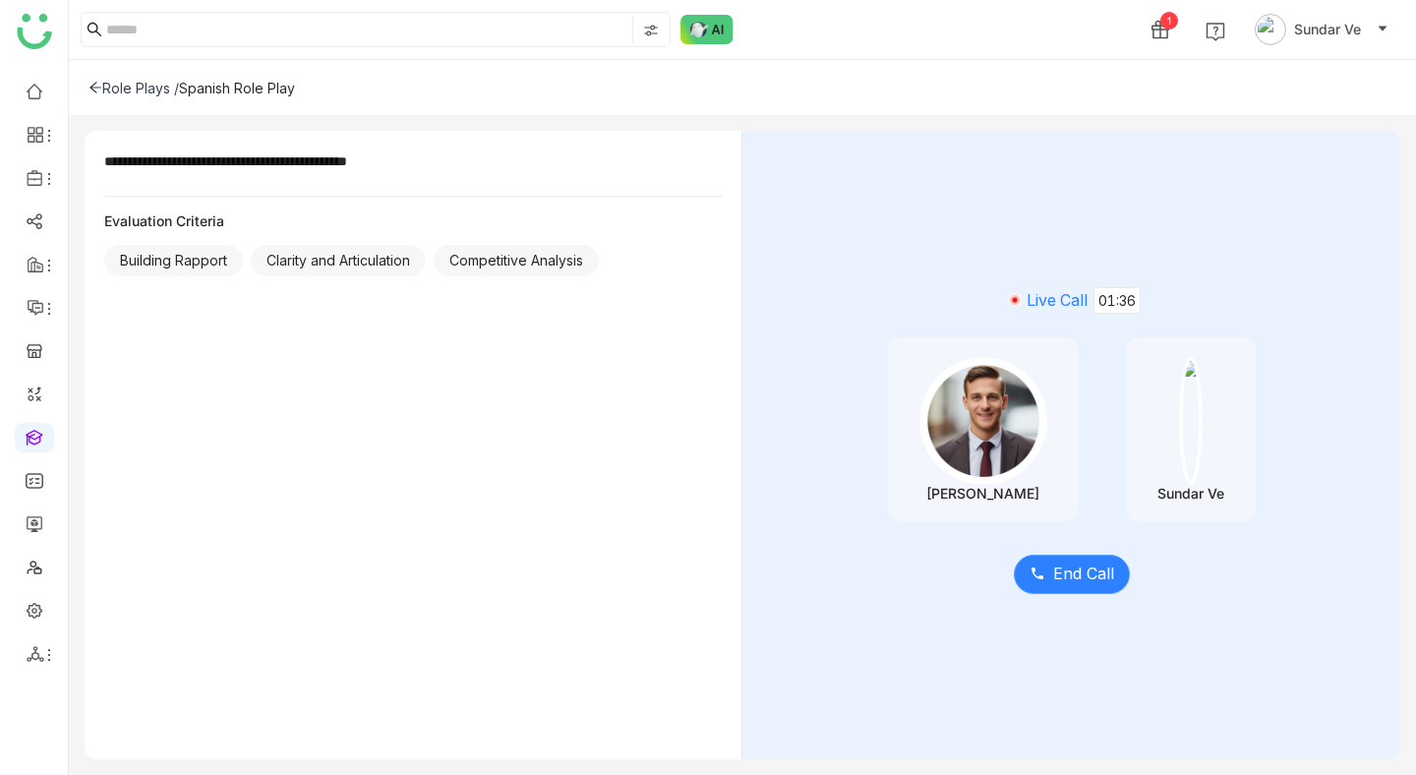
click at [1067, 581] on span "End Call" at bounding box center [1083, 574] width 61 height 25
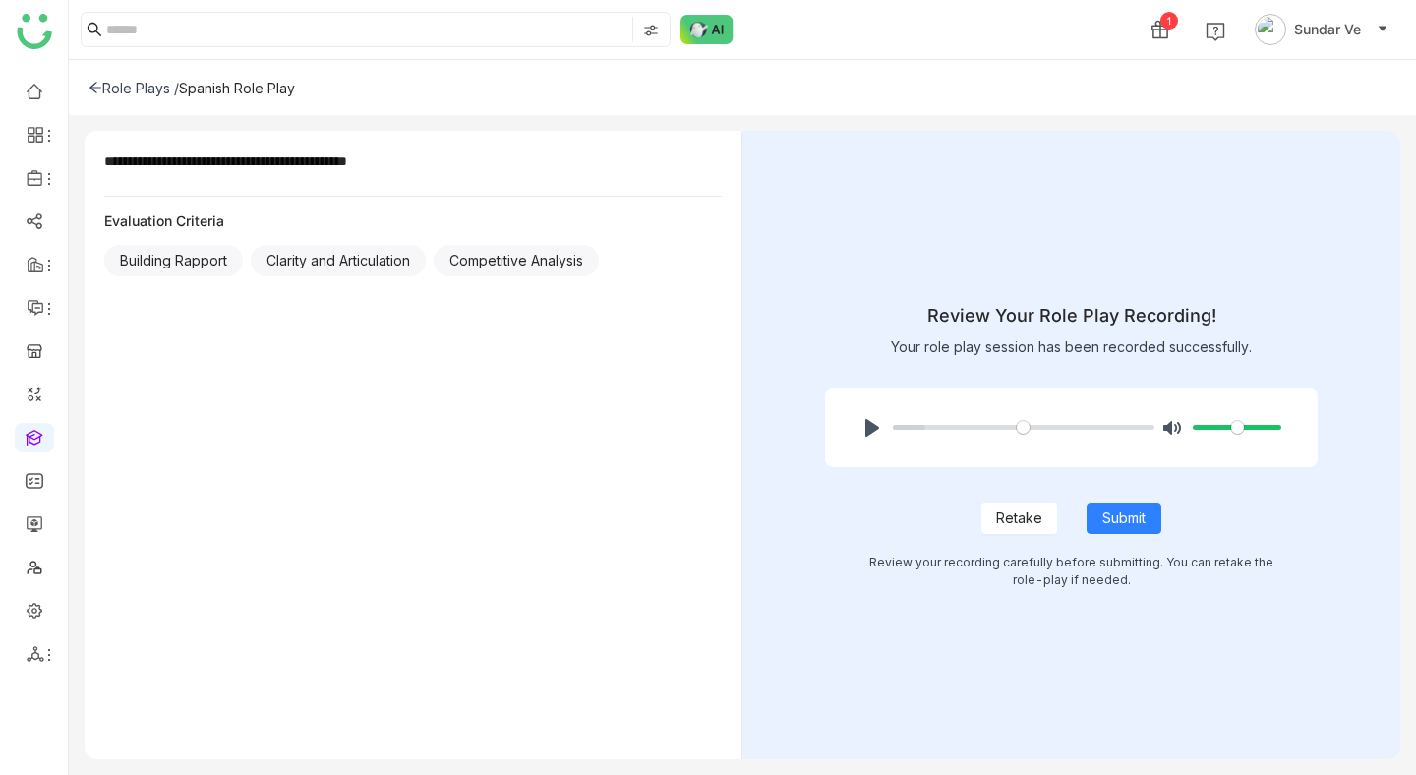
click at [92, 87] on icon at bounding box center [95, 88] width 12 height 11
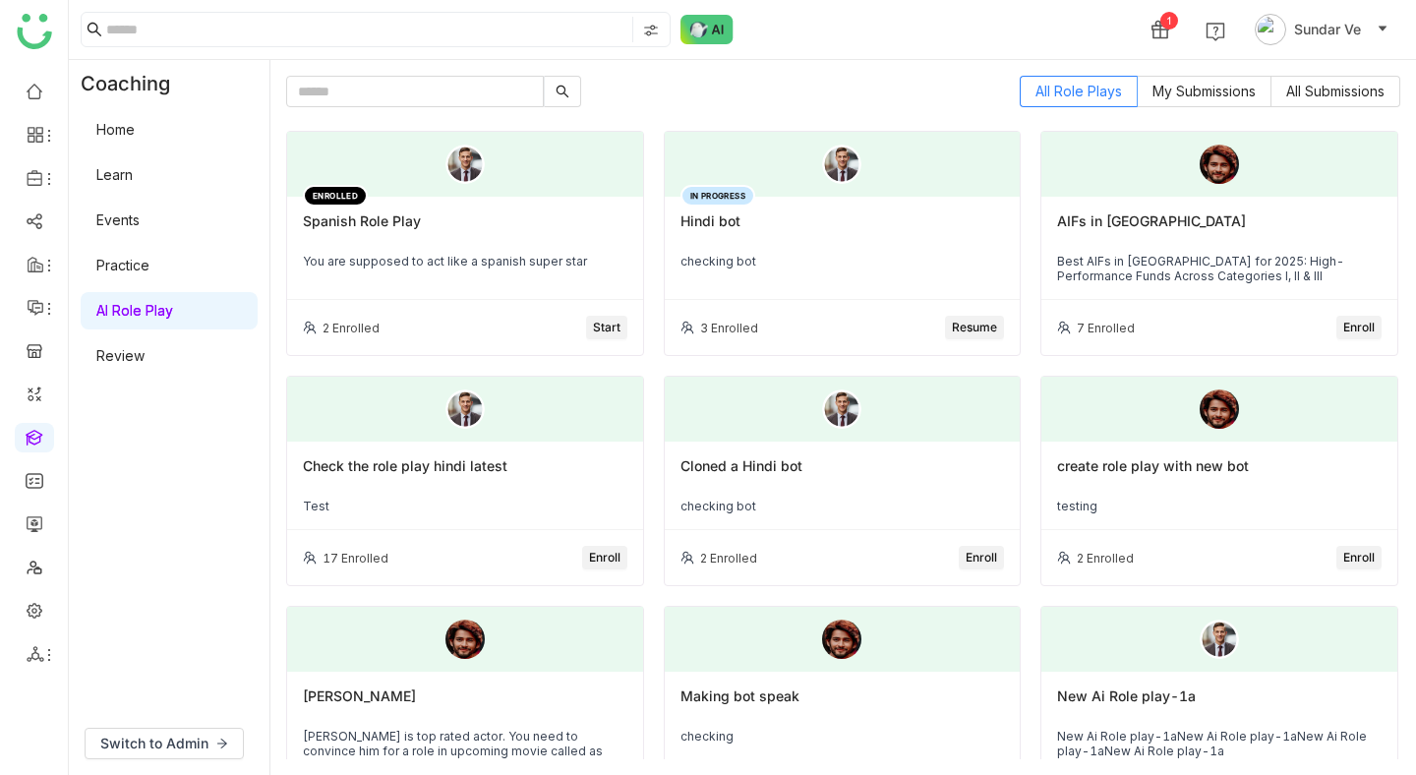
click at [396, 236] on div "Spanish Role Play" at bounding box center [465, 228] width 325 height 33
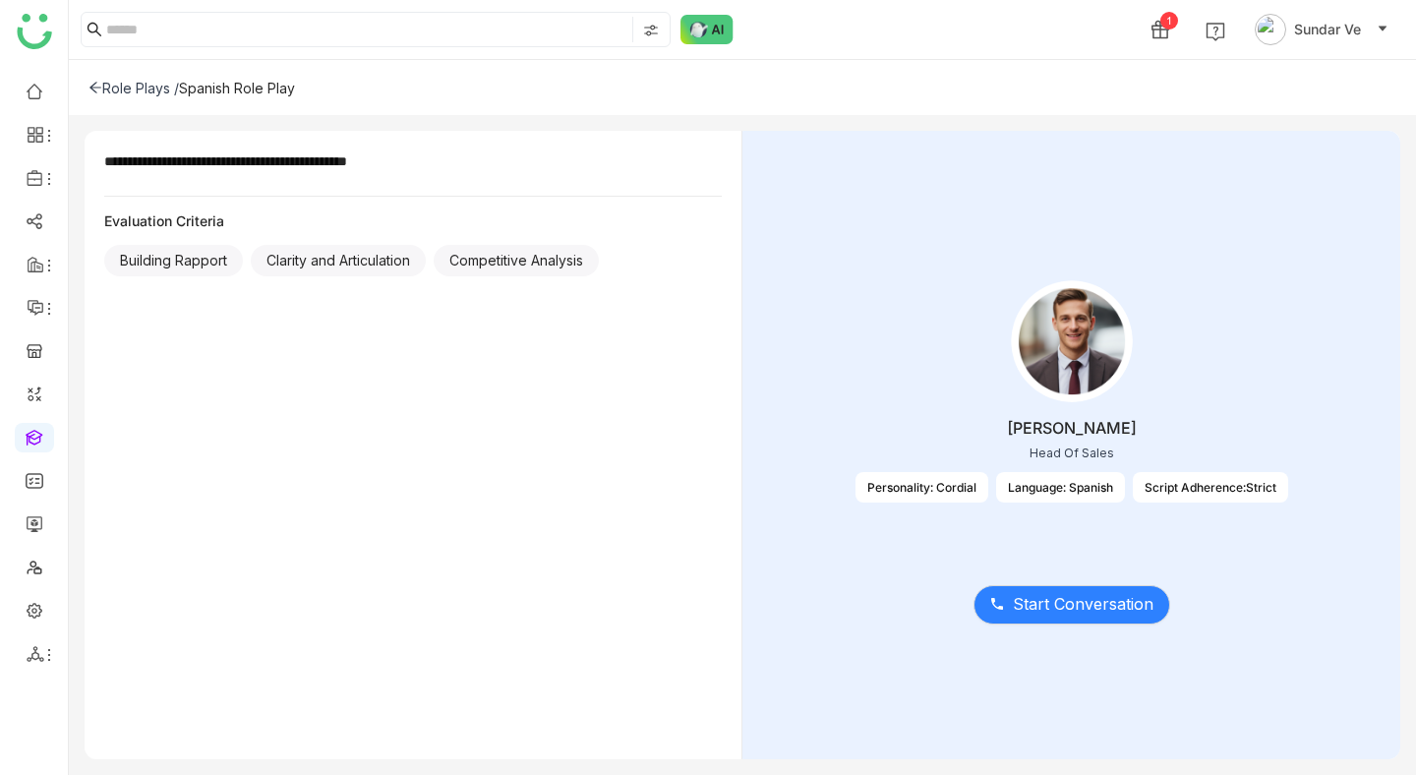
click at [107, 91] on div "Role Plays /" at bounding box center [134, 88] width 90 height 17
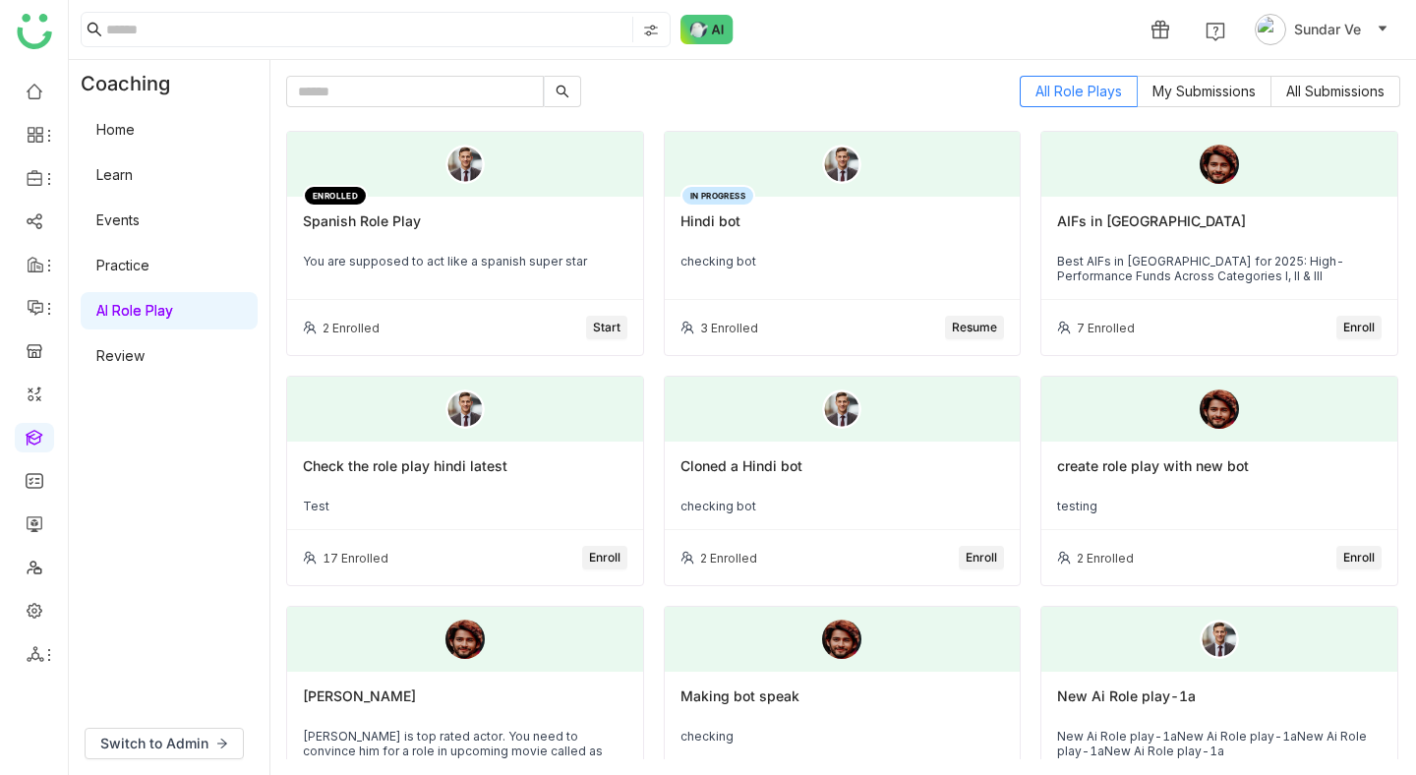
click at [1303, 70] on div "All Role Plays My Submissions All Submissions ENROLLED Spanish Role Play You ar…" at bounding box center [843, 417] width 1146 height 715
click at [1302, 98] on span "All Submissions" at bounding box center [1335, 91] width 98 height 17
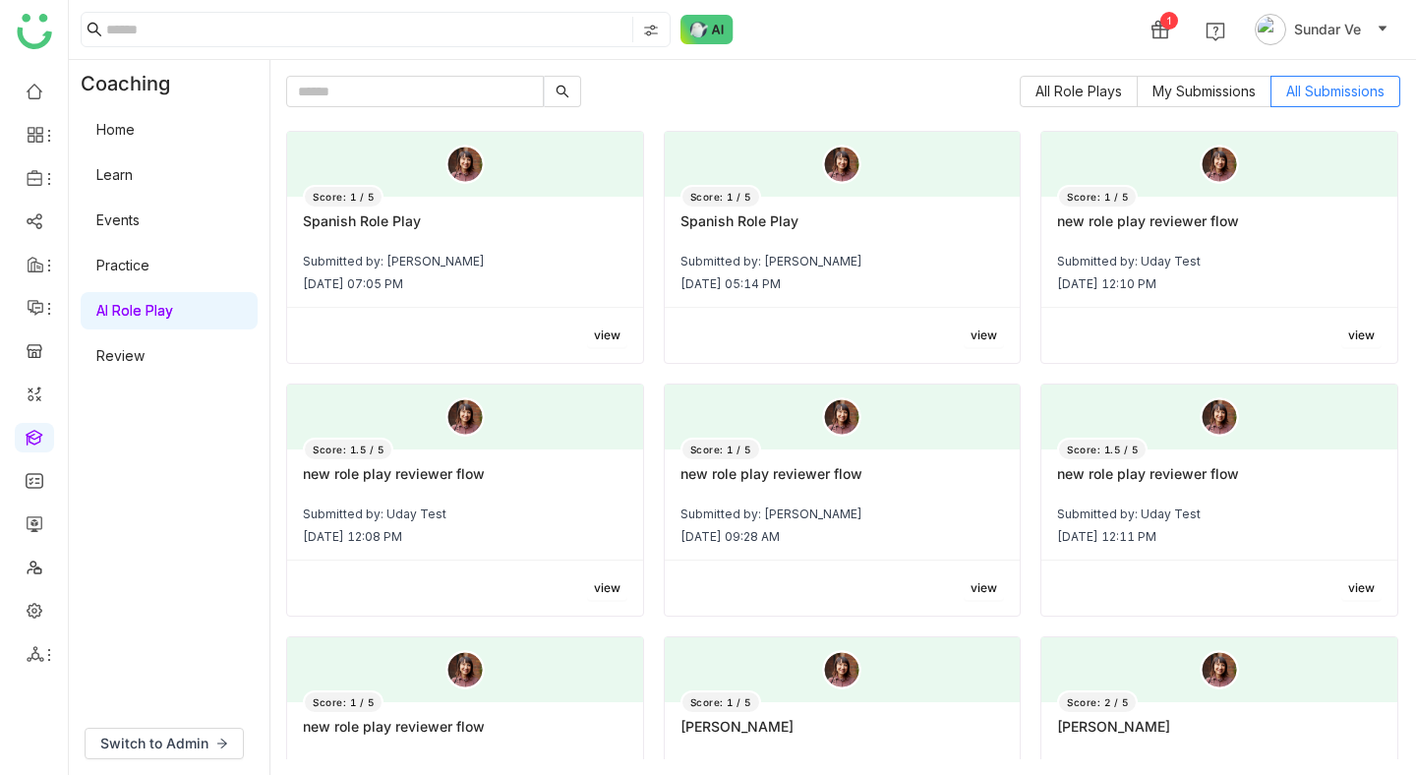
click at [415, 246] on div "Score: 1 / 5 Spanish Role Play Submitted by: Sundar Ve [DATE] 07:05 PM" at bounding box center [465, 252] width 356 height 111
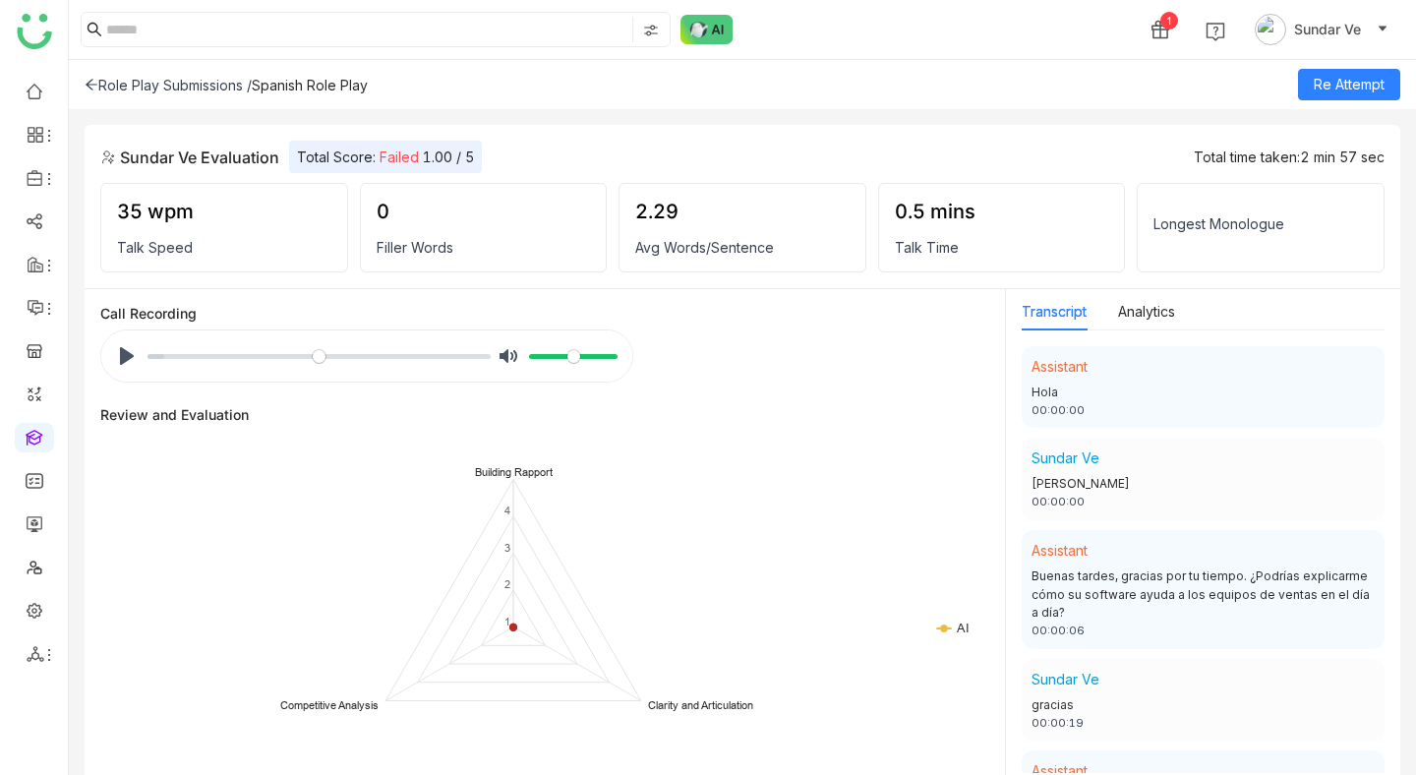
drag, startPoint x: 118, startPoint y: 367, endPoint x: 75, endPoint y: 281, distance: 95.9
click at [76, 280] on div "Role Play Submissions / Spanish Role Play Re Attempt Sundar Ve Evaluation Total…" at bounding box center [742, 417] width 1347 height 715
click at [122, 353] on button "Pause Play" at bounding box center [126, 355] width 31 height 31
click at [140, 363] on button "Pause Play" at bounding box center [126, 355] width 31 height 31
type input "****"
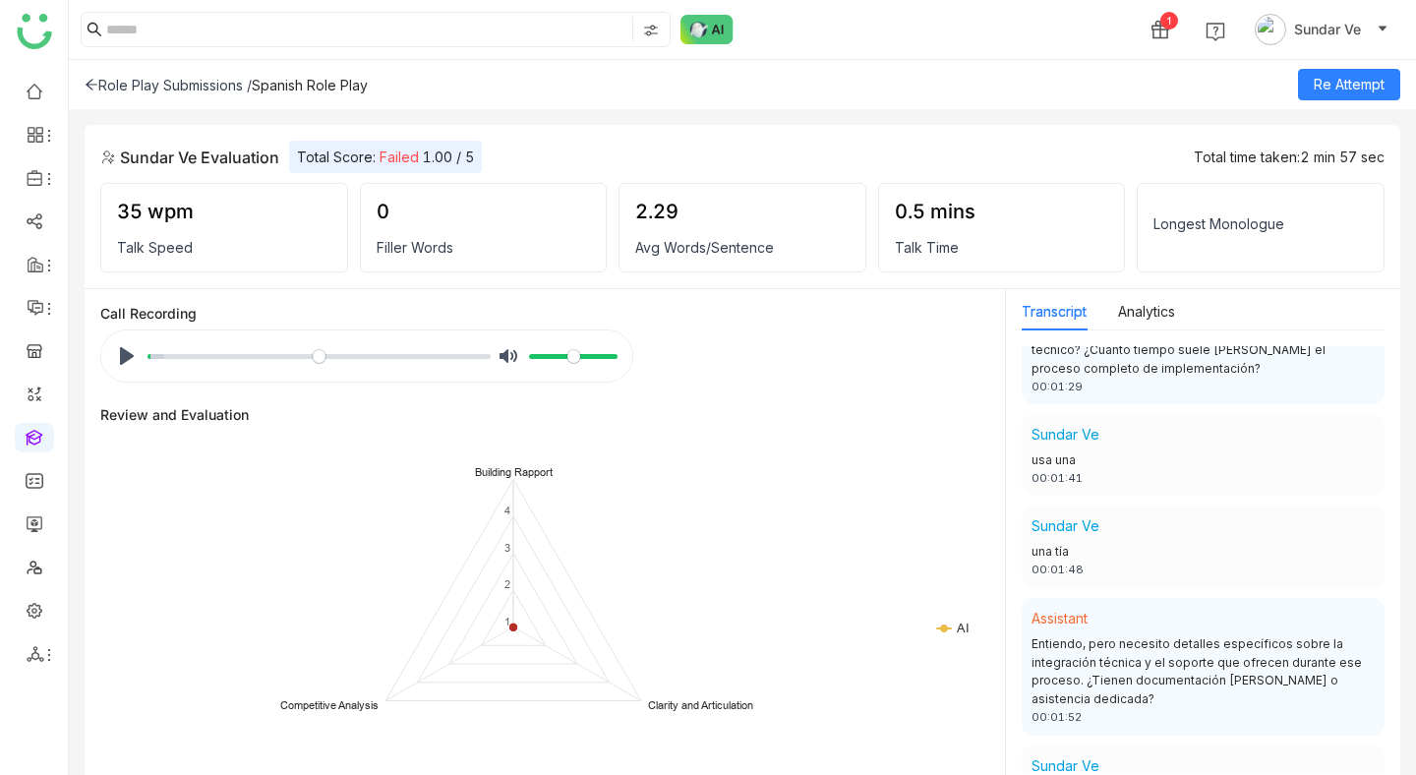
scroll to position [1063, 0]
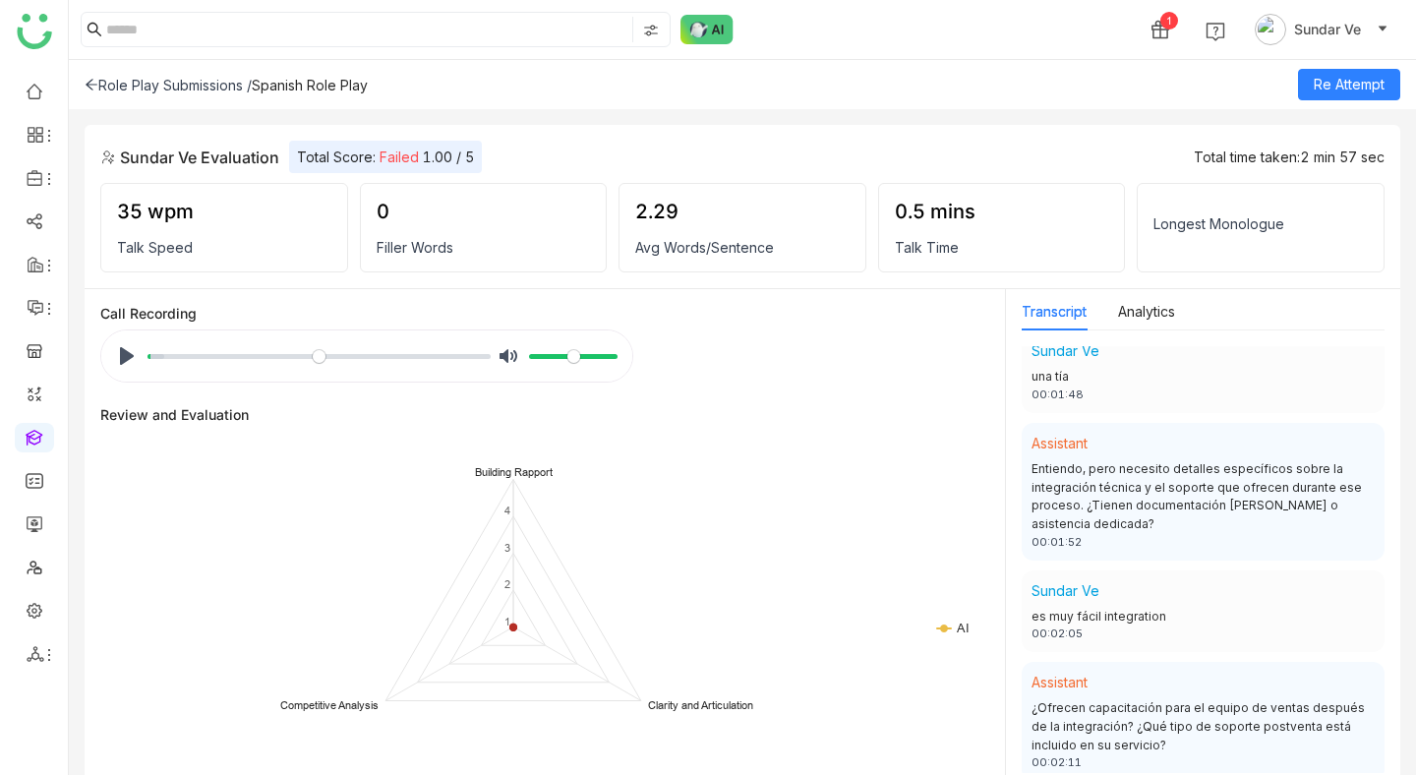
click at [77, 78] on div "Role Play Submissions / Spanish Role Play Re Attempt" at bounding box center [742, 84] width 1347 height 49
click at [90, 86] on icon at bounding box center [92, 85] width 14 height 14
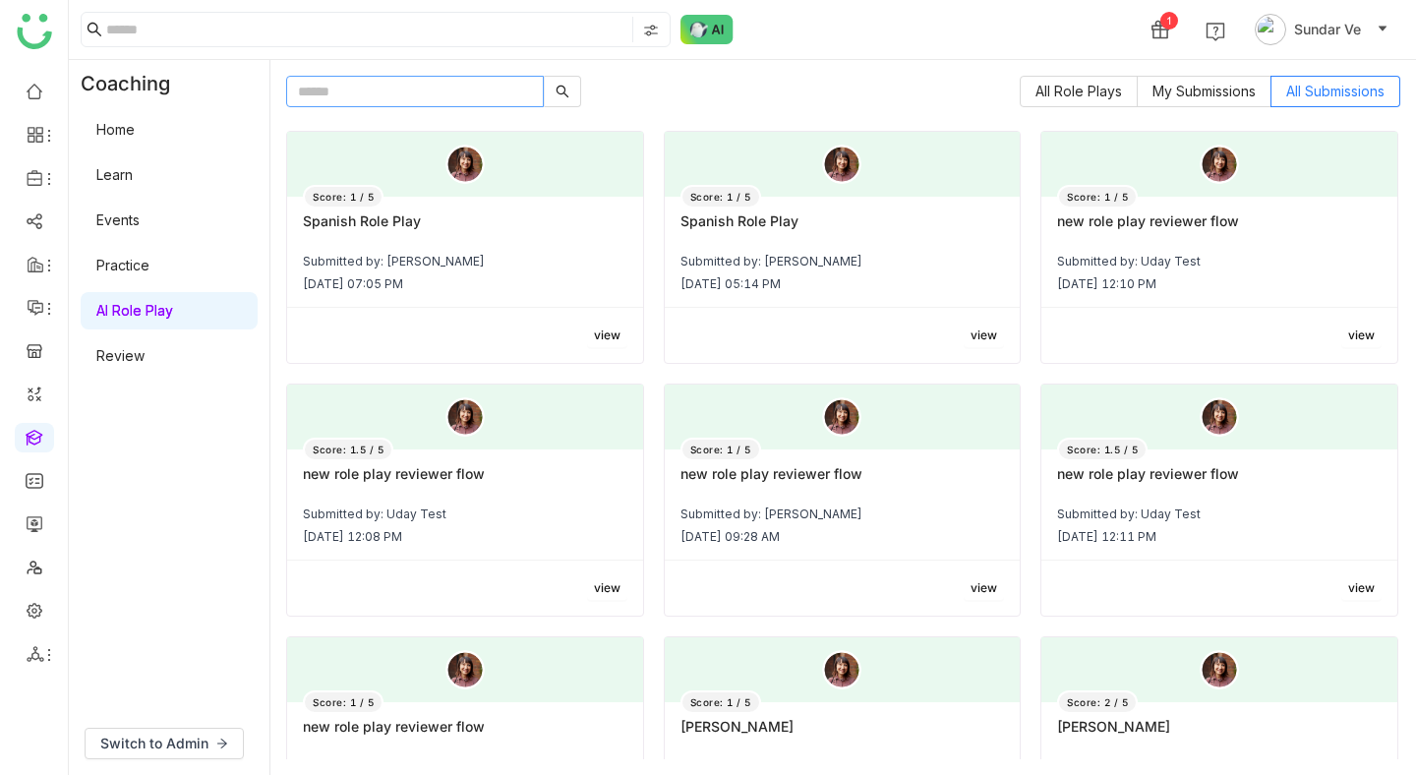
click at [425, 89] on input "text" at bounding box center [415, 91] width 258 height 31
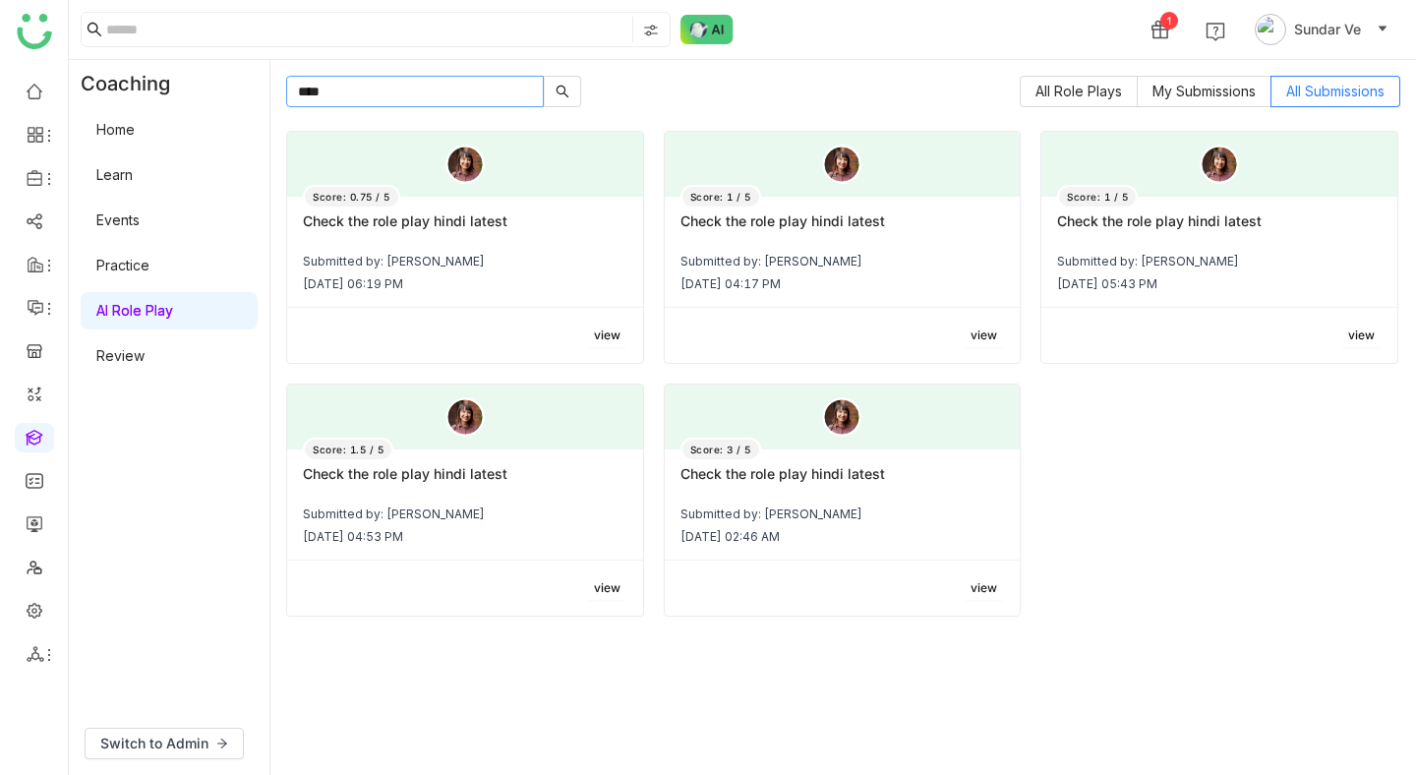
type input "*****"
click at [446, 234] on div "Check the role play hindi latest" at bounding box center [465, 228] width 325 height 33
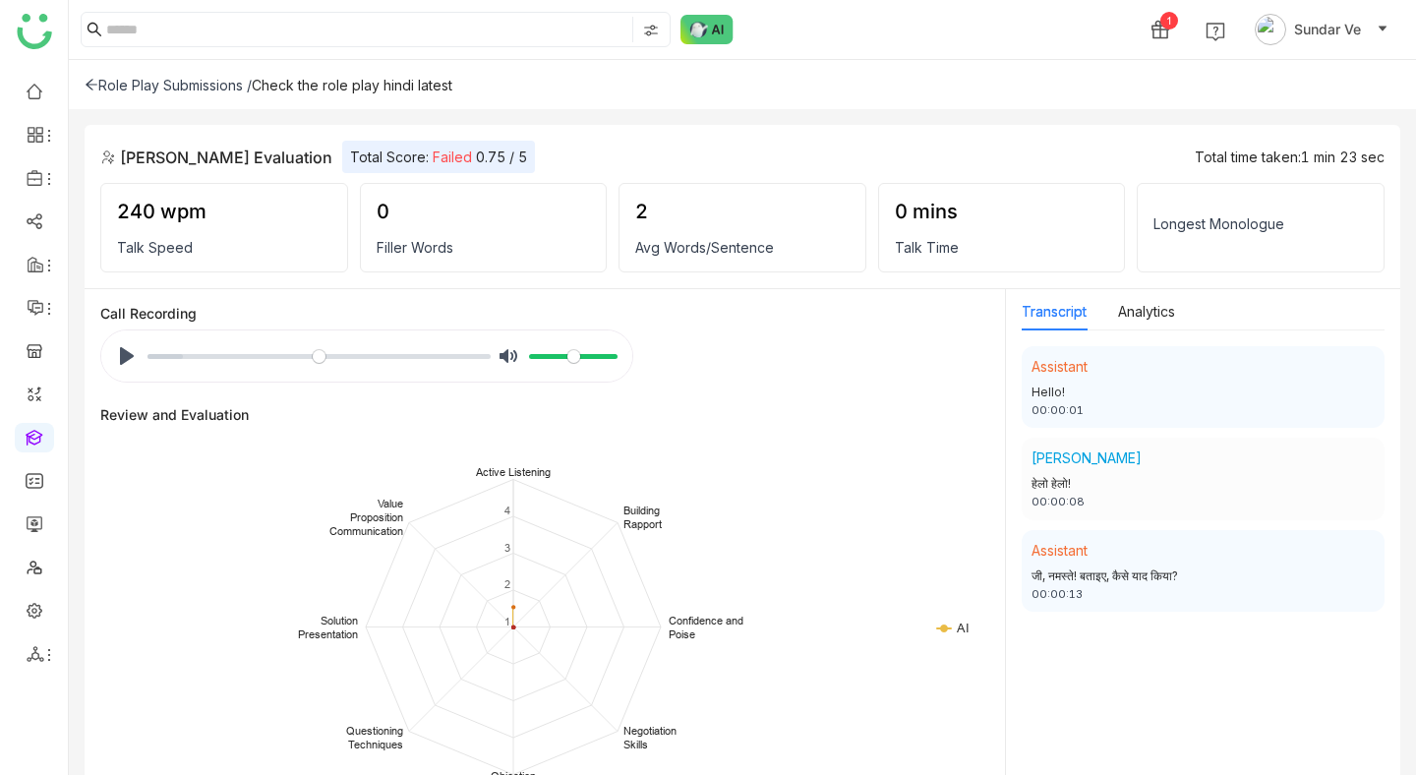
click at [90, 83] on icon at bounding box center [92, 85] width 14 height 14
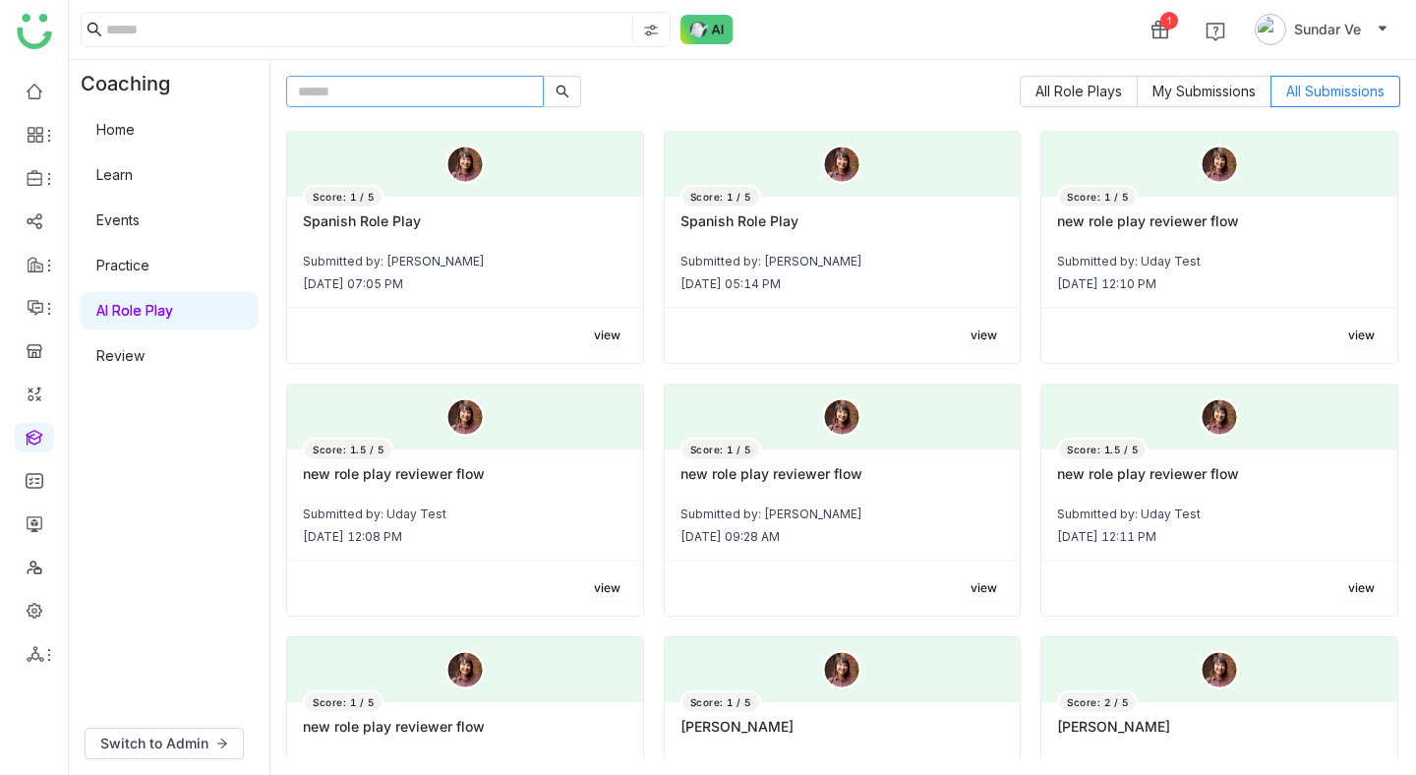
click at [427, 91] on input "text" at bounding box center [415, 91] width 258 height 31
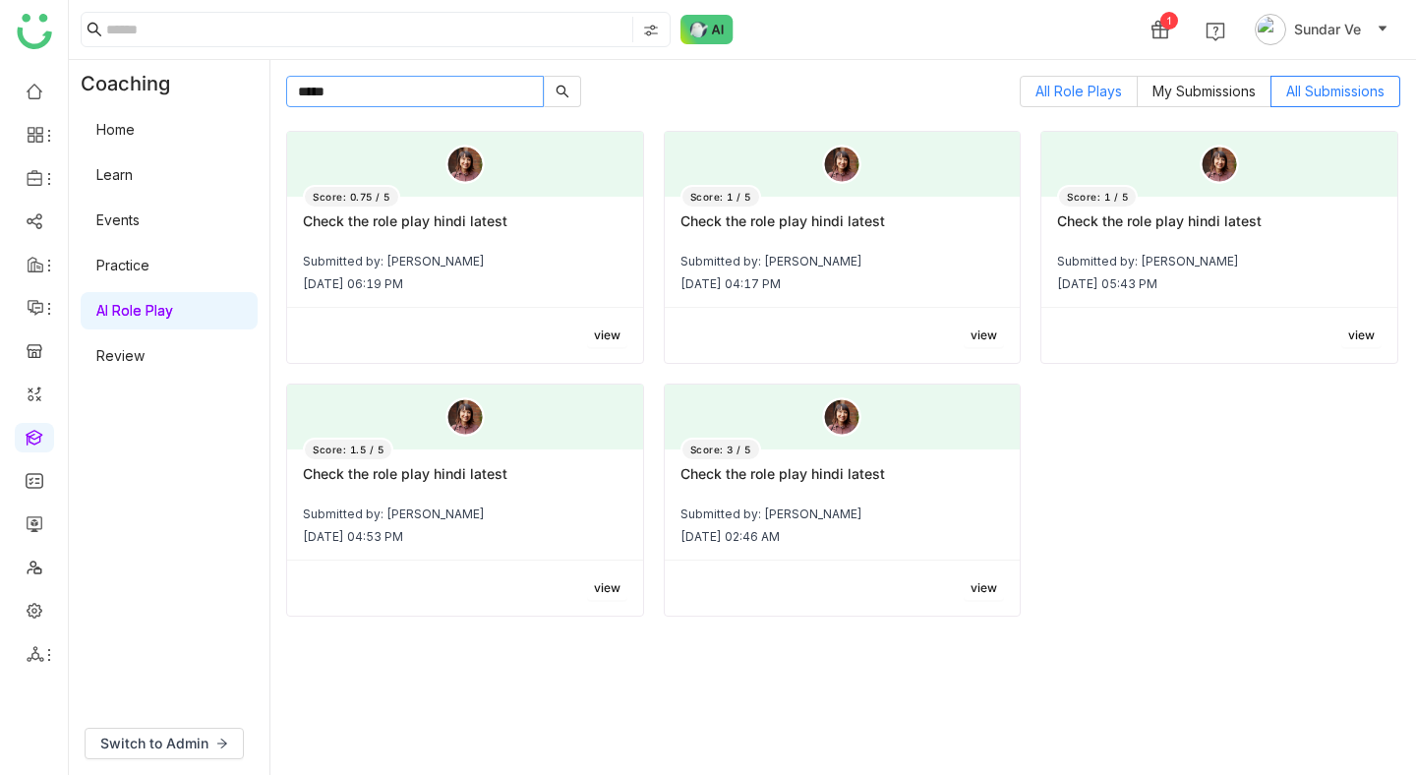
type input "*****"
click at [1048, 81] on label "All Role Plays" at bounding box center [1079, 91] width 118 height 31
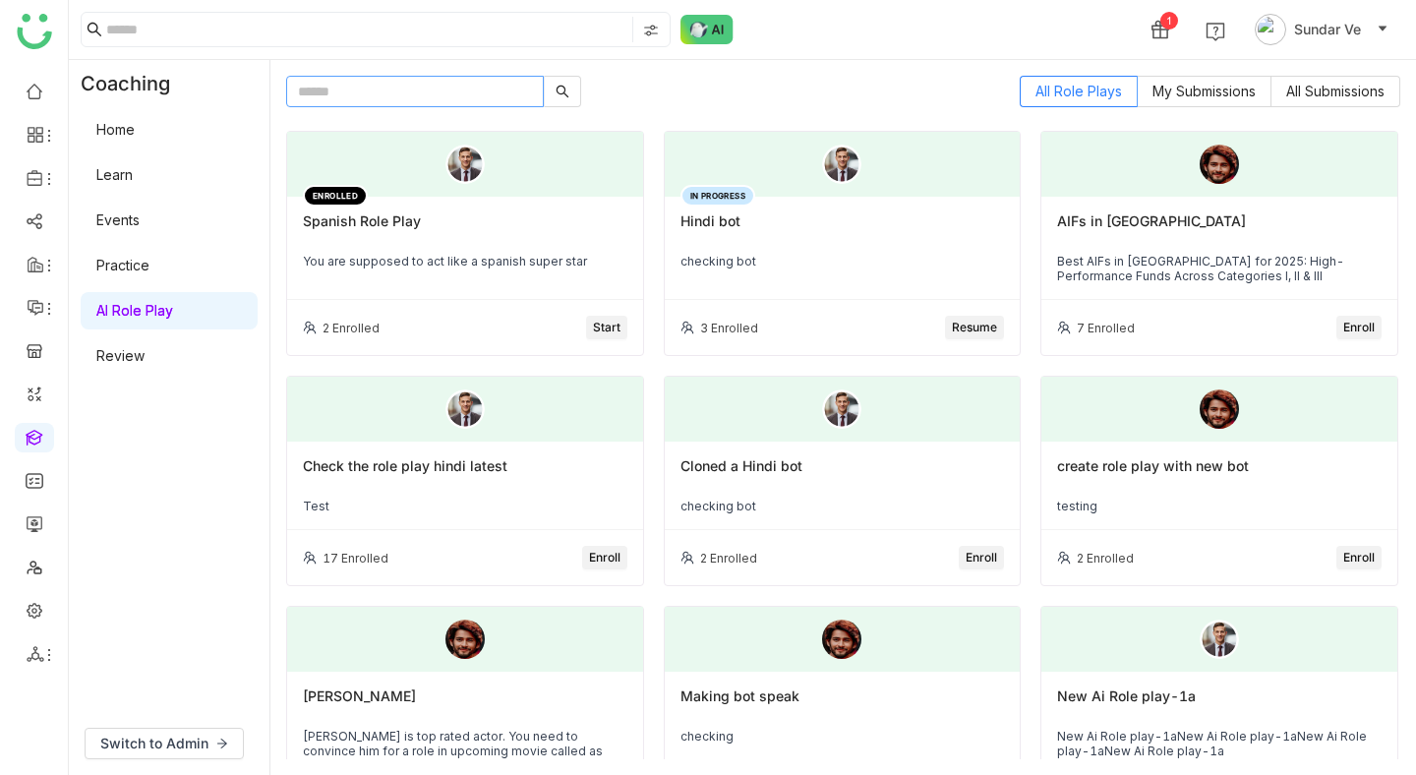
click at [471, 93] on input "text" at bounding box center [415, 91] width 258 height 31
click at [966, 325] on span "Resume" at bounding box center [974, 328] width 45 height 19
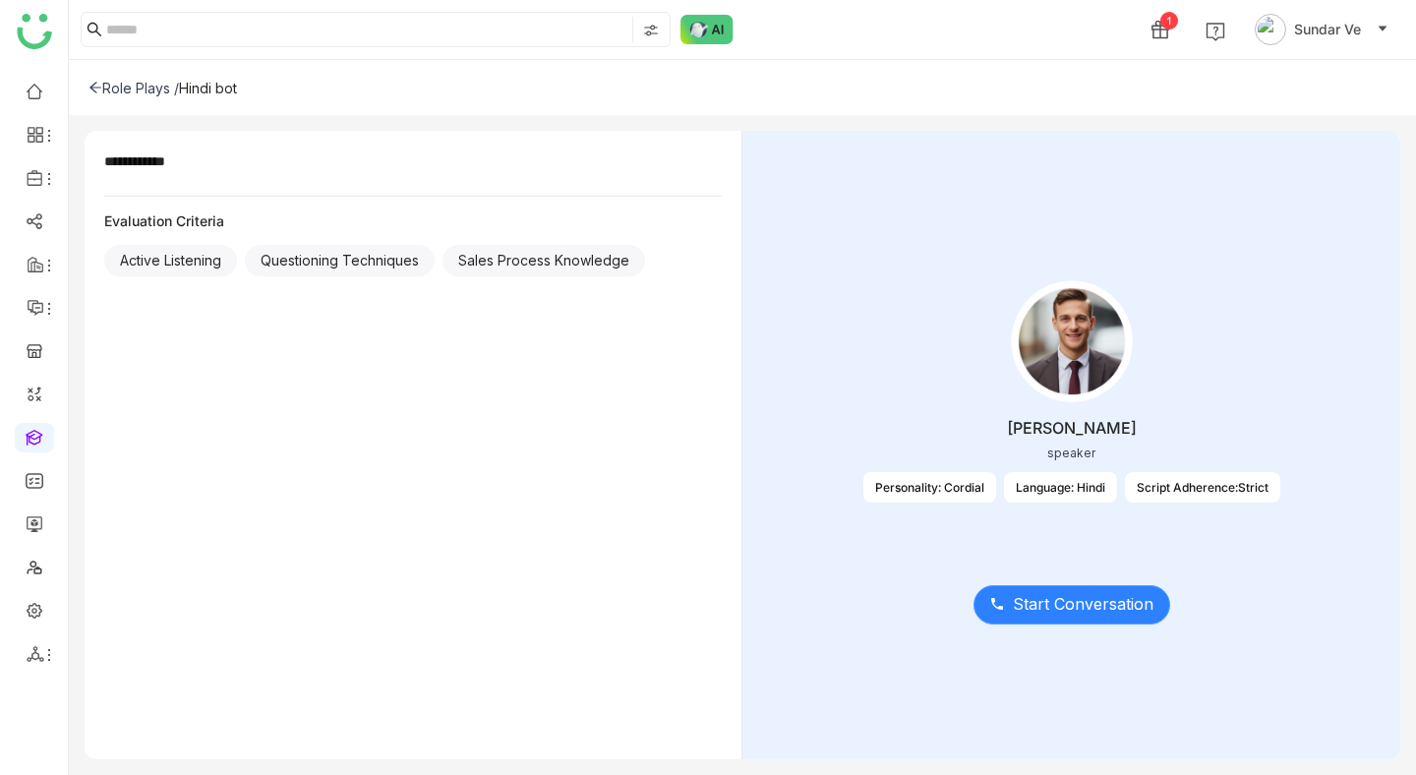
click at [1094, 607] on span "Start Conversation" at bounding box center [1083, 604] width 141 height 25
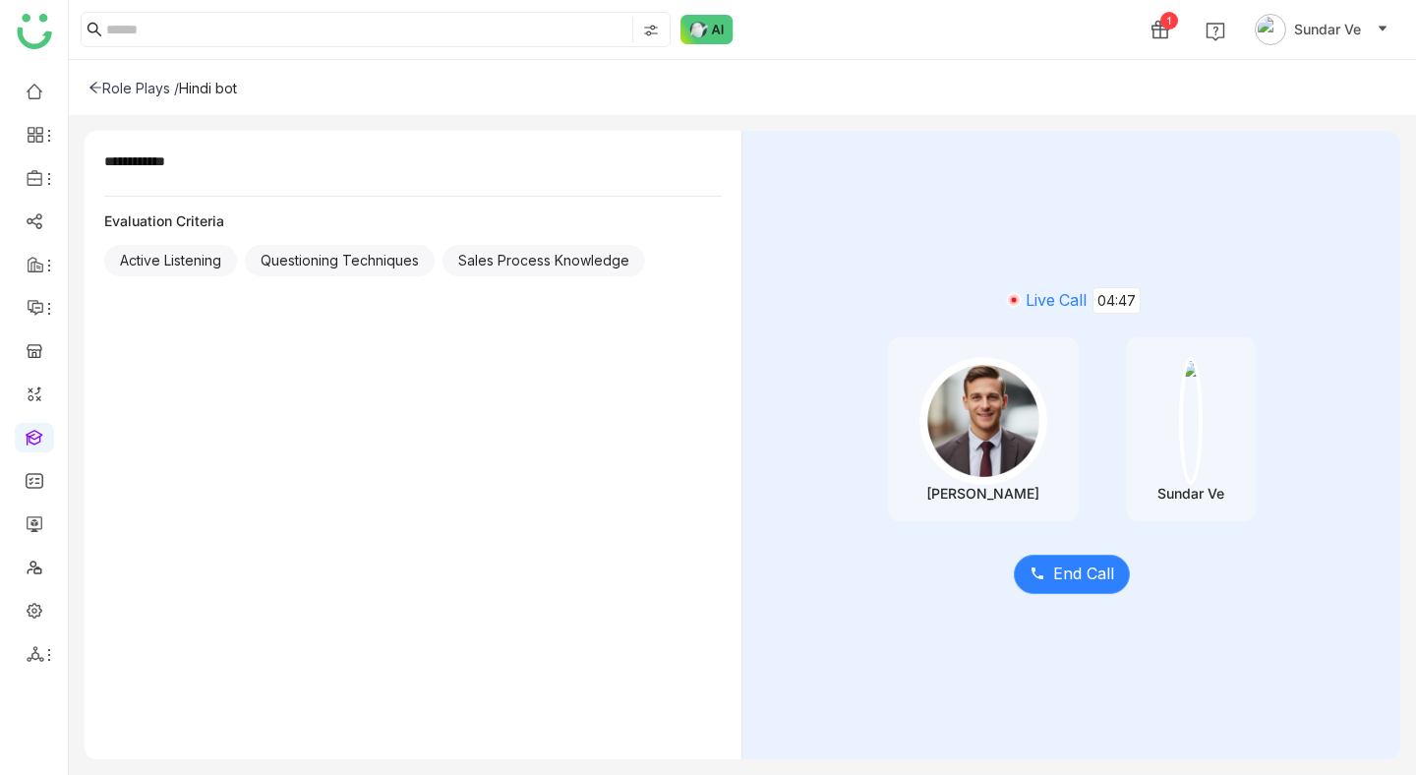
click at [1088, 562] on span "End Call" at bounding box center [1083, 574] width 61 height 25
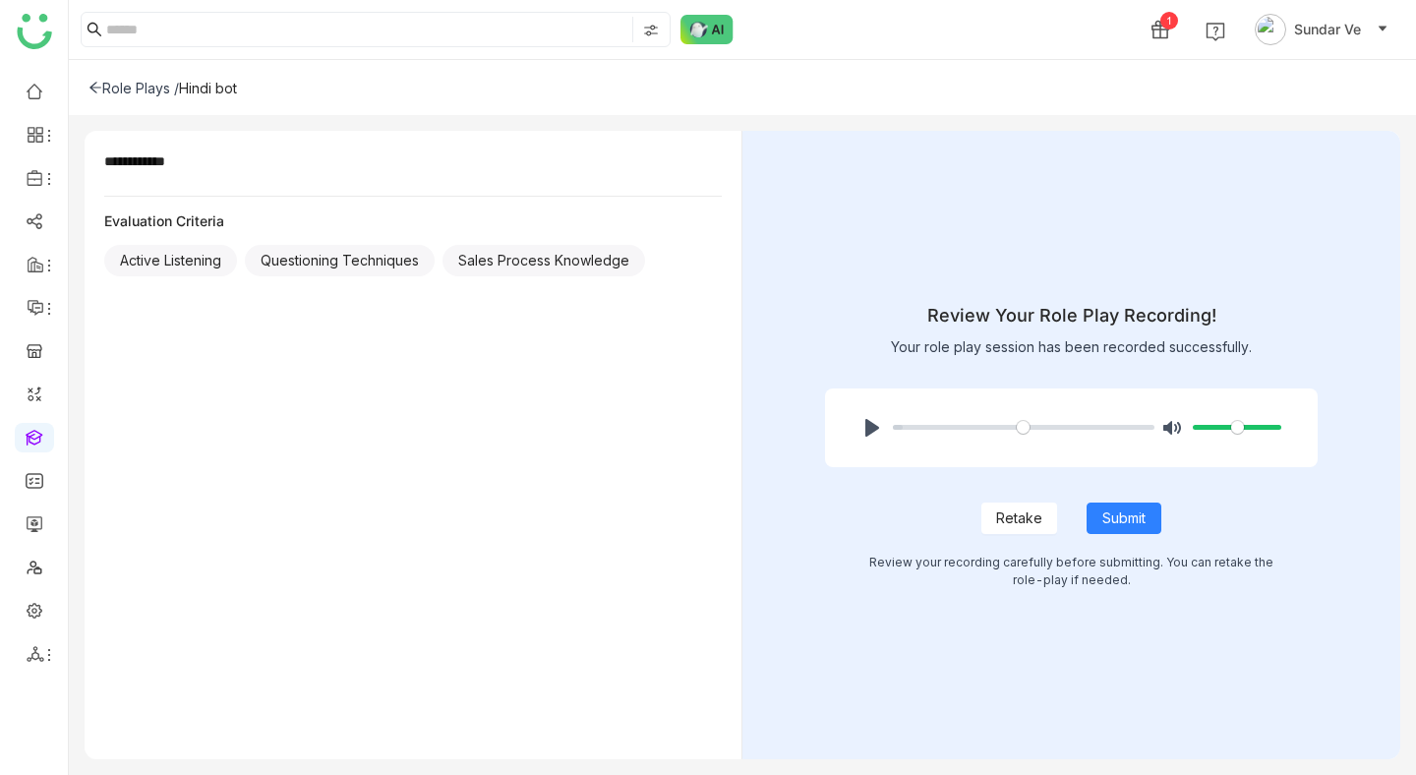
click at [85, 82] on div "Role Plays / Hindi bot" at bounding box center [742, 87] width 1347 height 55
click at [98, 75] on div "Role Plays / Hindi bot" at bounding box center [742, 87] width 1347 height 55
click at [97, 80] on div "Role Plays /" at bounding box center [134, 88] width 90 height 17
